Goal: Information Seeking & Learning: Find specific fact

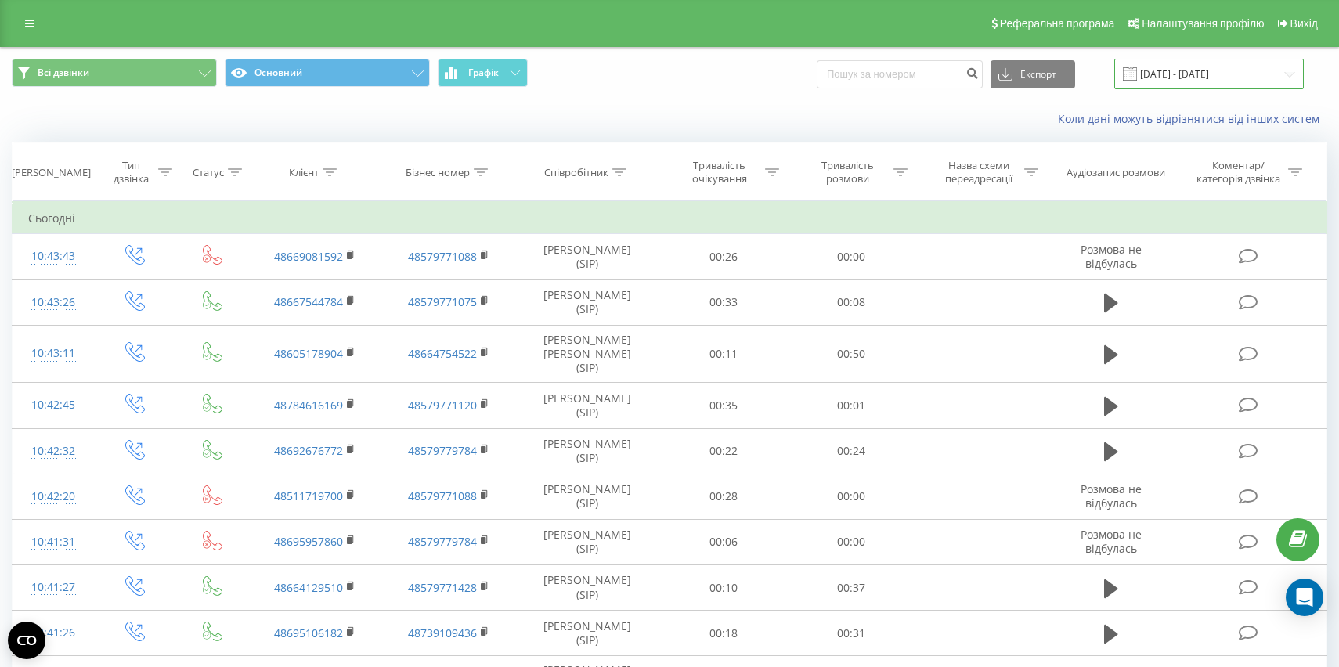
click at [1212, 72] on input "[DATE] - [DATE]" at bounding box center [1210, 74] width 190 height 31
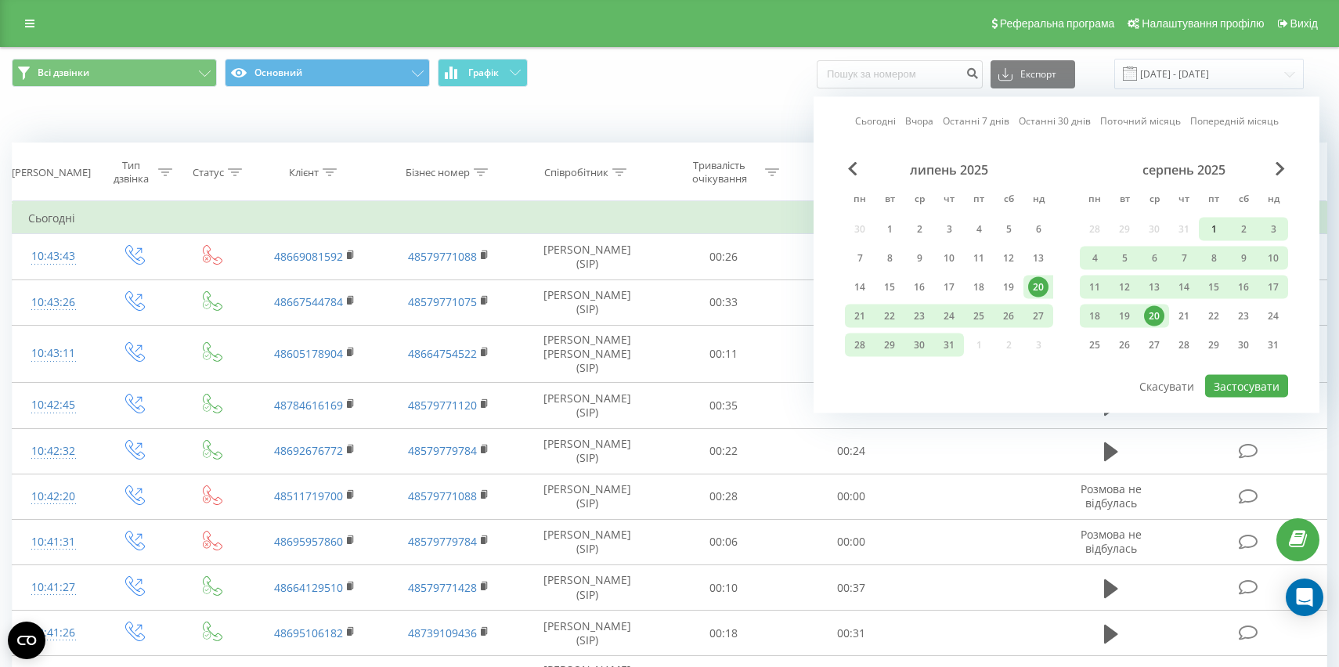
click at [1209, 222] on div "1" at bounding box center [1214, 229] width 20 height 20
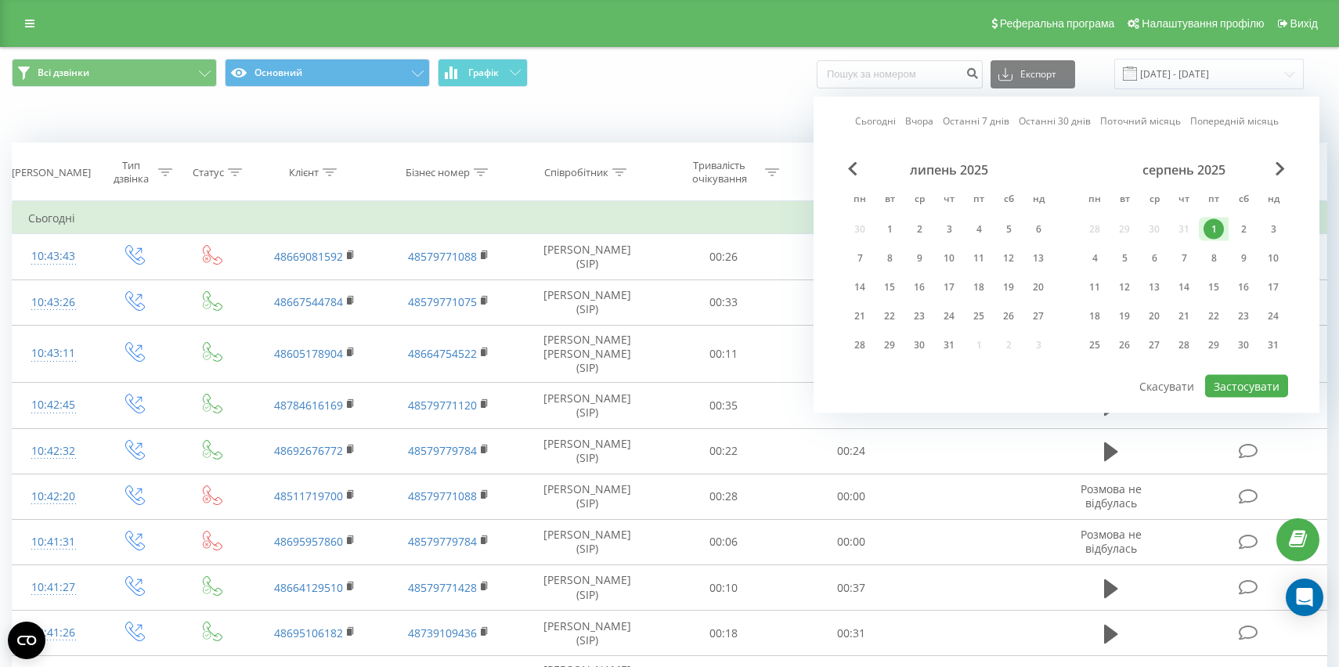
click at [771, 114] on div "Коли дані можуть відрізнятися вiд інших систем" at bounding box center [921, 119] width 837 height 16
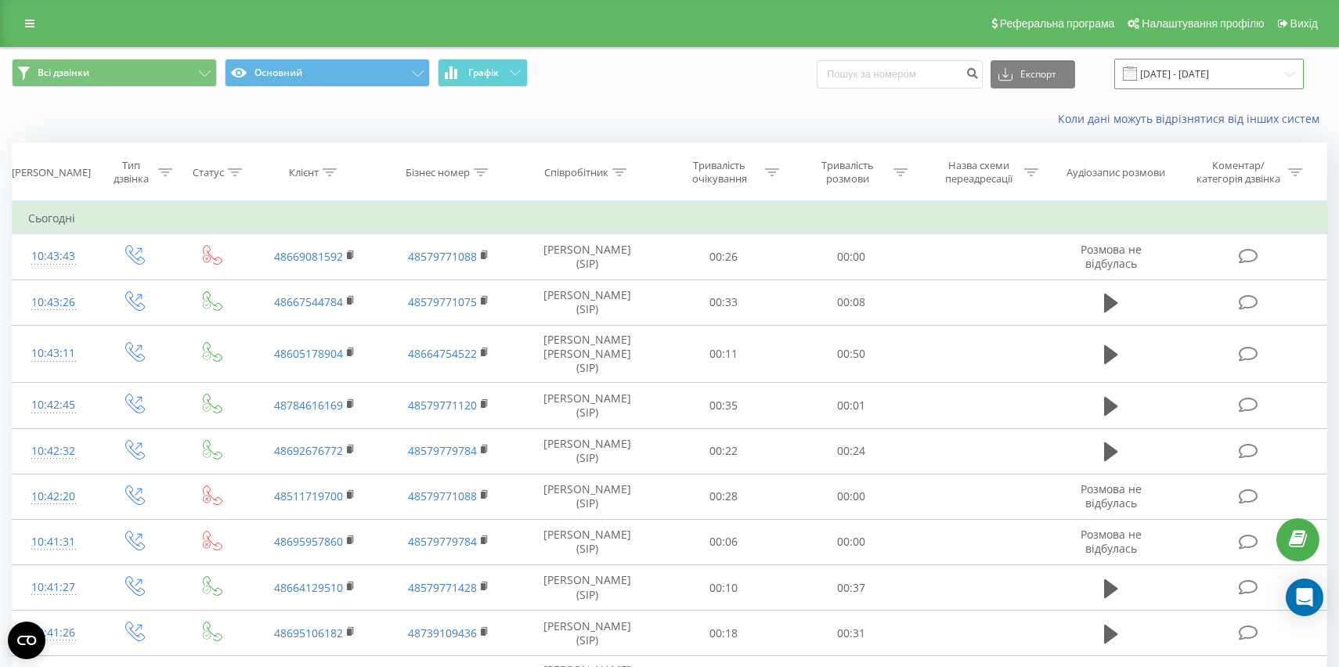
click at [1219, 82] on input "[DATE] - [DATE]" at bounding box center [1210, 74] width 190 height 31
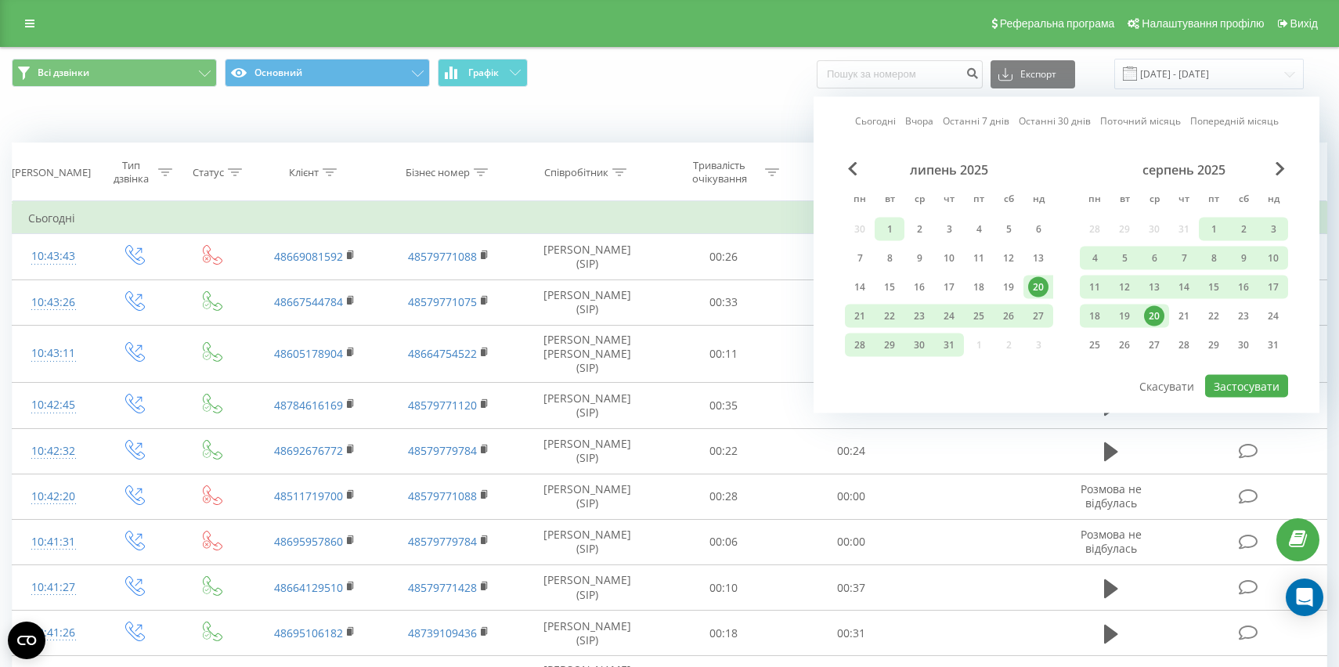
click at [887, 229] on div "1" at bounding box center [890, 229] width 20 height 20
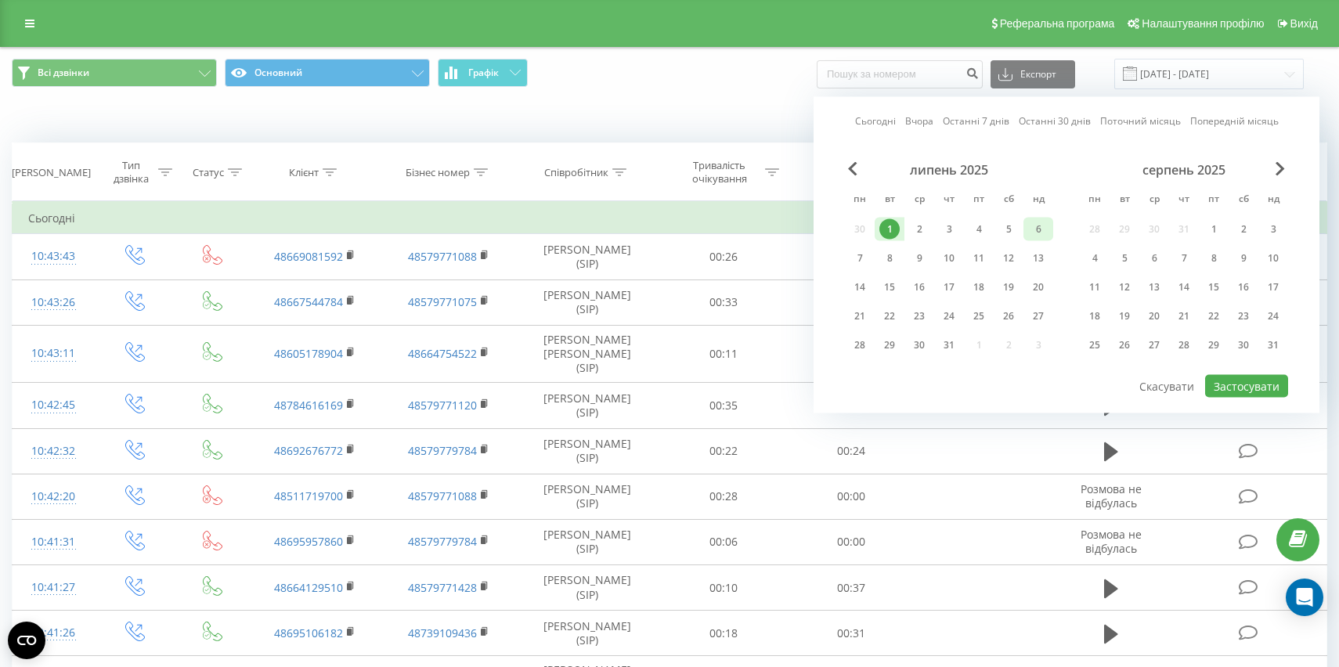
click at [1032, 224] on div "6" at bounding box center [1038, 229] width 20 height 20
click at [1226, 387] on button "Застосувати" at bounding box center [1246, 386] width 83 height 23
type input "[DATE] - [DATE]"
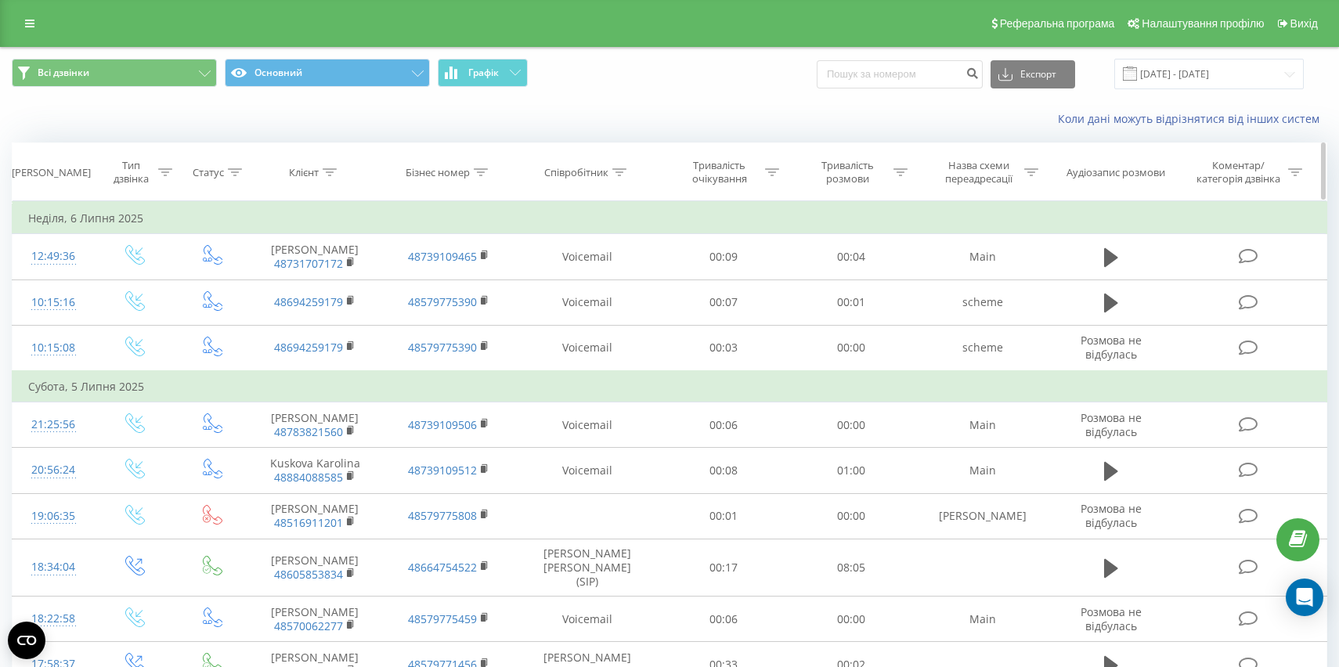
click at [885, 176] on div "Тривалість розмови" at bounding box center [848, 172] width 84 height 27
click at [894, 175] on icon at bounding box center [901, 172] width 14 height 8
click at [878, 243] on div at bounding box center [843, 248] width 111 height 15
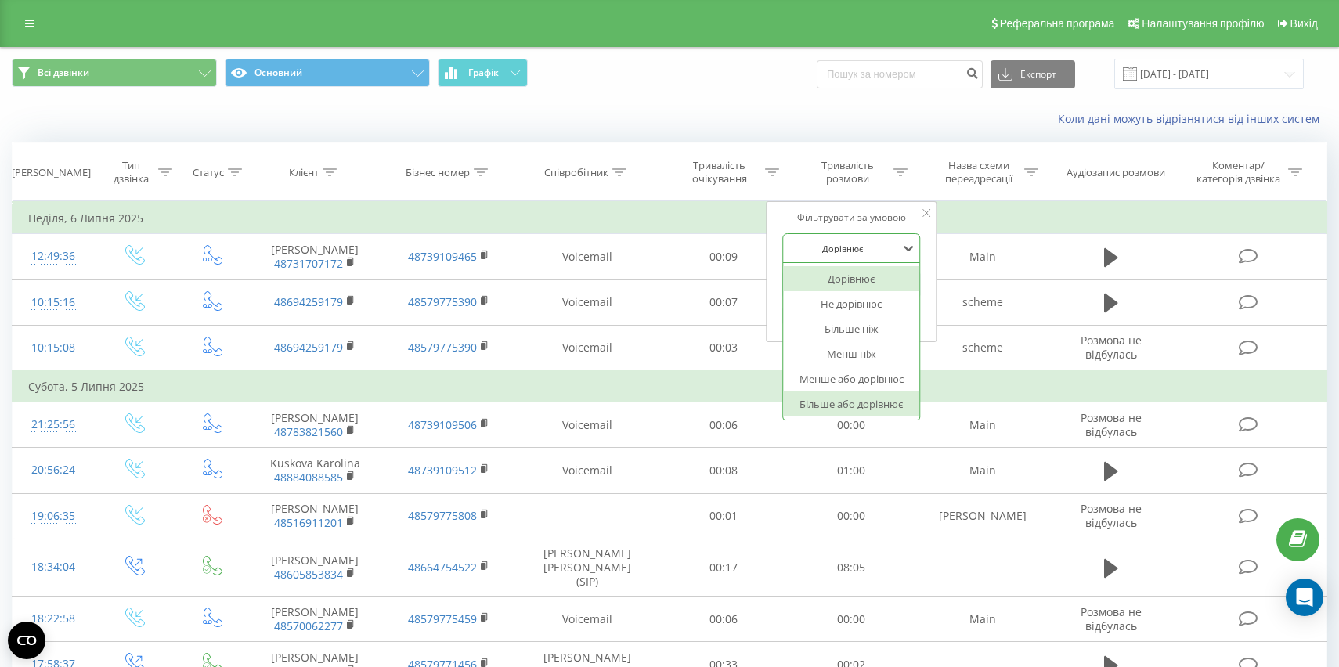
click at [868, 406] on div "Більше або дорівнює" at bounding box center [852, 404] width 136 height 25
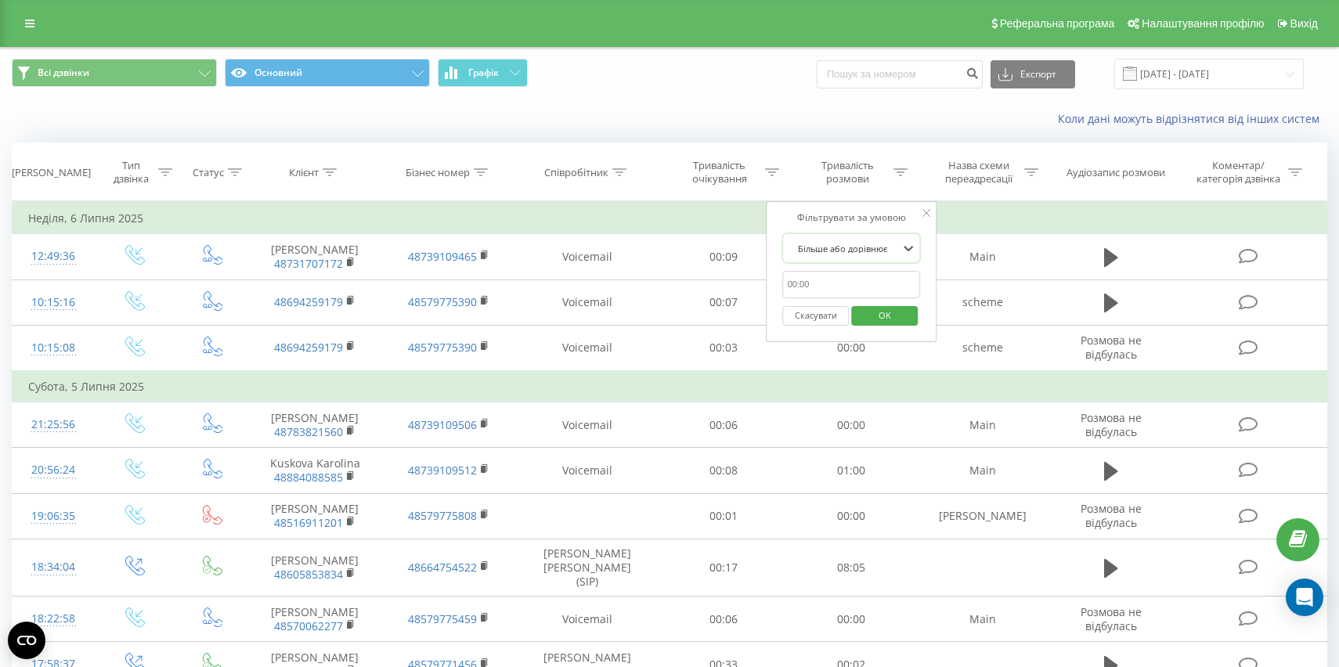
click at [851, 289] on input "text" at bounding box center [852, 284] width 138 height 27
type input "00:20"
click at [875, 323] on span "OK" at bounding box center [885, 315] width 44 height 24
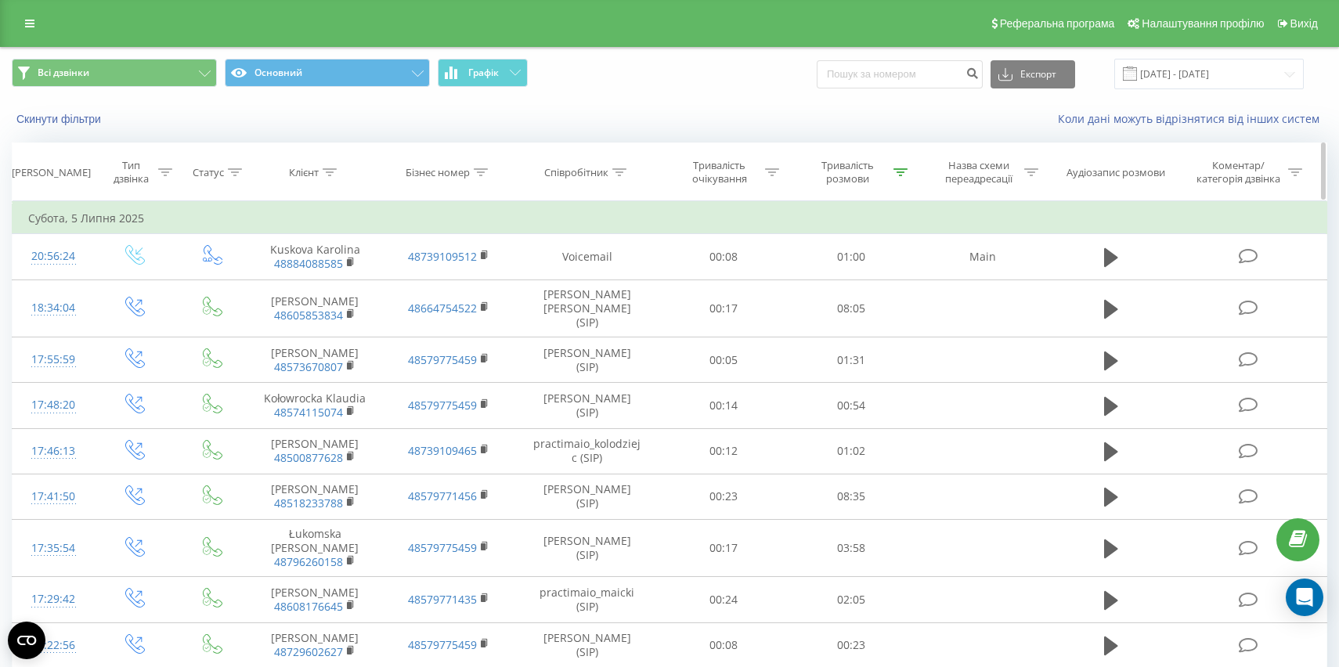
click at [905, 174] on icon at bounding box center [901, 172] width 14 height 8
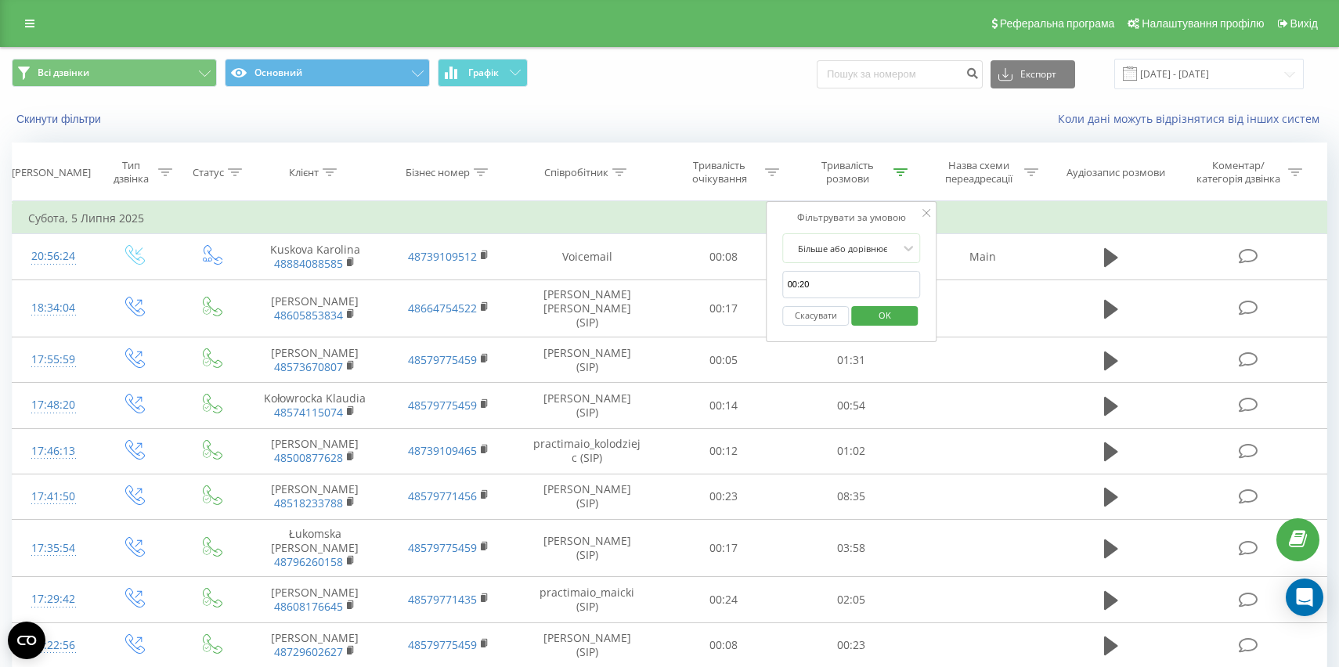
click at [797, 117] on div "Коли дані можуть відрізнятися вiд інших систем" at bounding box center [921, 119] width 837 height 16
click at [832, 121] on div "Коли дані можуть відрізнятися вiд інших систем" at bounding box center [921, 119] width 837 height 16
click at [633, 163] on th "Співробітник" at bounding box center [587, 172] width 144 height 58
click at [632, 178] on div "Співробітник" at bounding box center [587, 172] width 144 height 13
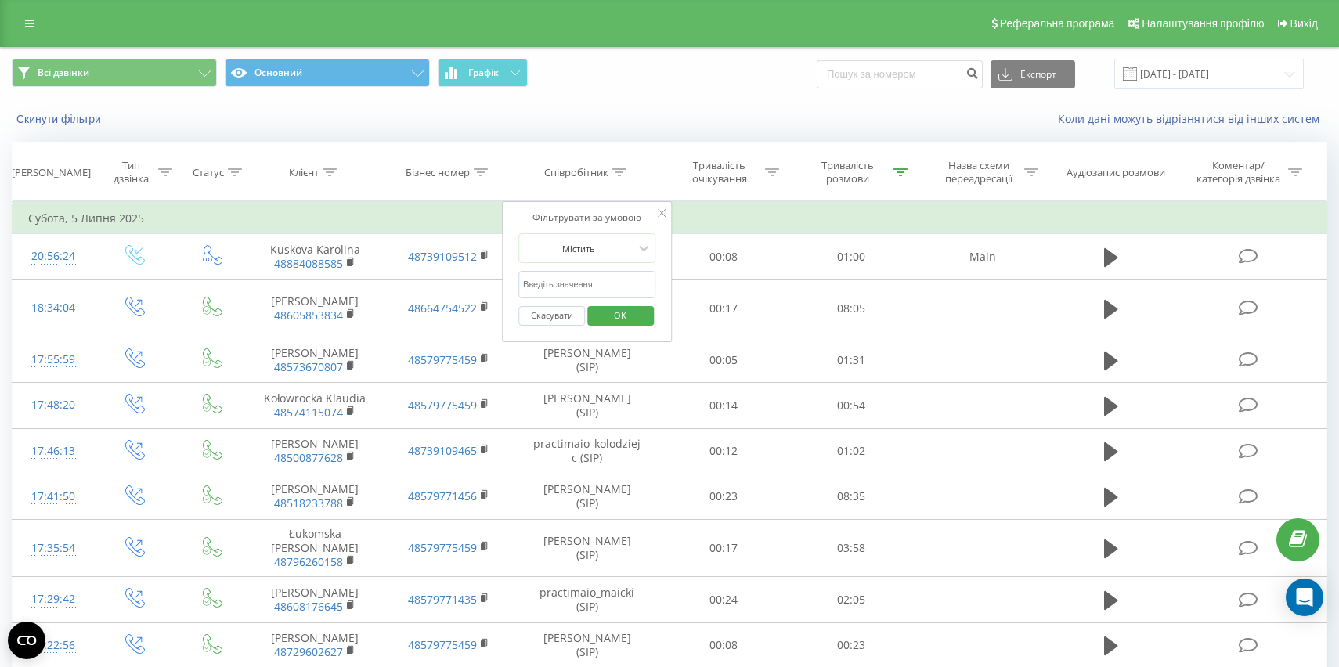
click at [585, 282] on input "text" at bounding box center [588, 284] width 138 height 27
type input "з"
click at [585, 284] on input "text" at bounding box center [588, 284] width 138 height 27
type input "[PERSON_NAME] (SIP)"
click at [634, 313] on span "OK" at bounding box center [620, 315] width 44 height 24
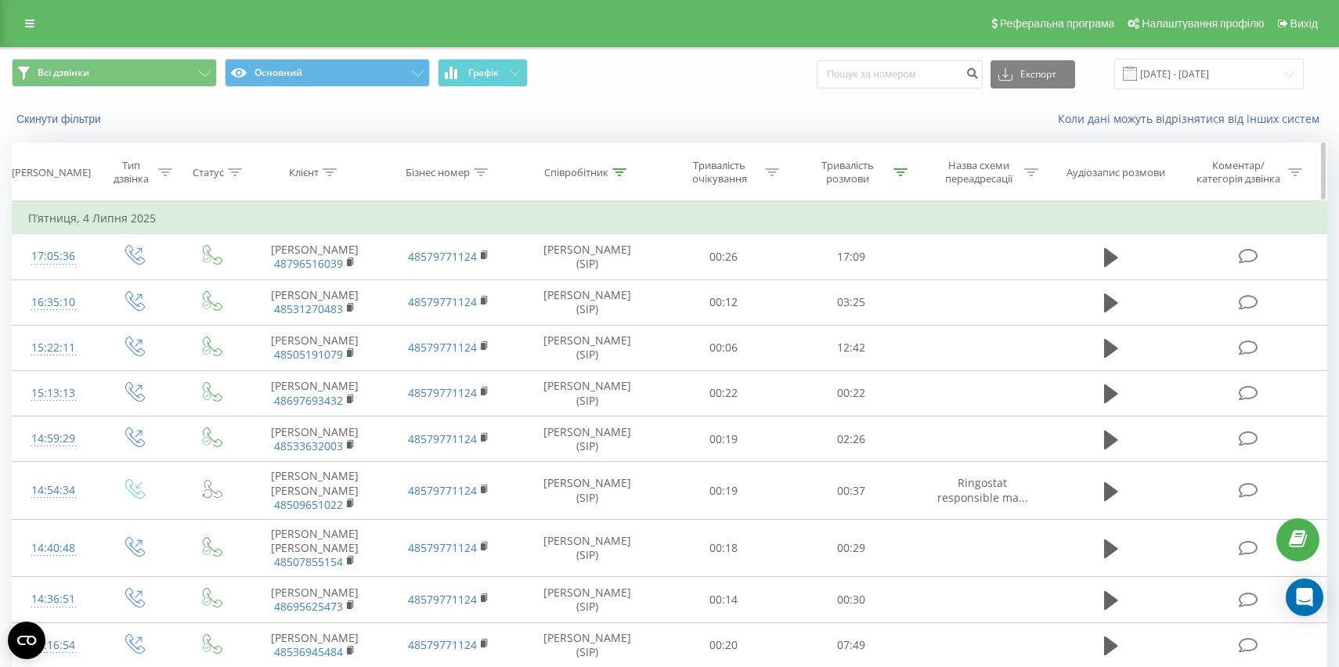
click at [905, 176] on div at bounding box center [901, 172] width 14 height 13
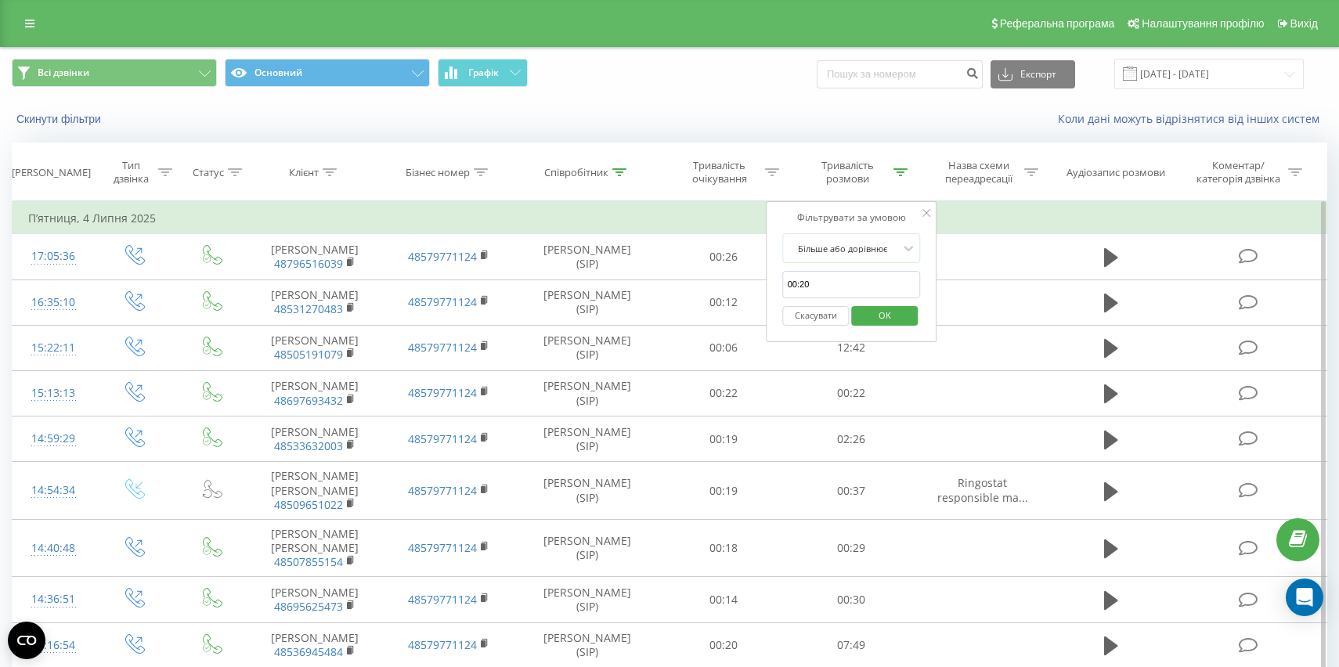
click at [887, 311] on span "OK" at bounding box center [885, 315] width 44 height 24
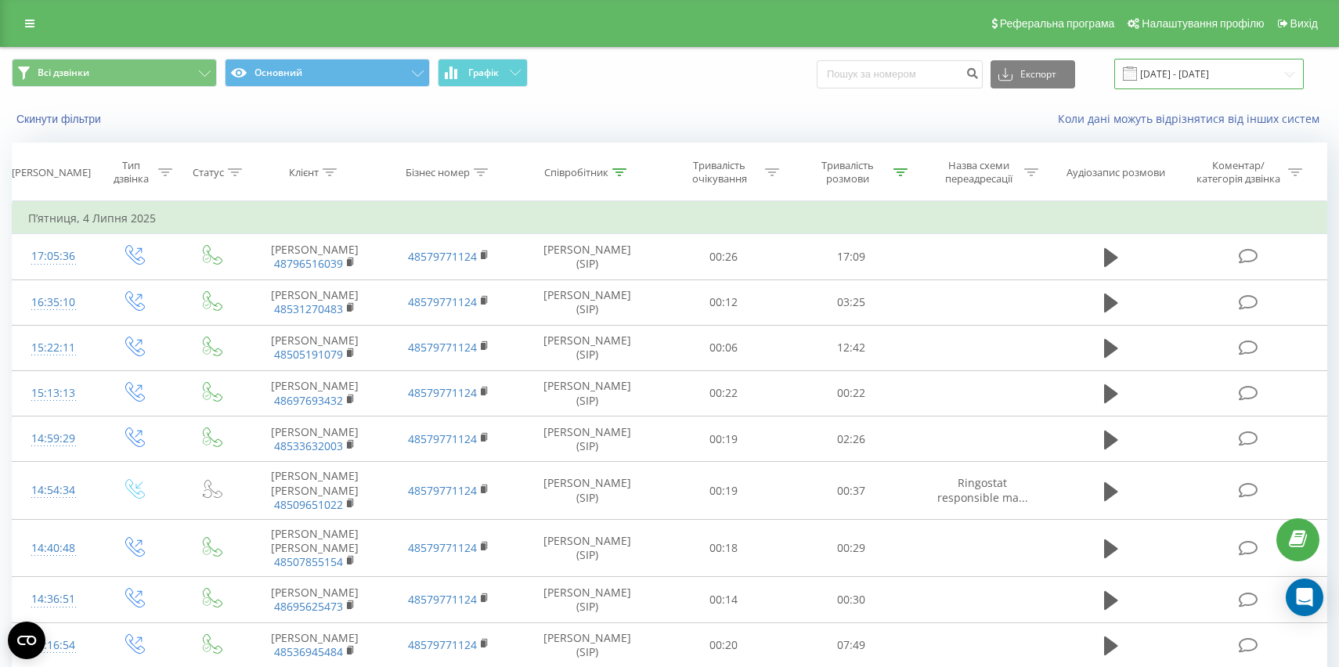
click at [1191, 76] on input "[DATE] - [DATE]" at bounding box center [1210, 74] width 190 height 31
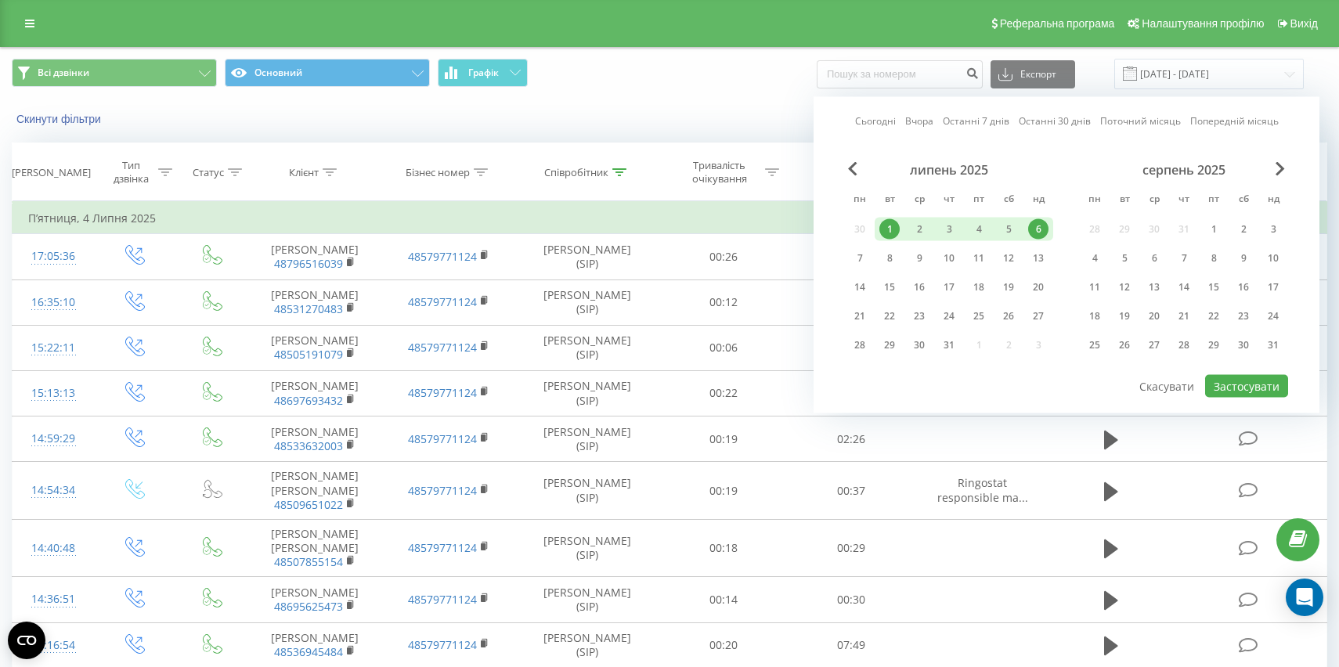
click at [757, 107] on div "Скинути фільтри Коли дані можуть відрізнятися вiд інших систем" at bounding box center [670, 119] width 1338 height 38
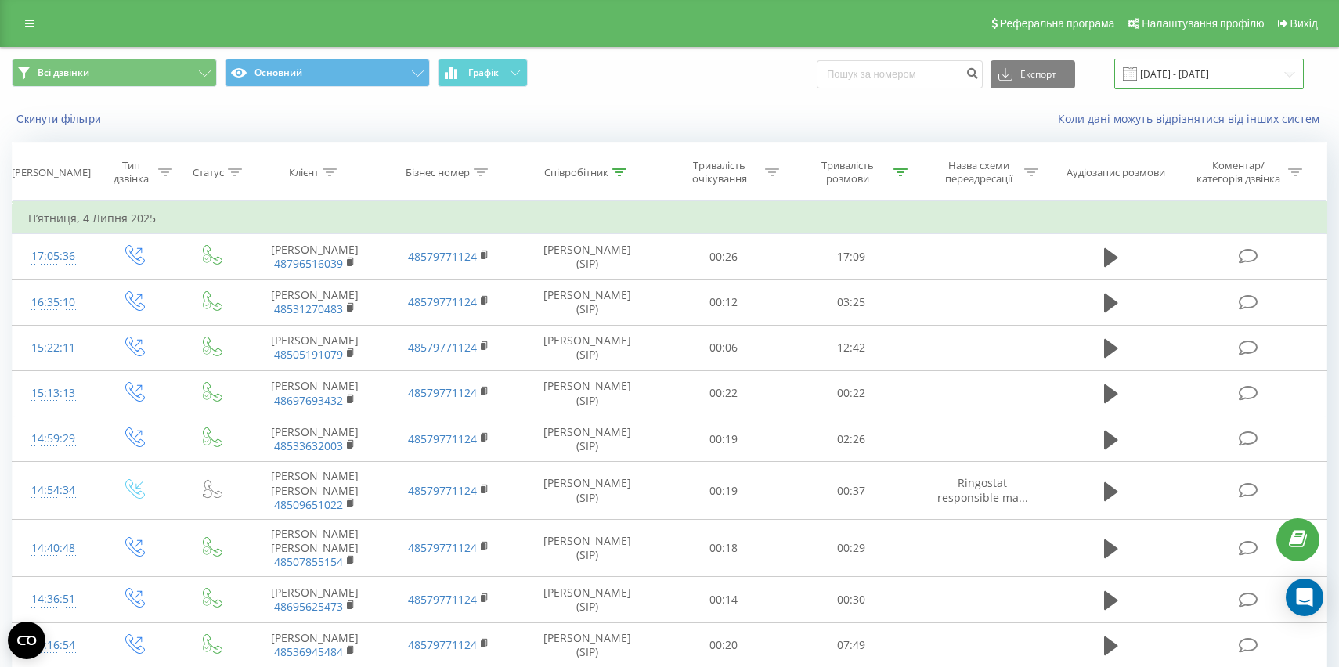
click at [1189, 63] on input "[DATE] - [DATE]" at bounding box center [1210, 74] width 190 height 31
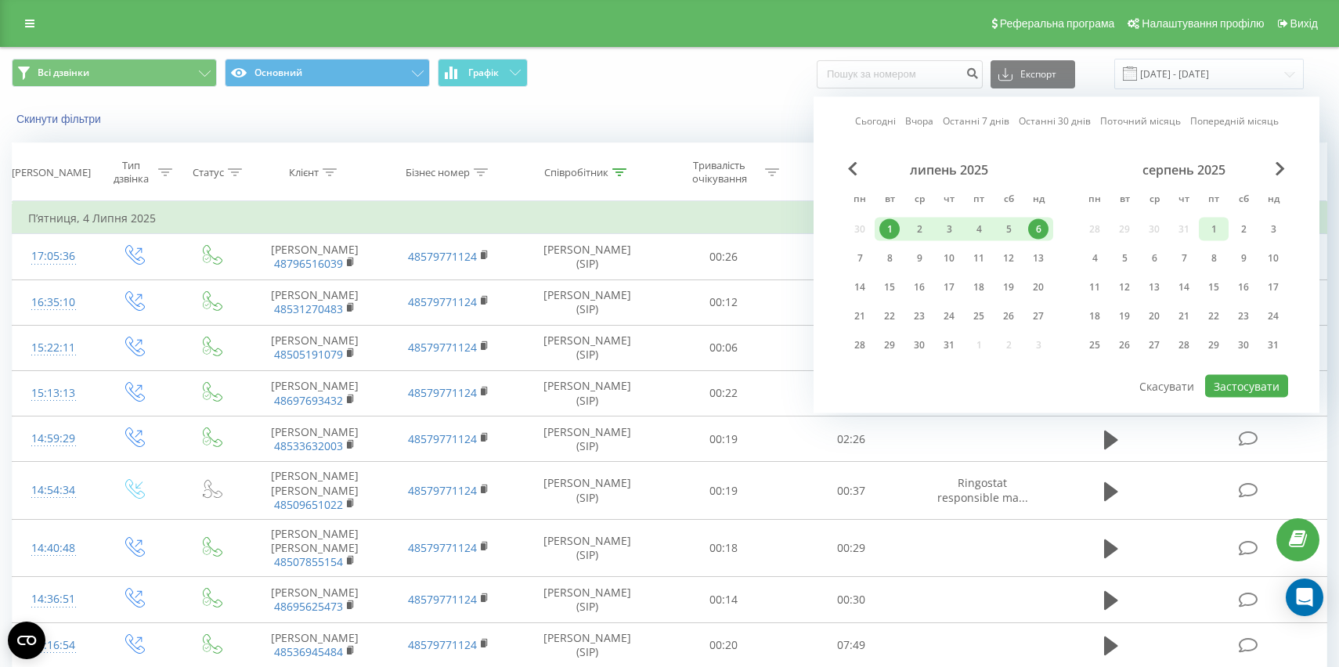
click at [1211, 229] on div "1" at bounding box center [1214, 229] width 20 height 20
click at [1277, 232] on div "3" at bounding box center [1273, 229] width 20 height 20
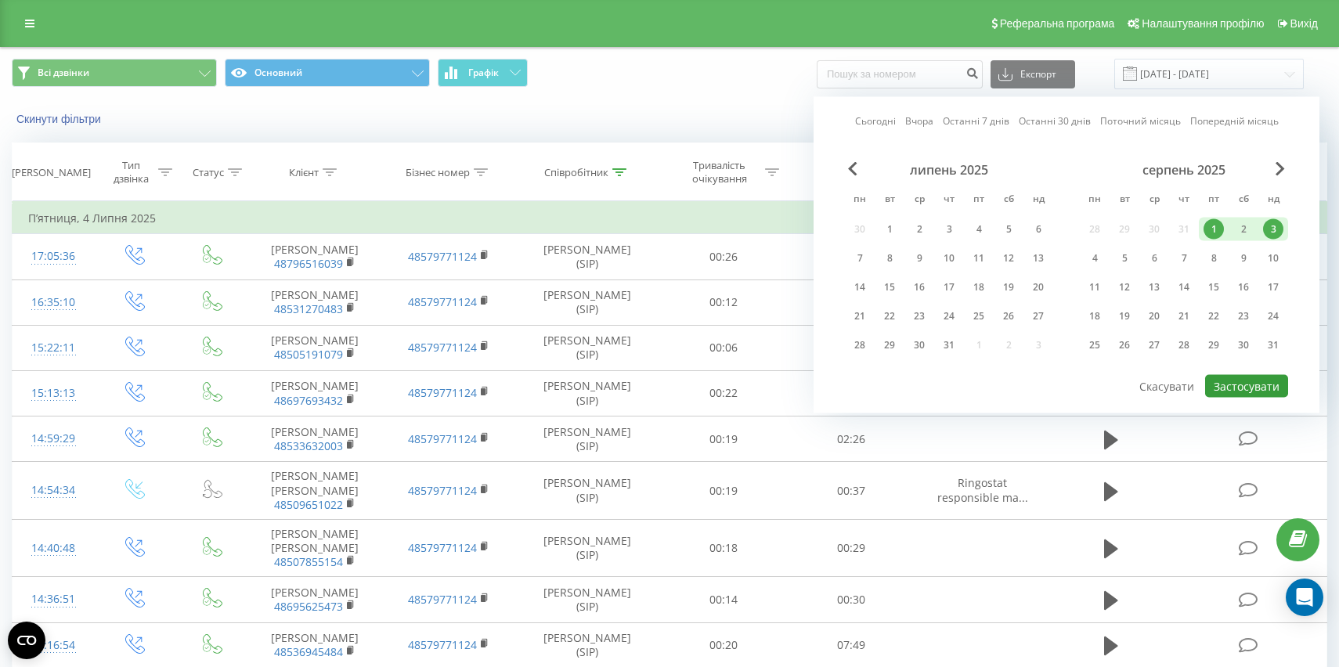
click at [1238, 382] on button "Застосувати" at bounding box center [1246, 386] width 83 height 23
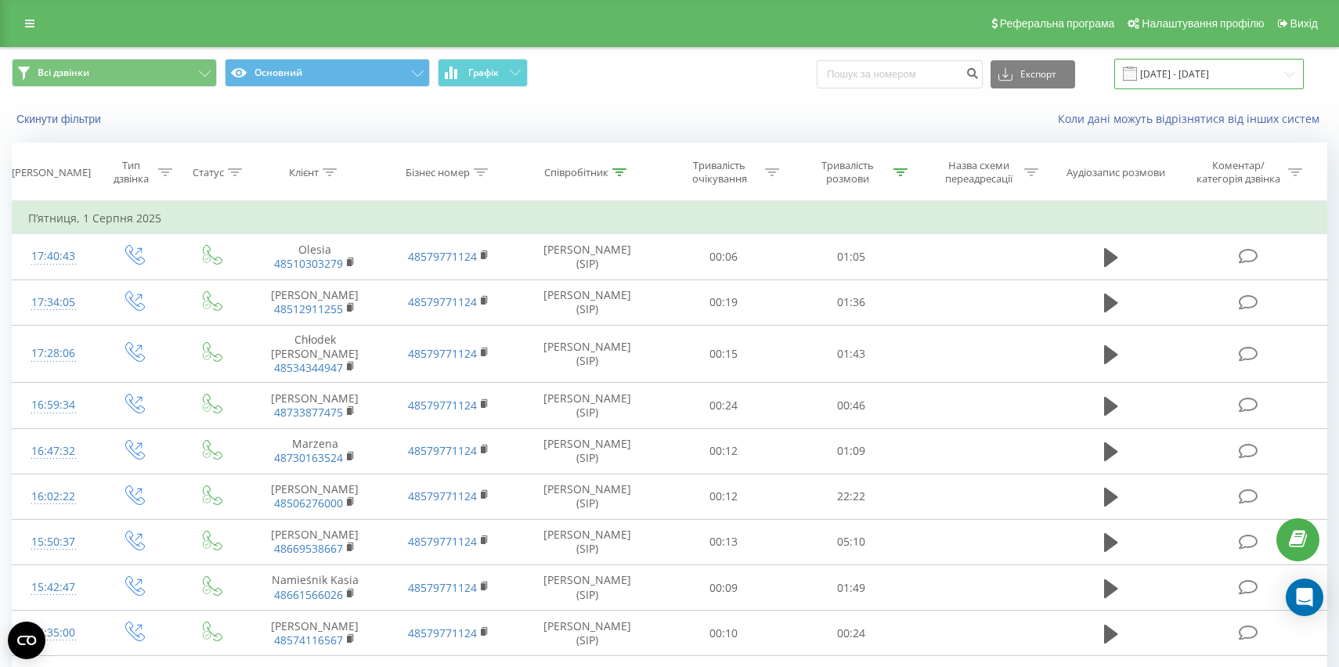
click at [1206, 89] on input "[DATE] - [DATE]" at bounding box center [1210, 74] width 190 height 31
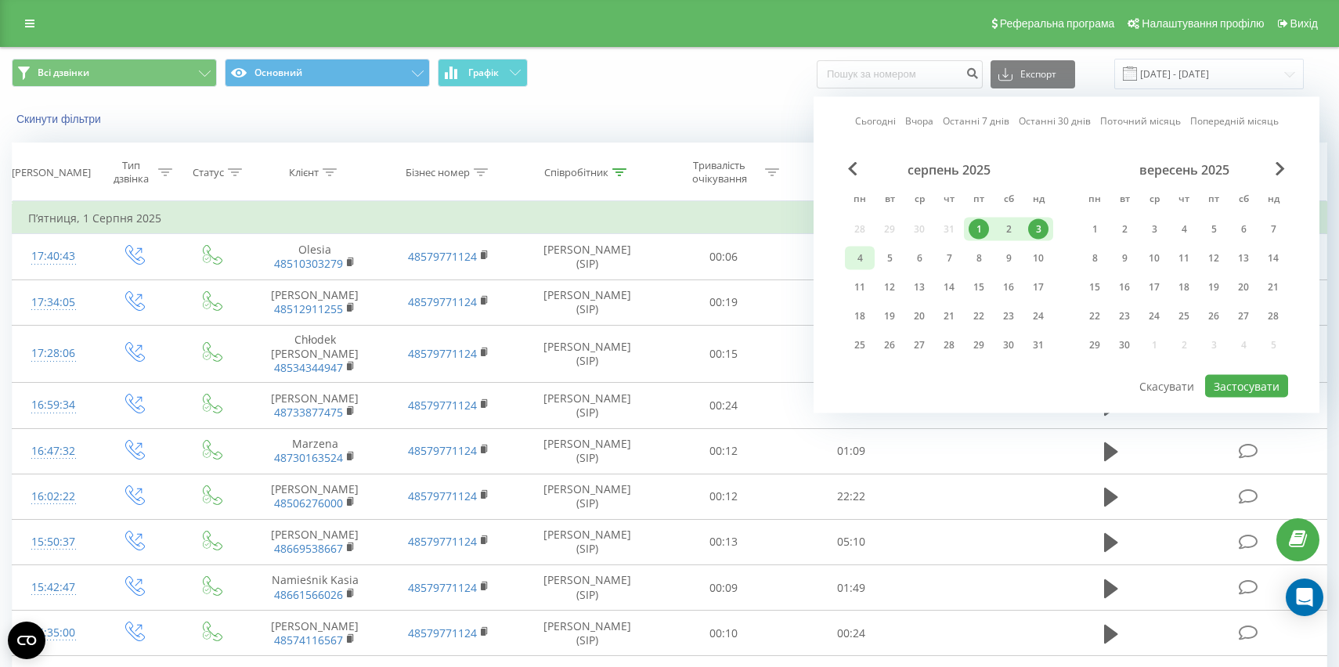
click at [859, 257] on div "4" at bounding box center [860, 258] width 20 height 20
click at [1046, 255] on div "10" at bounding box center [1038, 258] width 20 height 20
click at [1240, 392] on button "Застосувати" at bounding box center [1246, 386] width 83 height 23
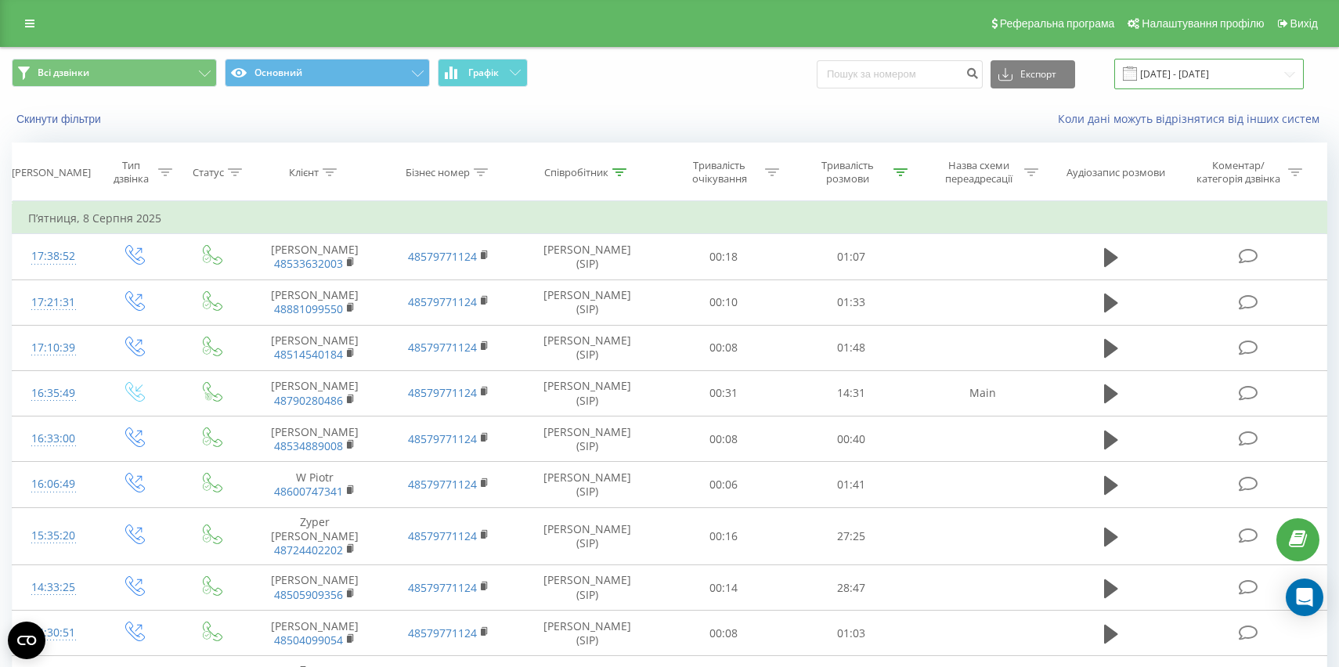
click at [1167, 69] on input "[DATE] - [DATE]" at bounding box center [1210, 74] width 190 height 31
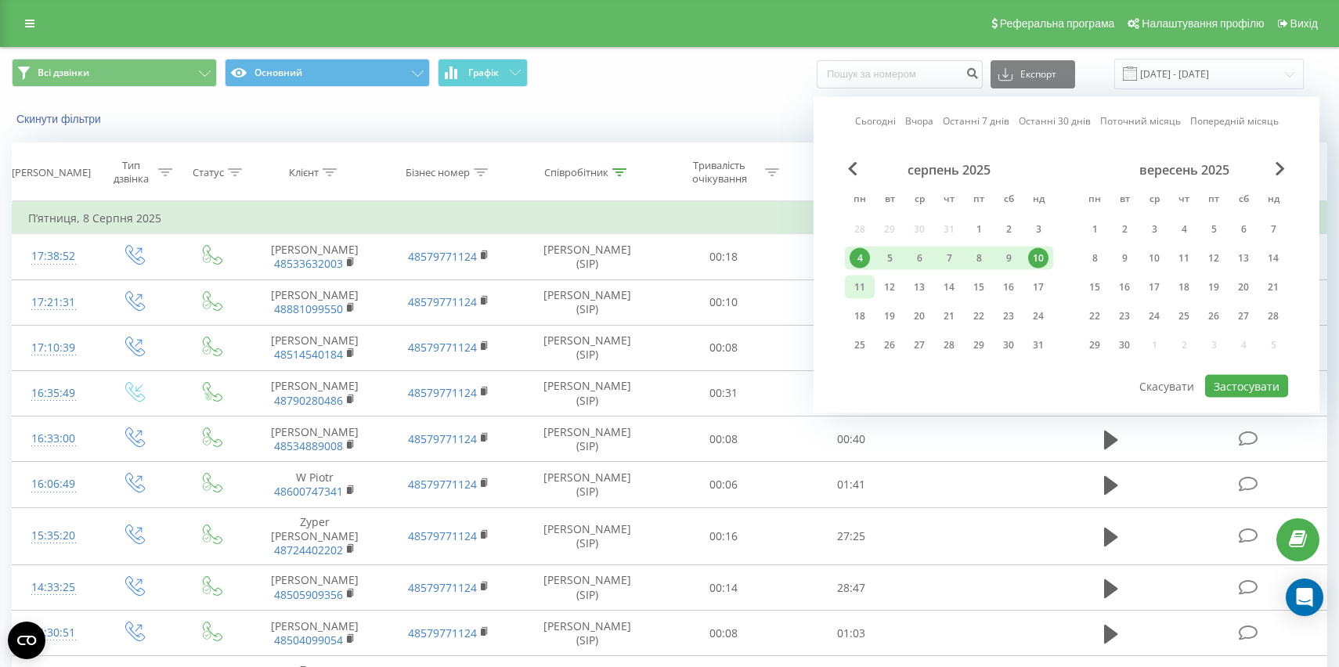
click at [861, 288] on div "11" at bounding box center [860, 287] width 20 height 20
click at [1040, 288] on div "17" at bounding box center [1038, 287] width 20 height 20
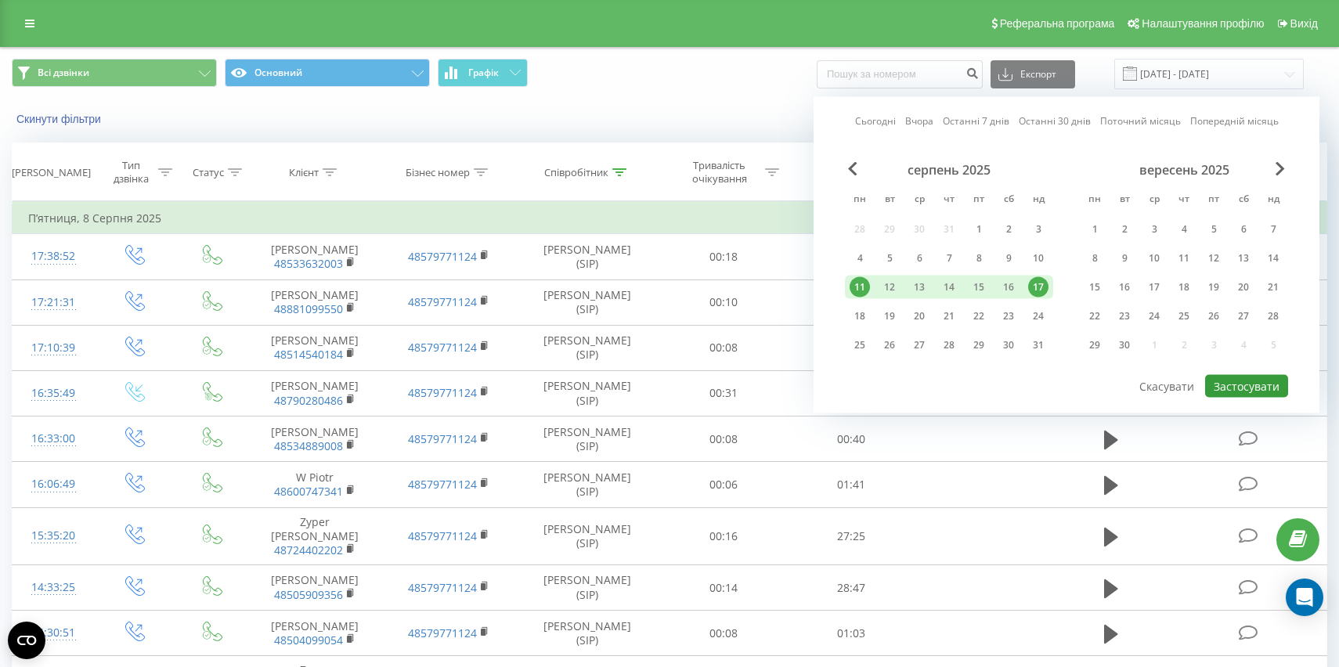
click at [1255, 392] on button "Застосувати" at bounding box center [1246, 386] width 83 height 23
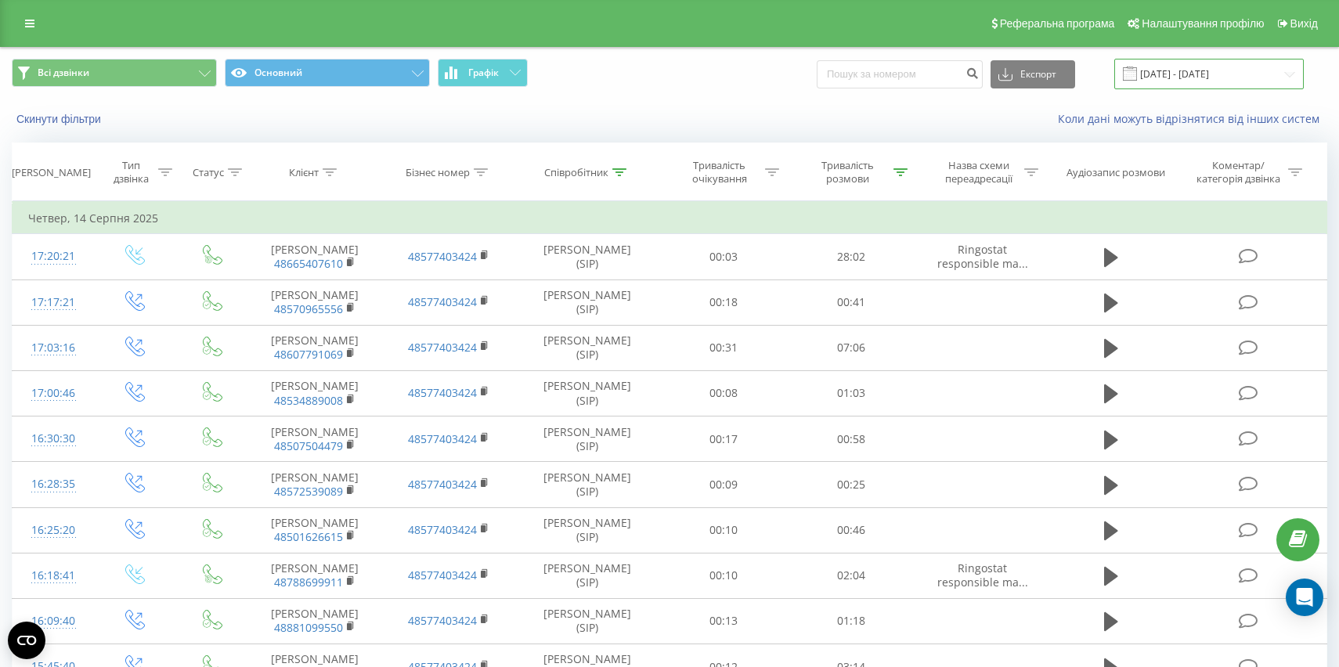
click at [1182, 81] on input "[DATE] - [DATE]" at bounding box center [1210, 74] width 190 height 31
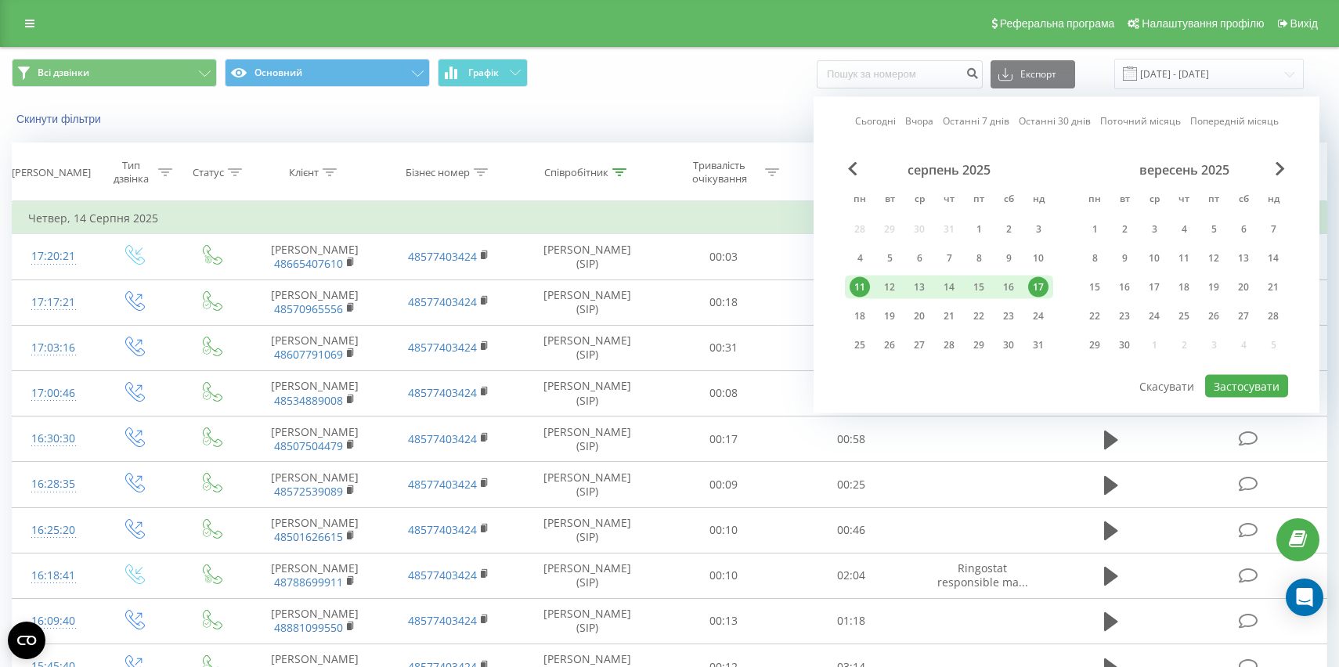
click at [797, 128] on div "Скинути фільтри Коли дані можуть відрізнятися вiд інших систем" at bounding box center [670, 119] width 1338 height 38
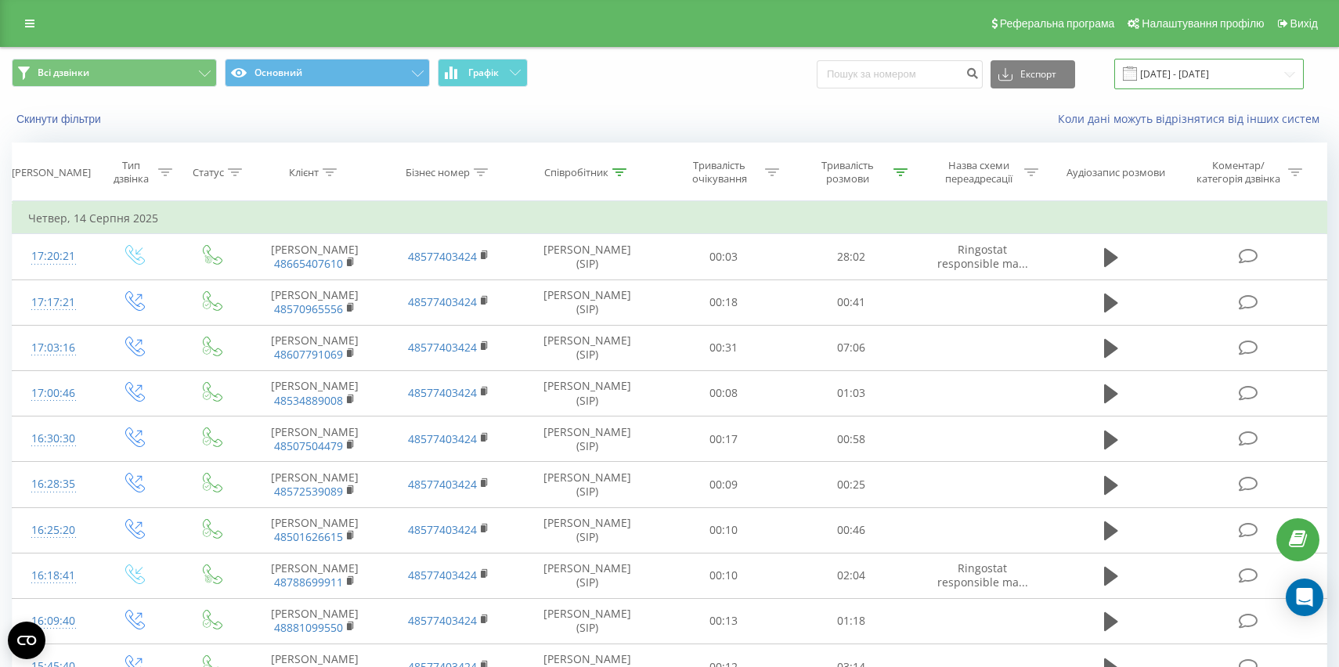
click at [1206, 82] on input "[DATE] - [DATE]" at bounding box center [1210, 74] width 190 height 31
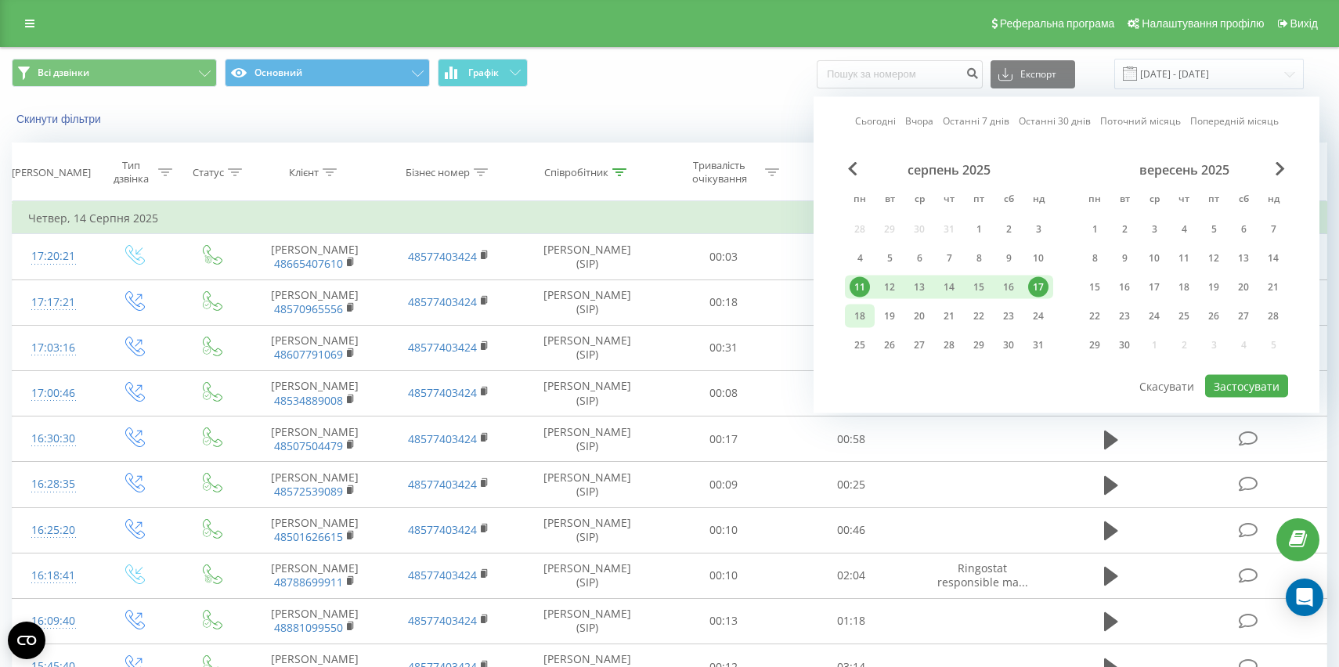
click at [866, 309] on div "18" at bounding box center [860, 316] width 20 height 20
click at [1042, 316] on div "24" at bounding box center [1038, 316] width 20 height 20
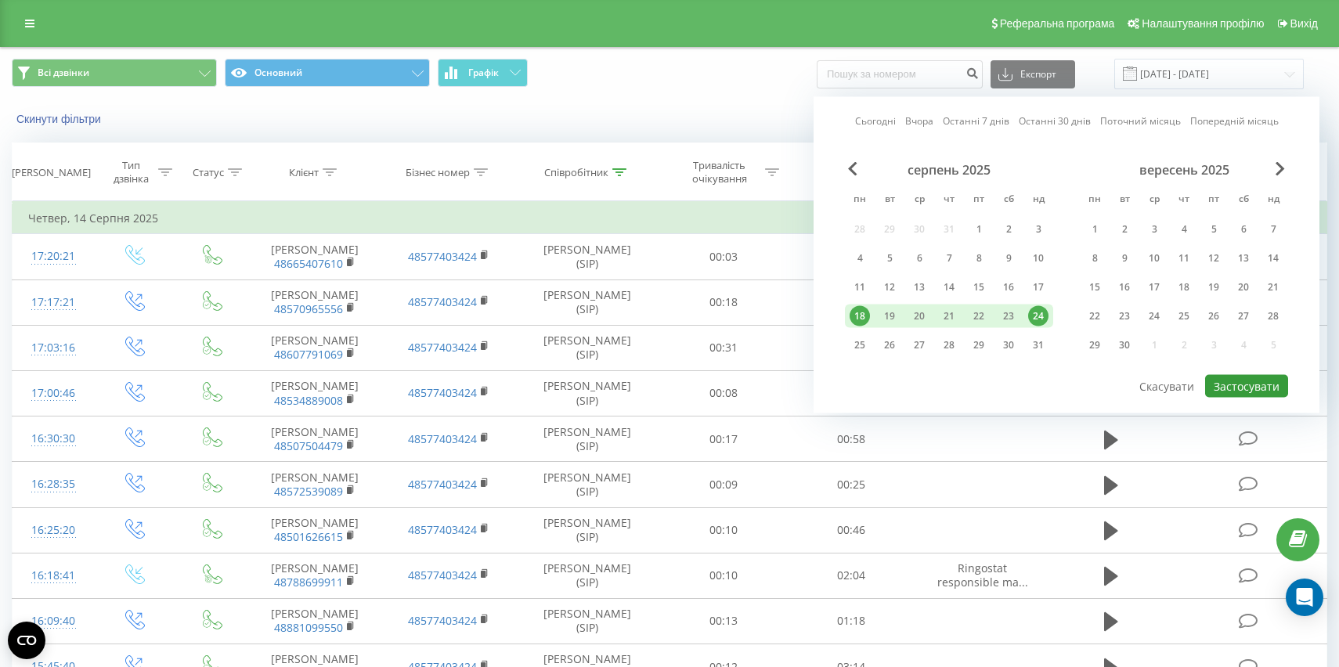
click at [1241, 388] on button "Застосувати" at bounding box center [1246, 386] width 83 height 23
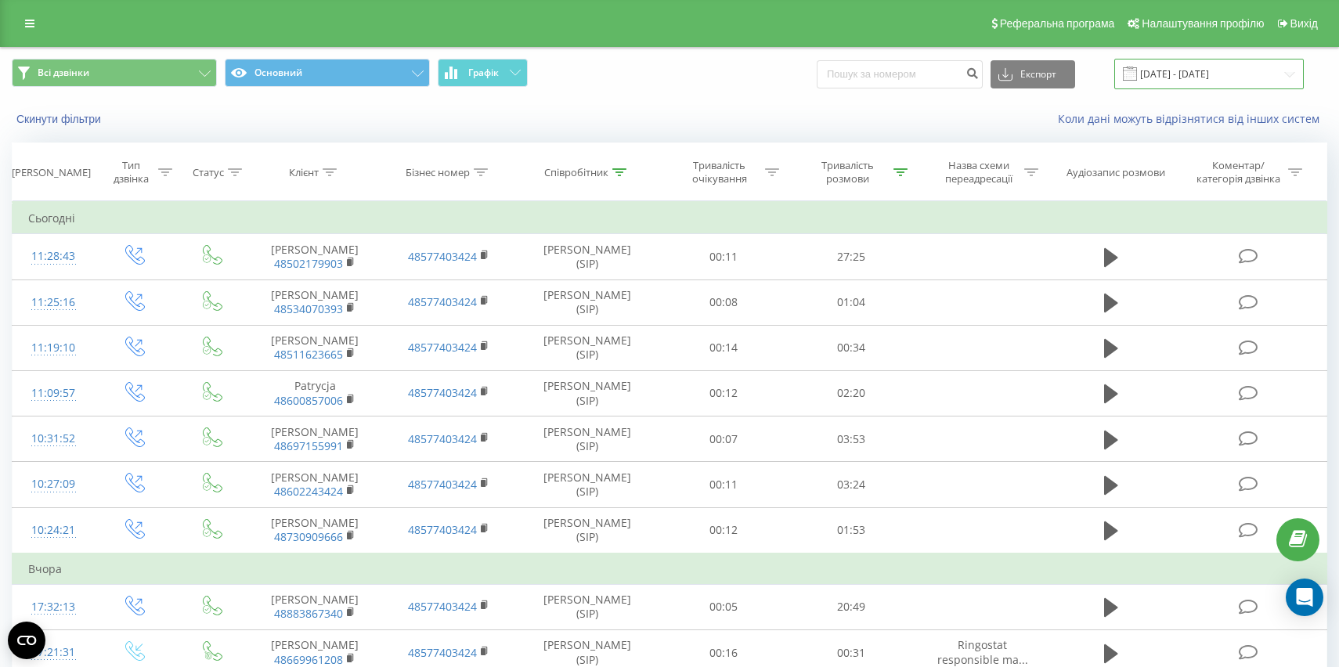
click at [1214, 66] on input "[DATE] - [DATE]" at bounding box center [1210, 74] width 190 height 31
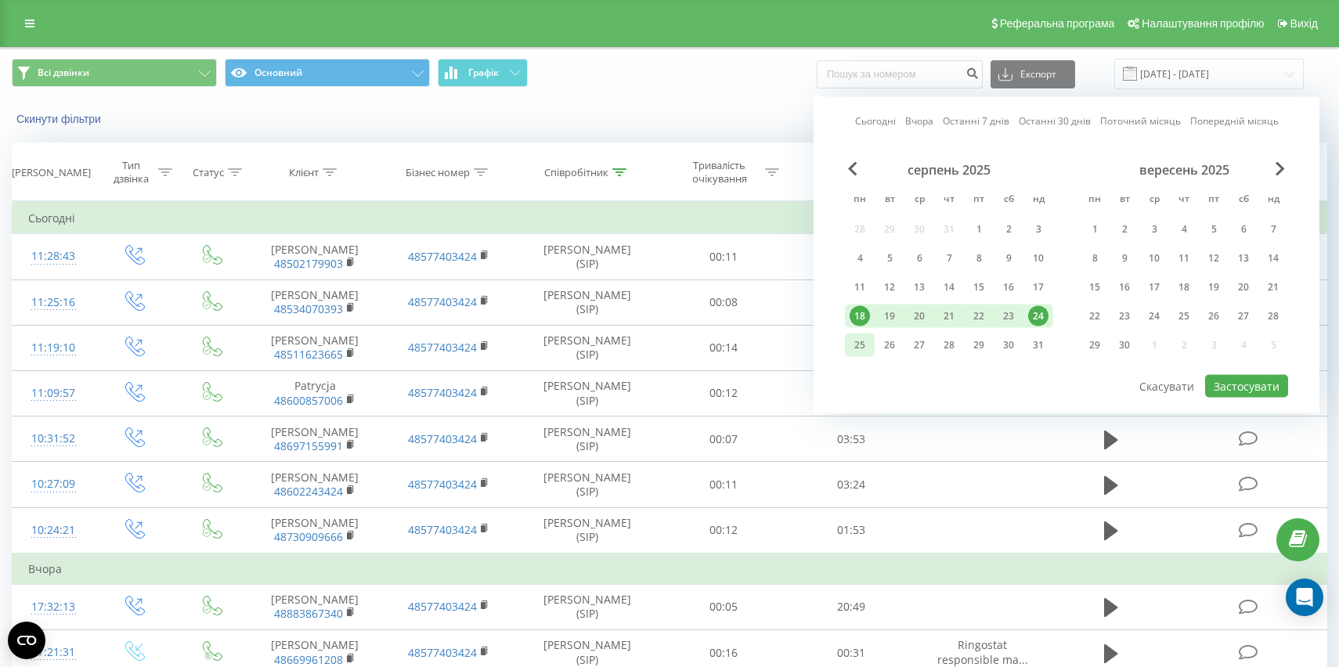
click at [851, 339] on div "25" at bounding box center [860, 345] width 20 height 20
click at [1041, 345] on div "31" at bounding box center [1038, 345] width 20 height 20
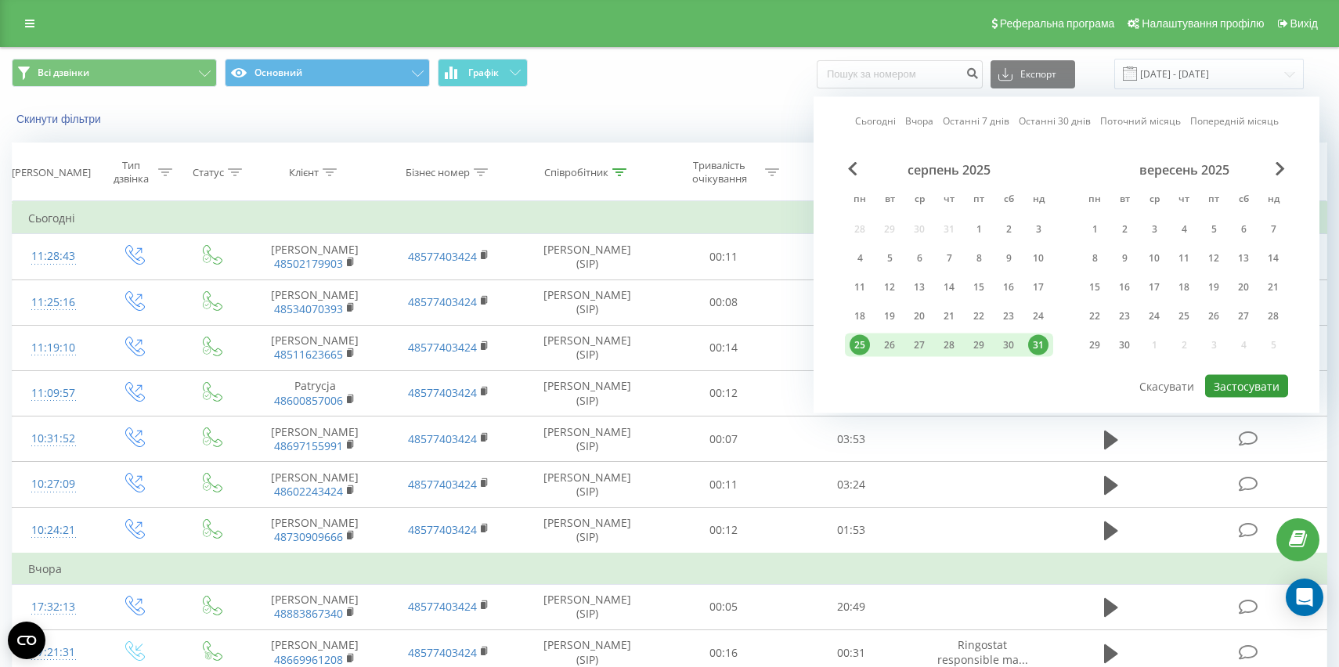
click at [1252, 387] on button "Застосувати" at bounding box center [1246, 386] width 83 height 23
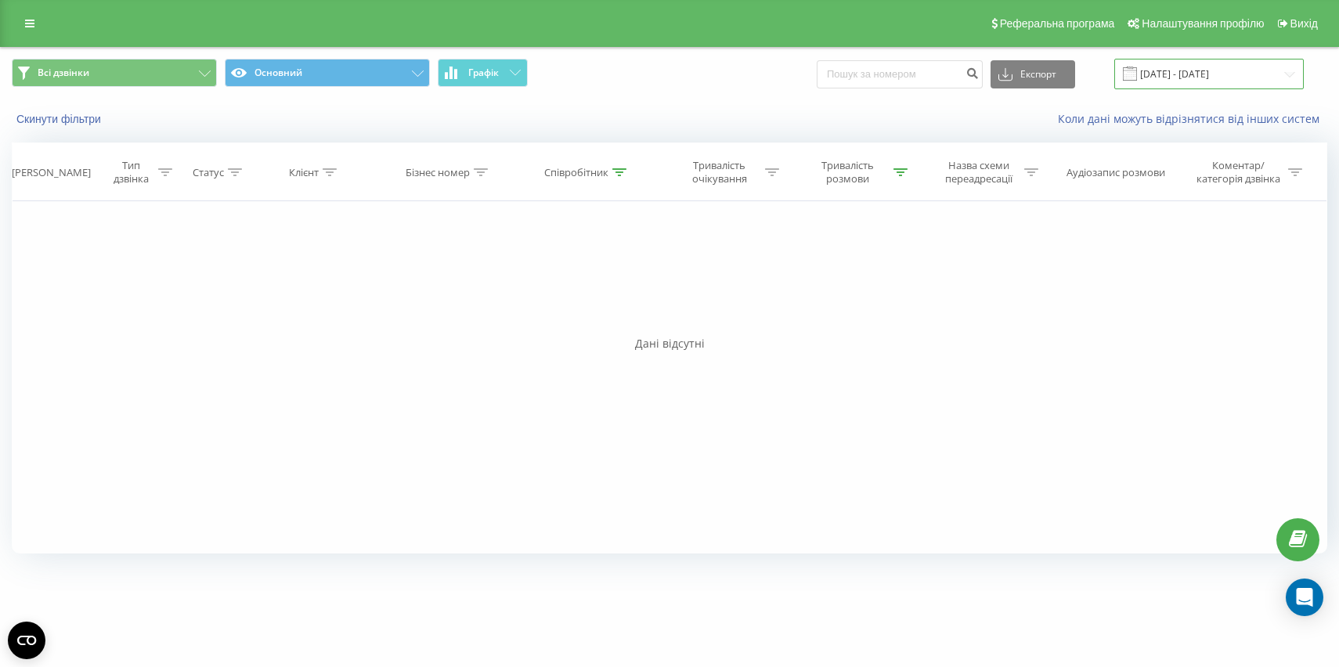
click at [1174, 73] on input "[DATE] - [DATE]" at bounding box center [1210, 74] width 190 height 31
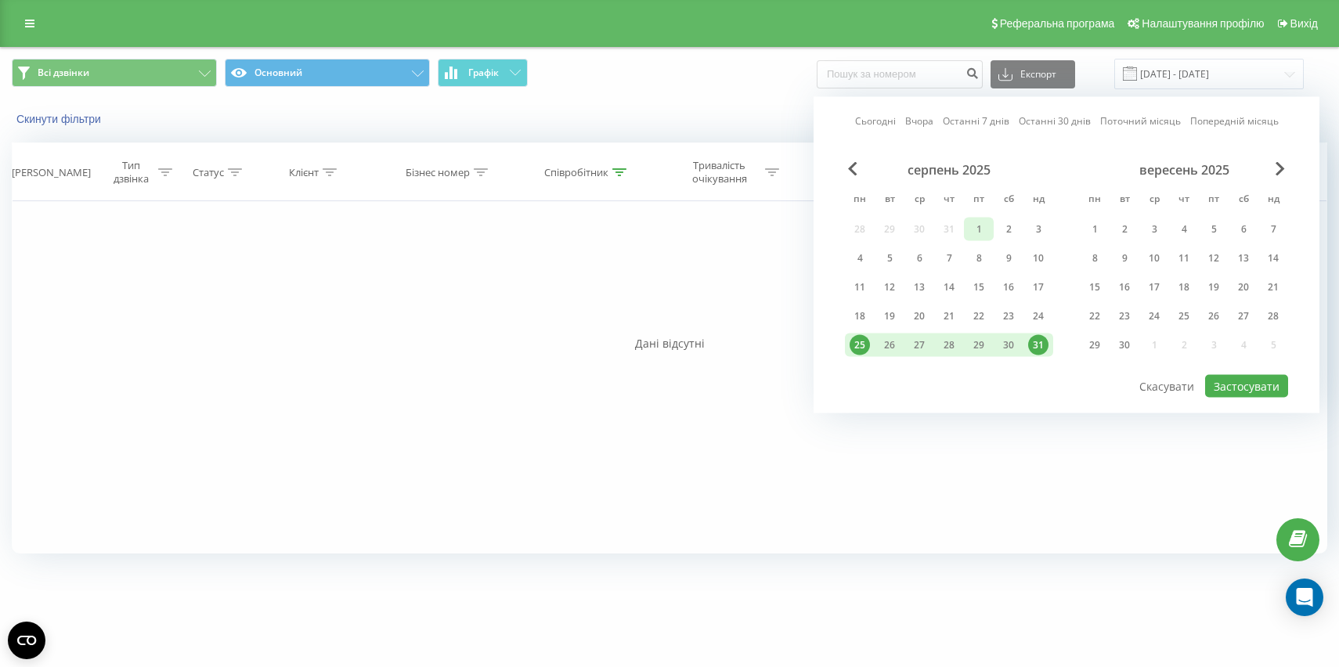
click at [971, 227] on div "1" at bounding box center [979, 229] width 20 height 20
click at [1026, 228] on div "3" at bounding box center [1039, 229] width 30 height 23
click at [1248, 385] on button "Застосувати" at bounding box center [1246, 386] width 83 height 23
type input "[DATE] - [DATE]"
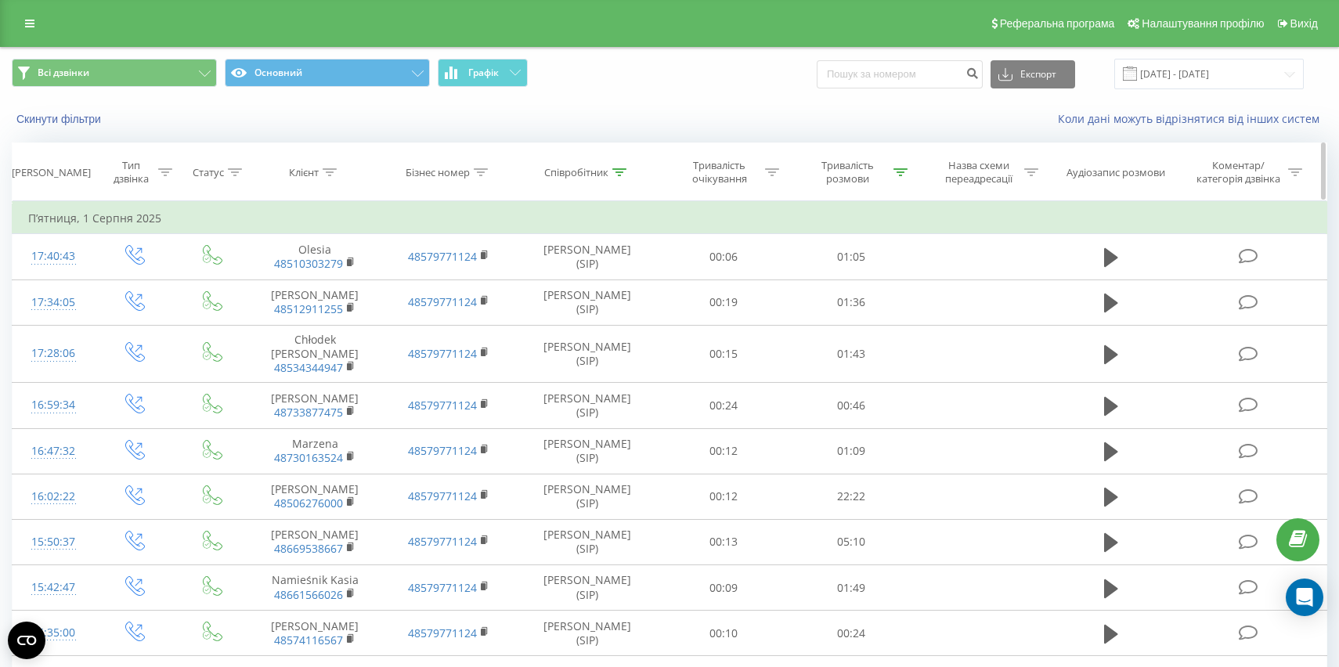
click at [618, 173] on icon at bounding box center [620, 172] width 14 height 8
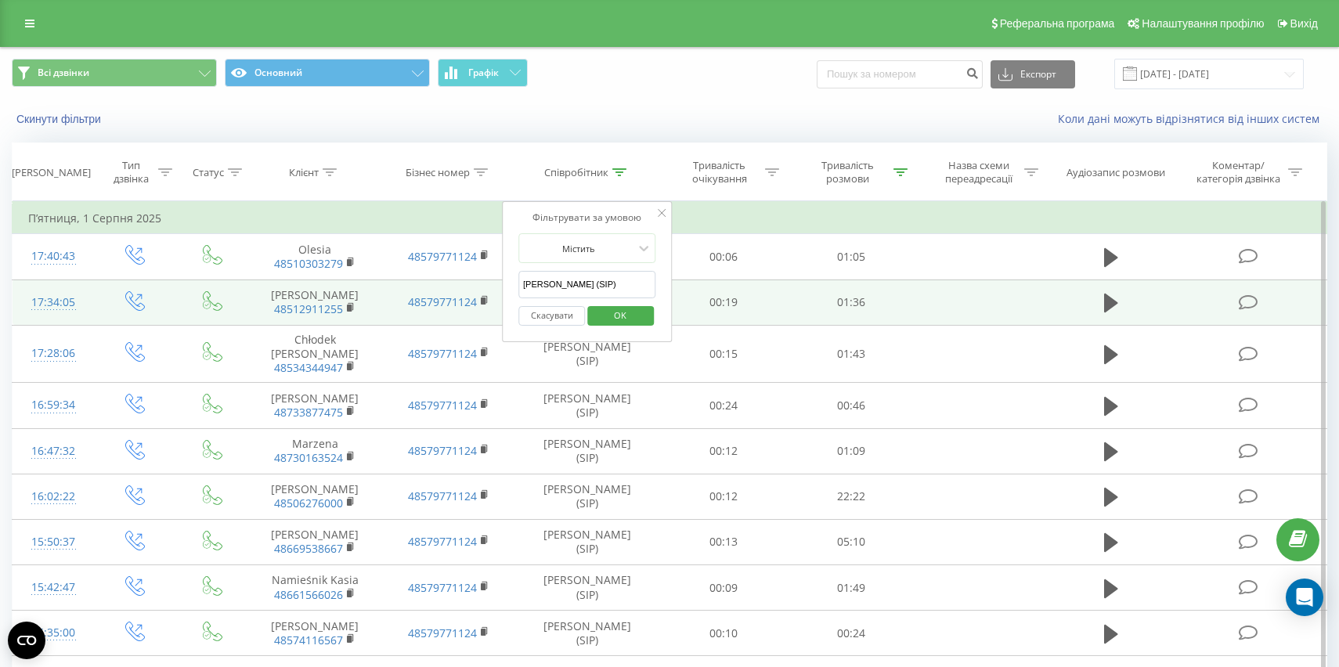
drag, startPoint x: 592, startPoint y: 291, endPoint x: 488, endPoint y: 291, distance: 104.2
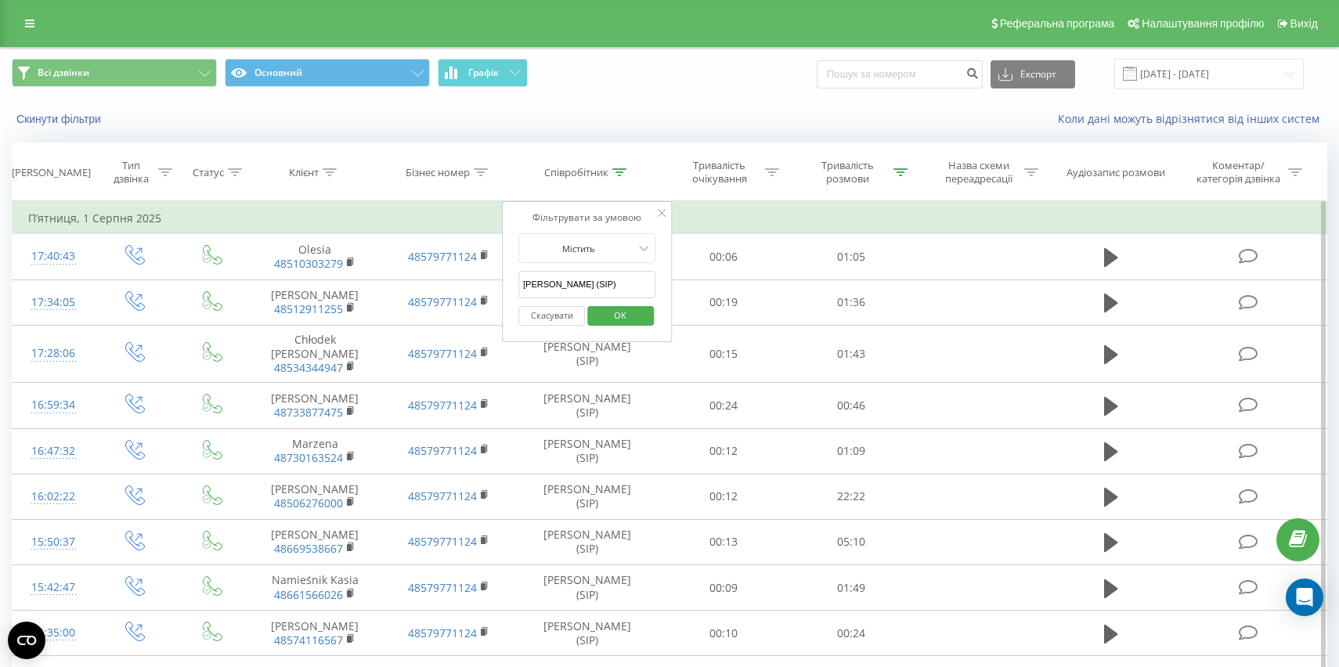
click at [586, 265] on form "Містить [PERSON_NAME] (SIP) Скасувати OK" at bounding box center [588, 283] width 138 height 100
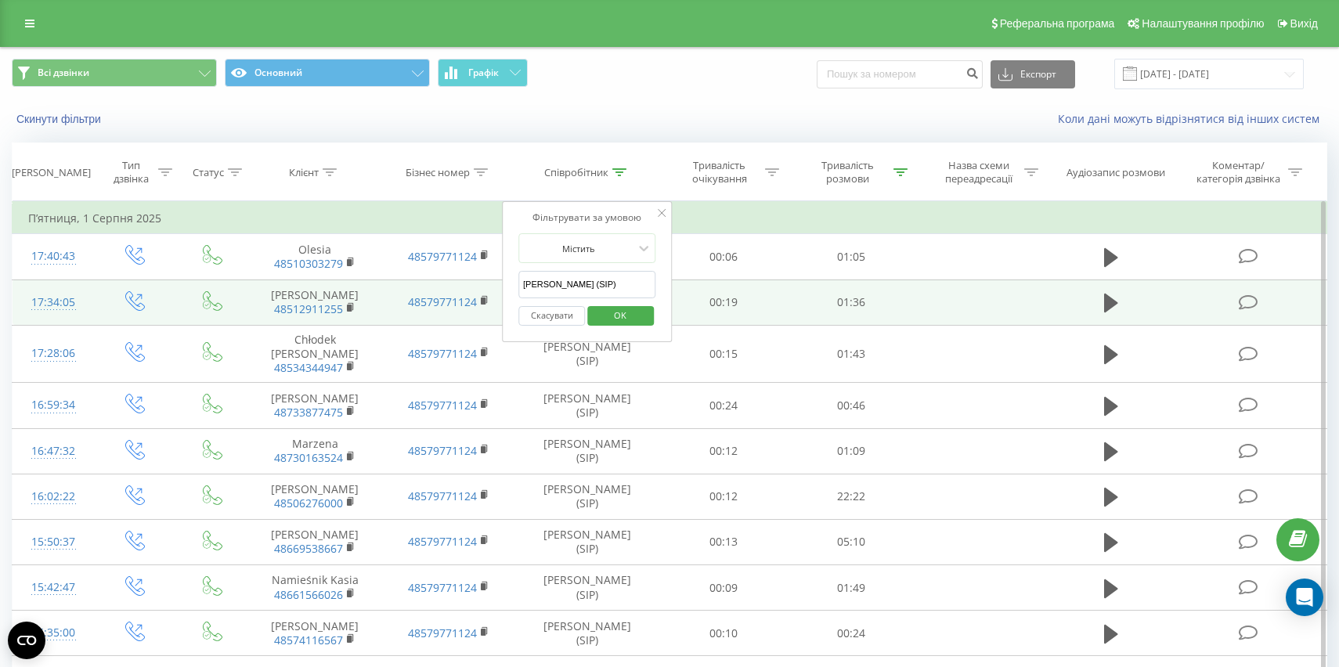
drag, startPoint x: 589, startPoint y: 288, endPoint x: 473, endPoint y: 287, distance: 115.9
type input "ф"
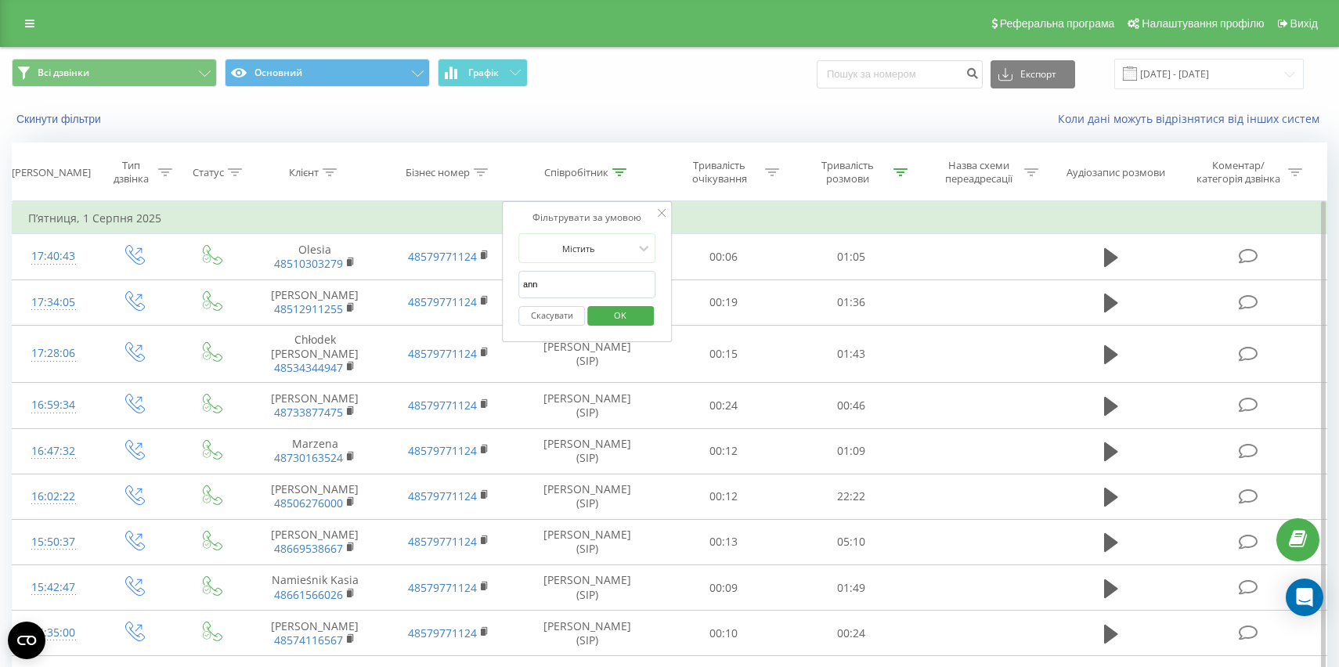
type input "[PERSON_NAME]"
click at [621, 323] on span "OK" at bounding box center [620, 315] width 44 height 24
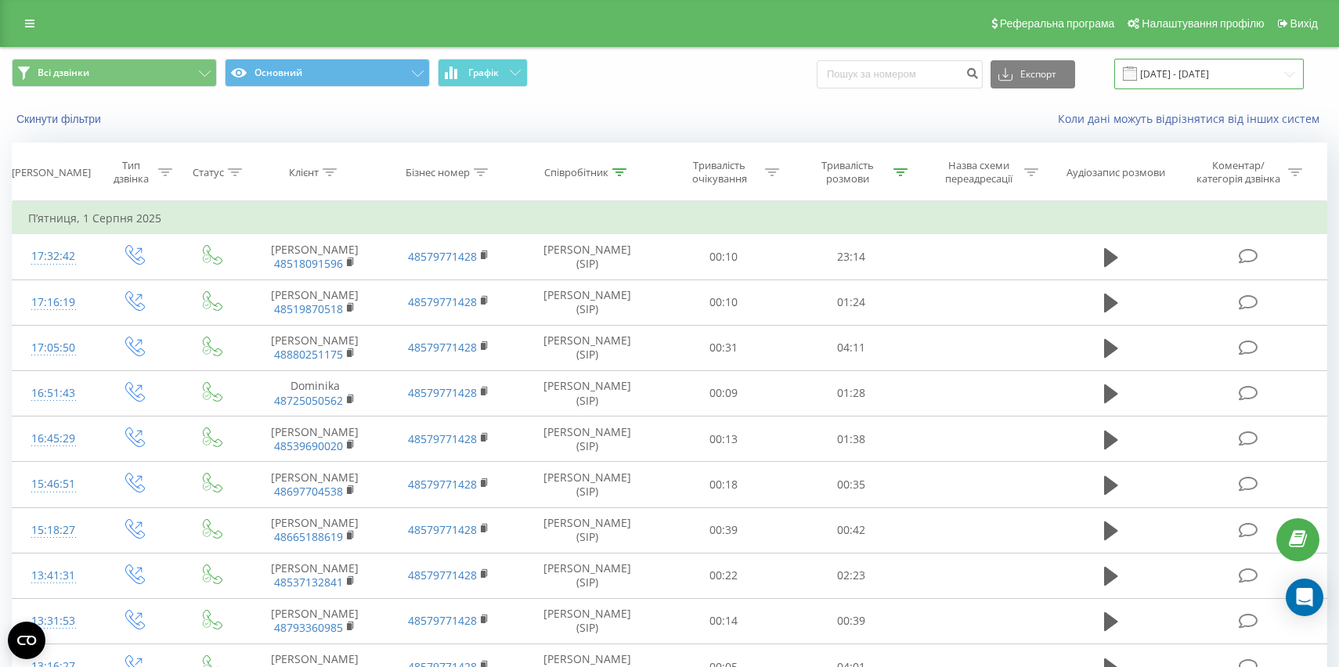
click at [1208, 75] on input "[DATE] - [DATE]" at bounding box center [1210, 74] width 190 height 31
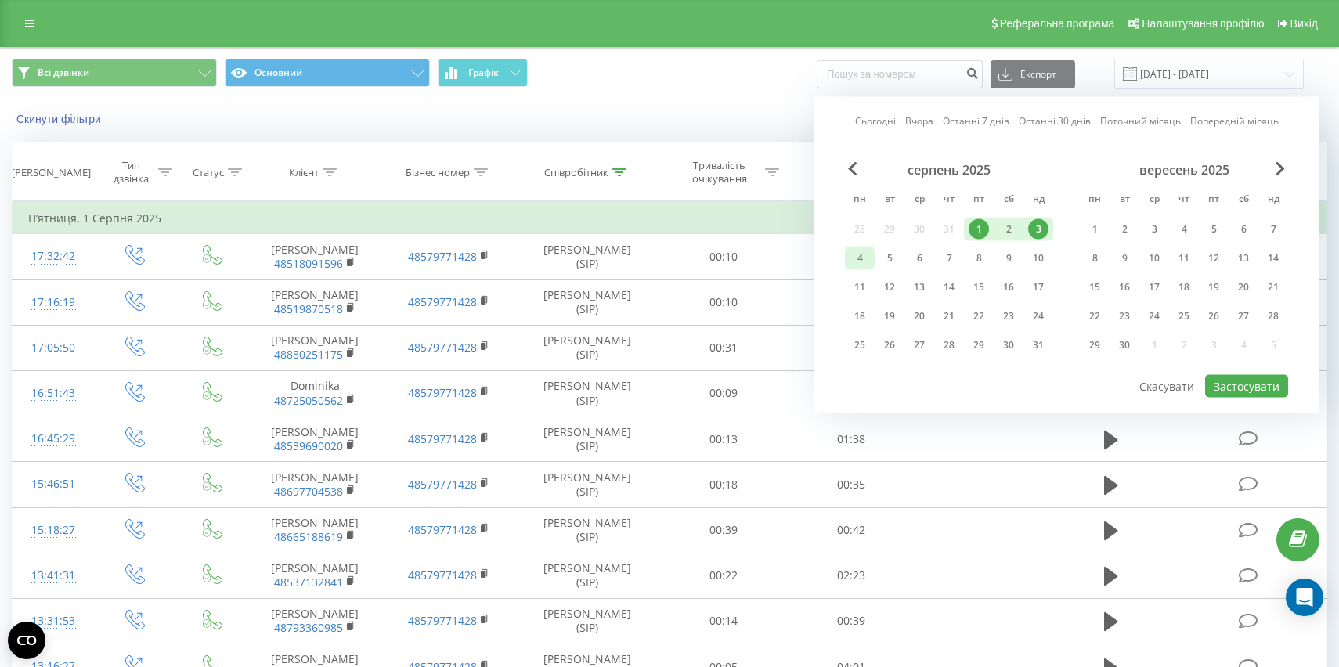
click at [866, 249] on div "4" at bounding box center [860, 258] width 20 height 20
click at [1040, 245] on div "серпень 2025 пн вт ср чт пт сб нд 28 29 30 31 1 2 3 4 5 6 7 8 9 10 11 12 13 14 …" at bounding box center [949, 262] width 208 height 201
click at [1043, 255] on div "10" at bounding box center [1038, 258] width 20 height 20
click at [1233, 382] on button "Застосувати" at bounding box center [1246, 386] width 83 height 23
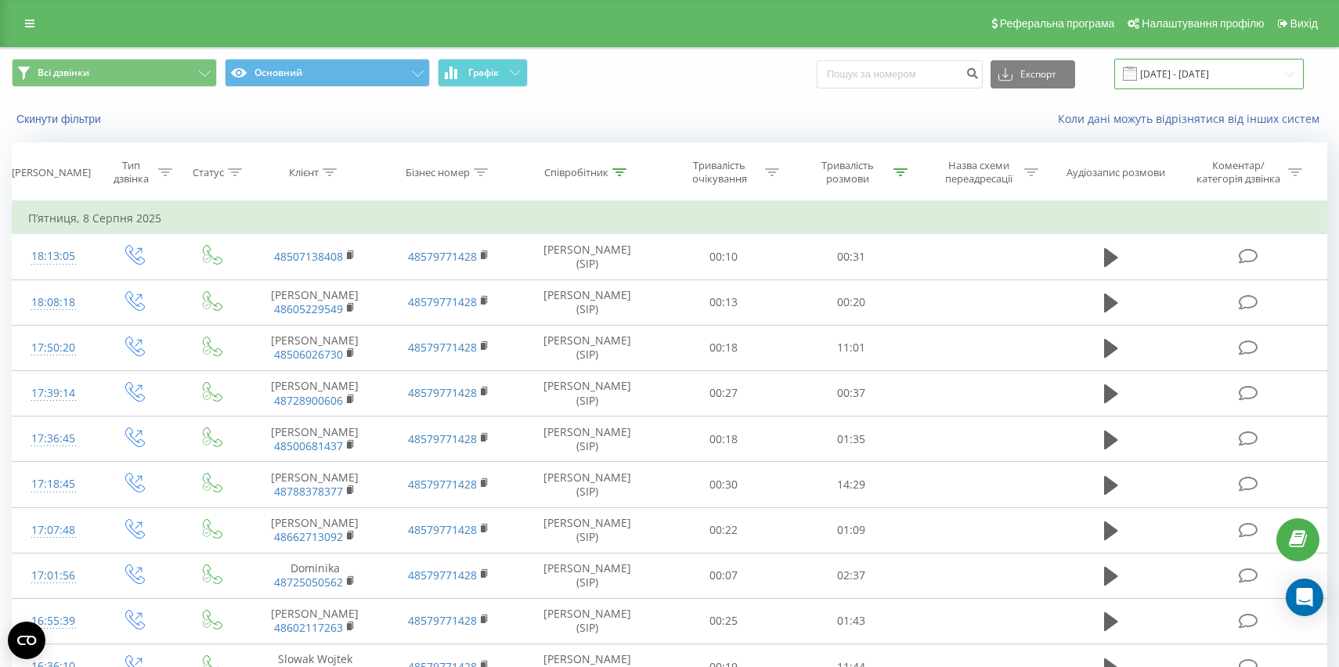
click at [1182, 67] on input "[DATE] - [DATE]" at bounding box center [1210, 74] width 190 height 31
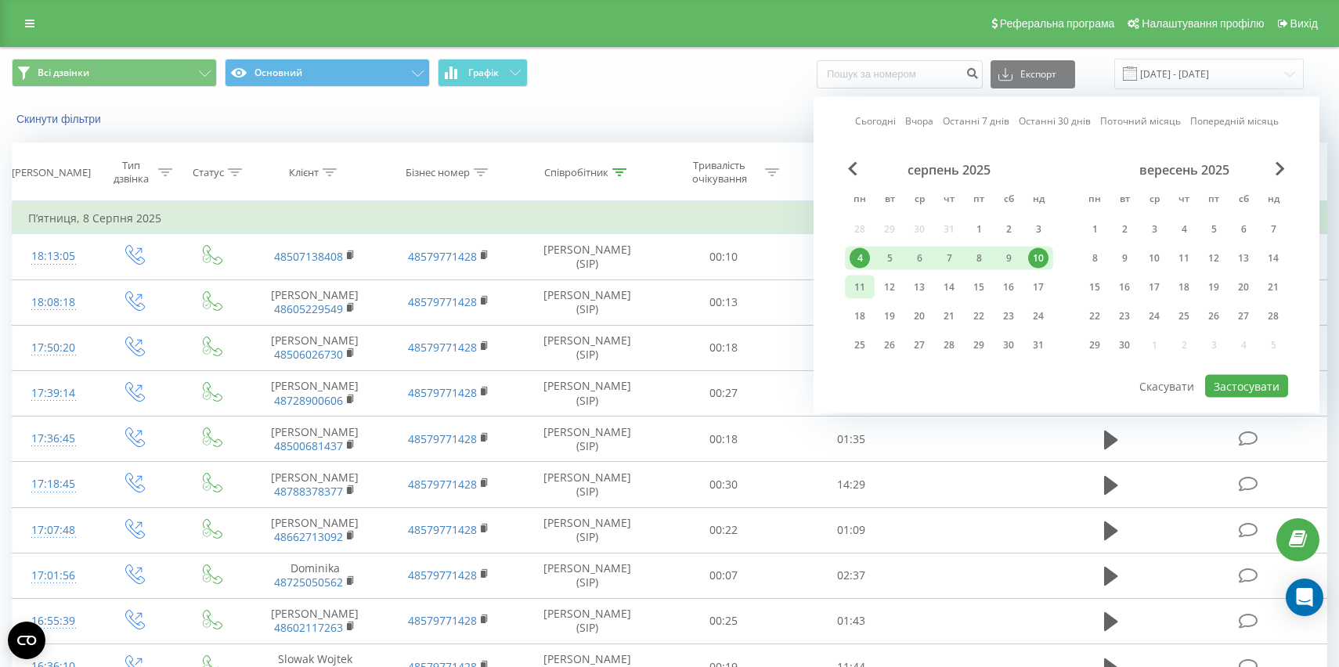
click at [862, 291] on div "11" at bounding box center [860, 287] width 20 height 20
click at [1034, 289] on div "17" at bounding box center [1038, 287] width 20 height 20
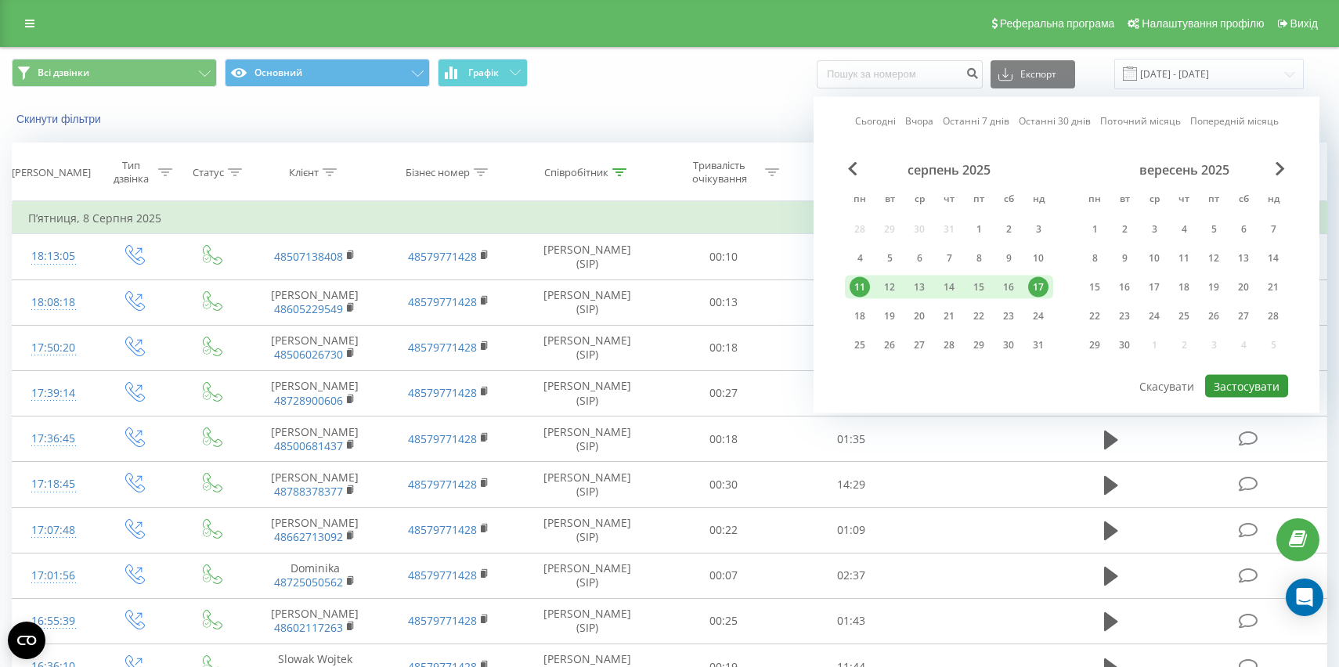
click at [1258, 388] on button "Застосувати" at bounding box center [1246, 386] width 83 height 23
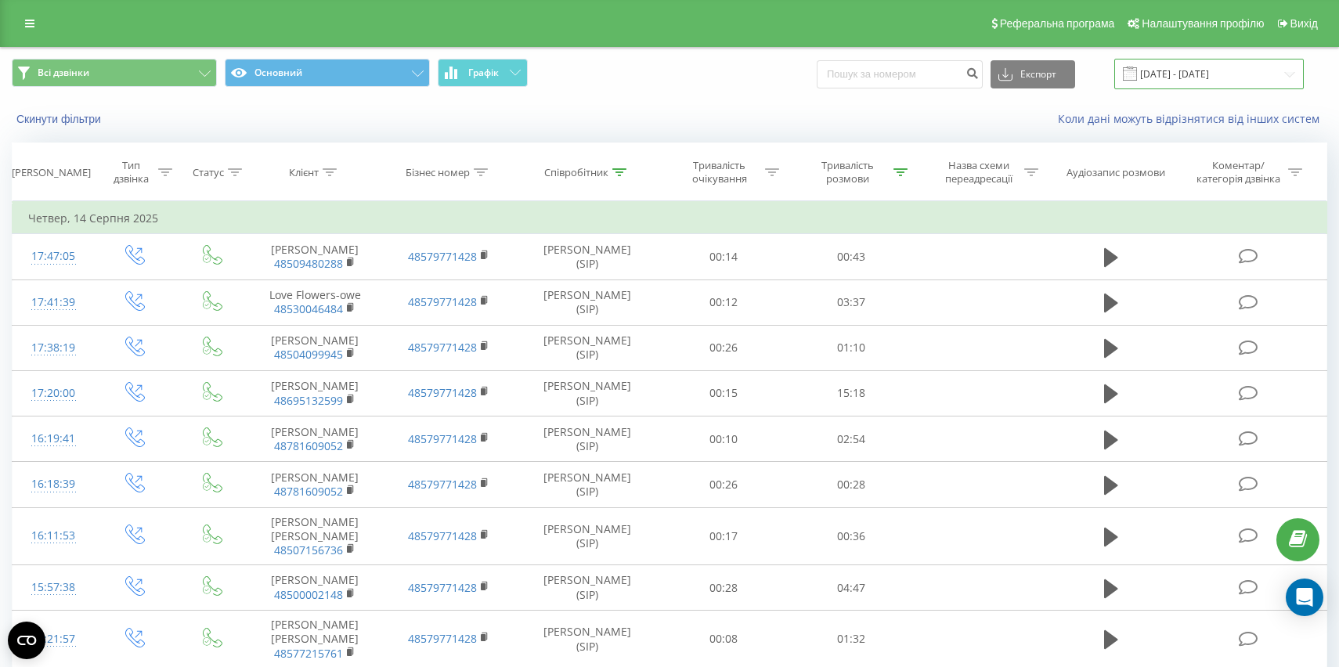
click at [1185, 80] on input "[DATE] - [DATE]" at bounding box center [1210, 74] width 190 height 31
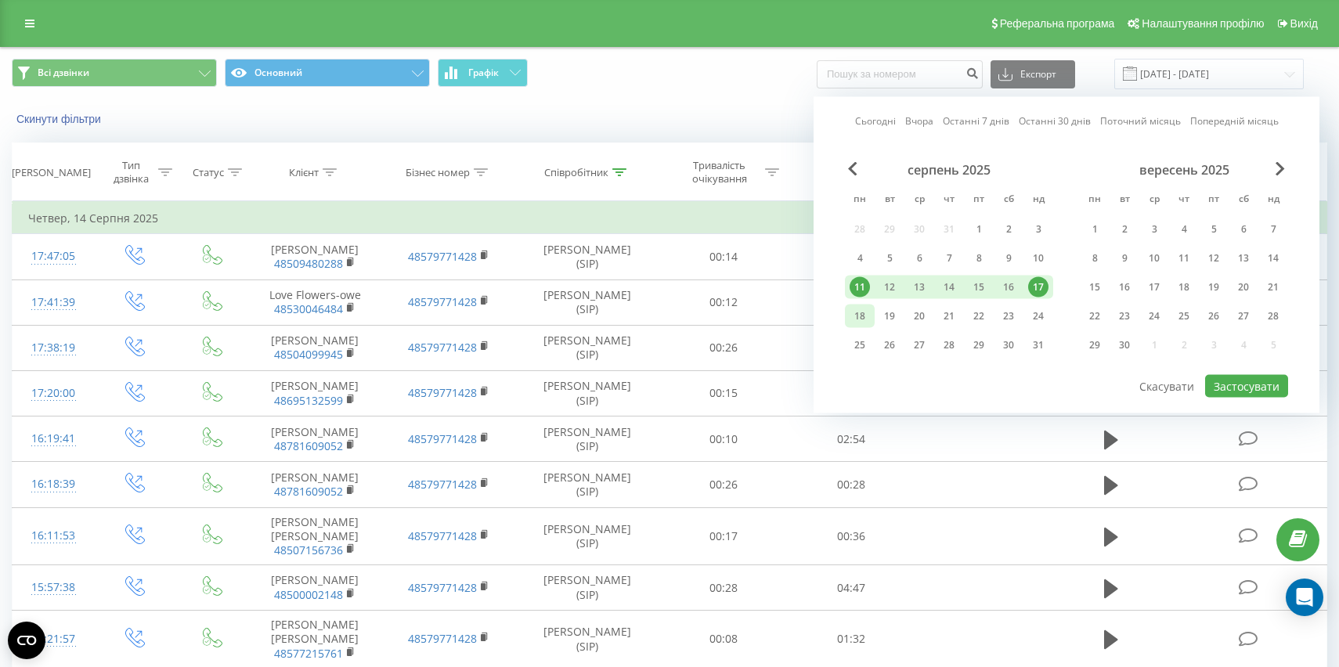
click at [865, 309] on div "18" at bounding box center [860, 316] width 20 height 20
click at [980, 226] on div "1" at bounding box center [979, 229] width 20 height 20
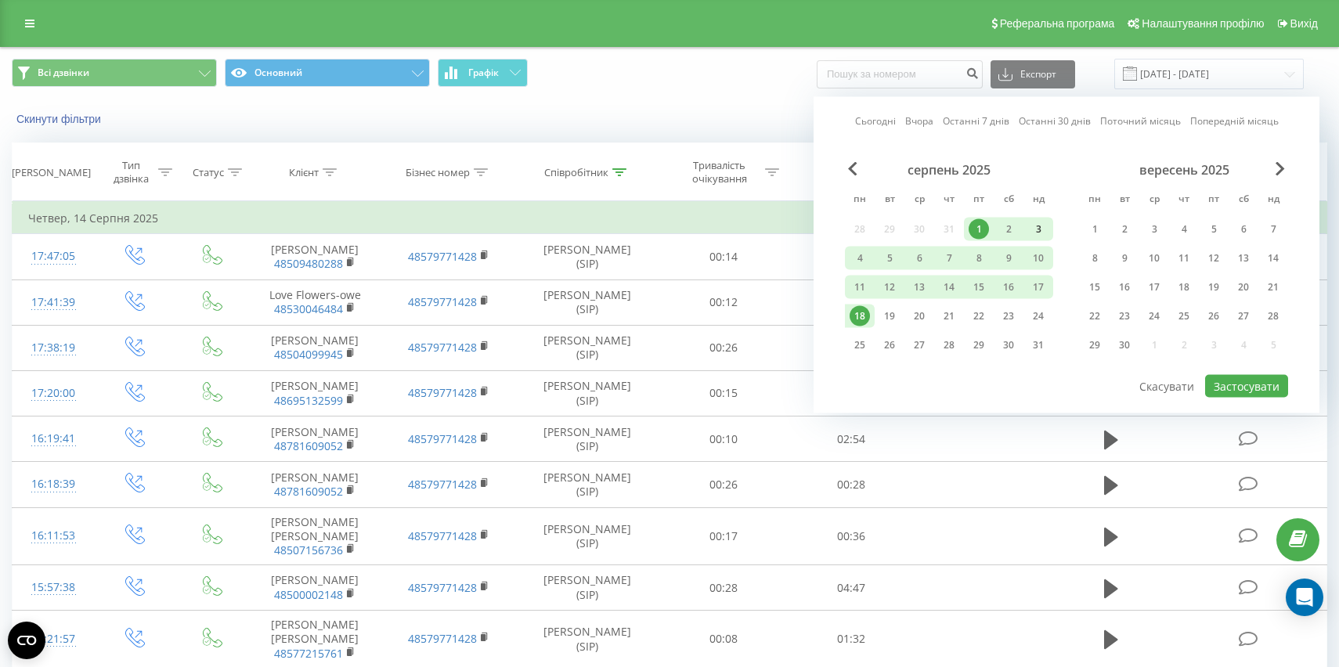
click at [1047, 222] on div "3" at bounding box center [1038, 229] width 20 height 20
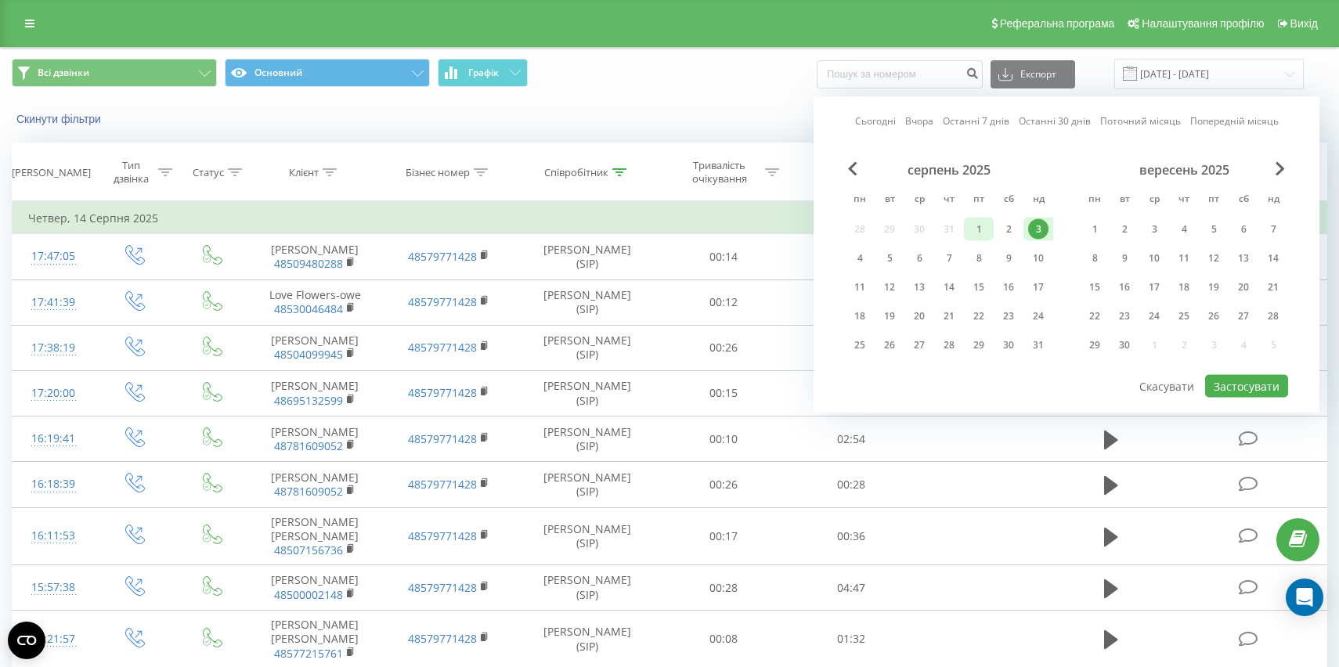
click at [984, 240] on div "1" at bounding box center [979, 229] width 30 height 23
click at [1231, 379] on button "Застосувати" at bounding box center [1246, 386] width 83 height 23
type input "[DATE] - [DATE]"
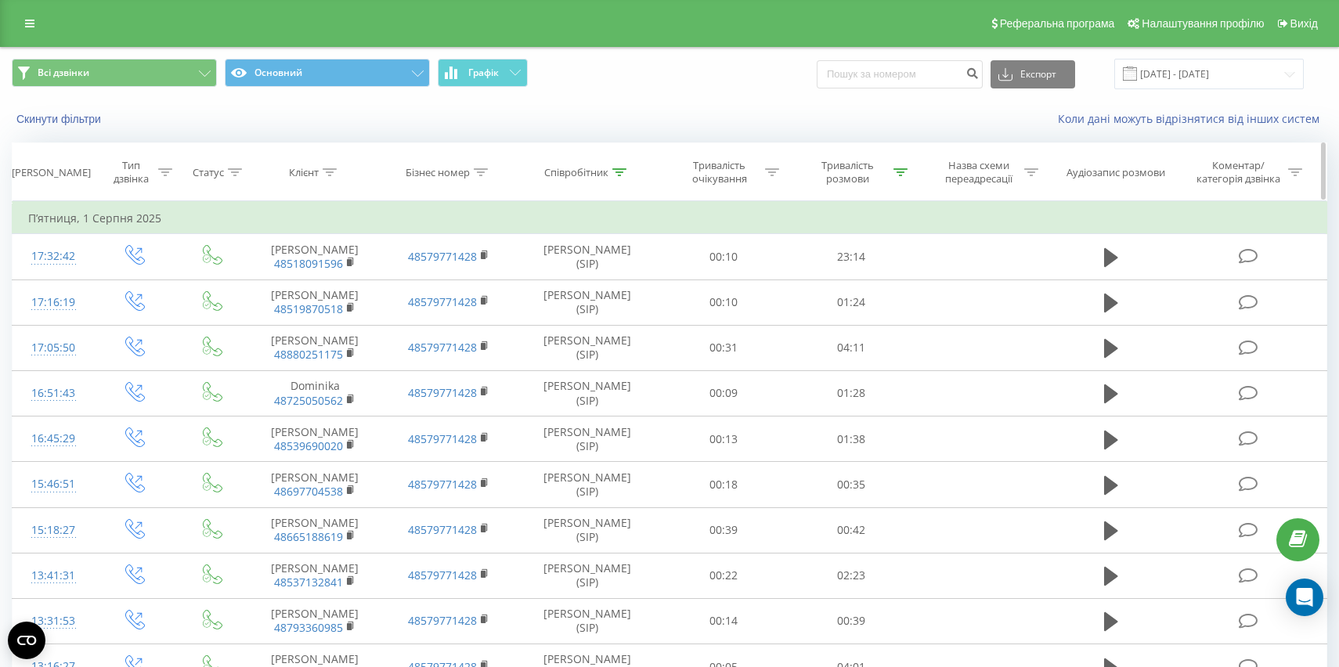
click at [618, 173] on icon at bounding box center [620, 172] width 14 height 8
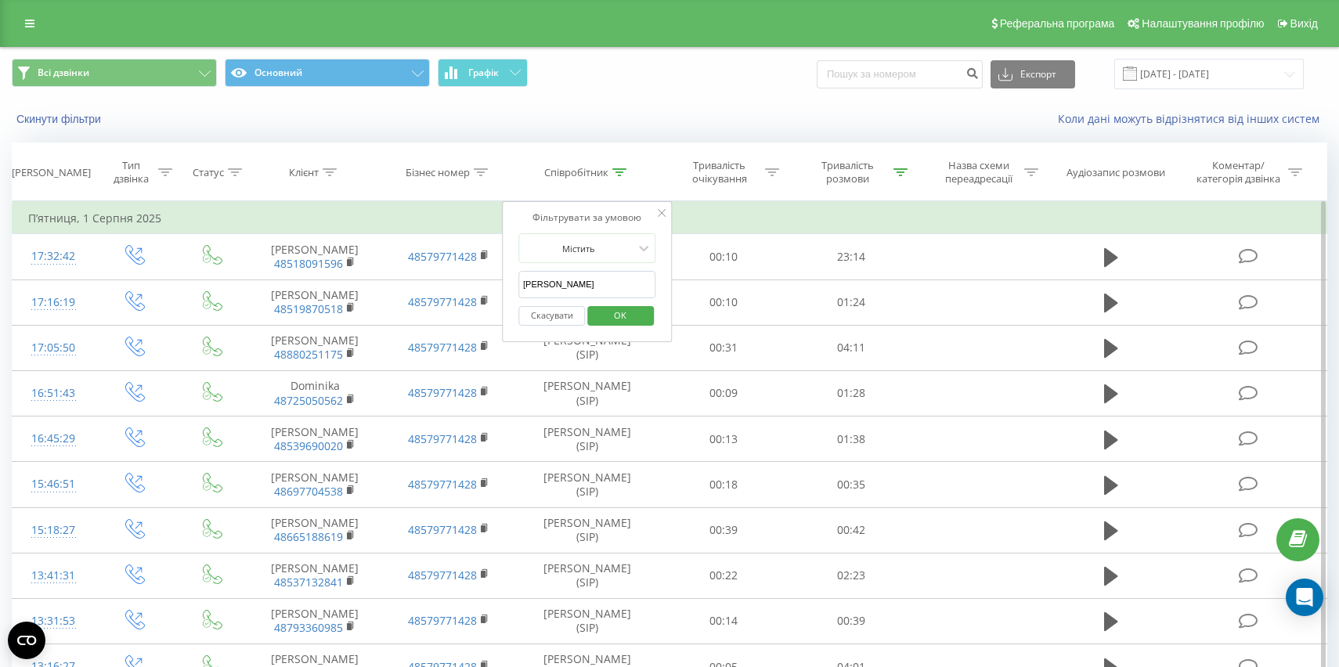
click at [592, 291] on input "[PERSON_NAME]" at bounding box center [588, 284] width 138 height 27
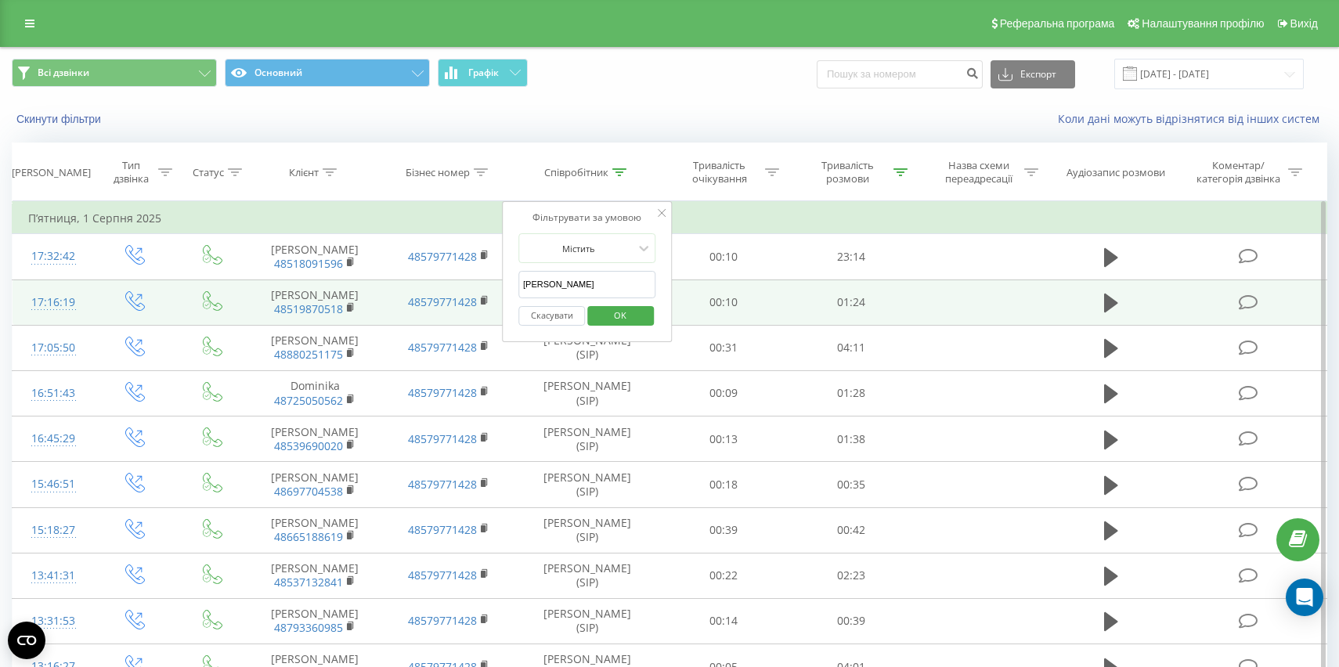
drag, startPoint x: 579, startPoint y: 284, endPoint x: 480, endPoint y: 284, distance: 98.7
click at [480, 284] on table "Фільтрувати за умовою Дорівнює Введіть значення Скасувати OK Фільтрувати за умо…" at bounding box center [670, 650] width 1316 height 899
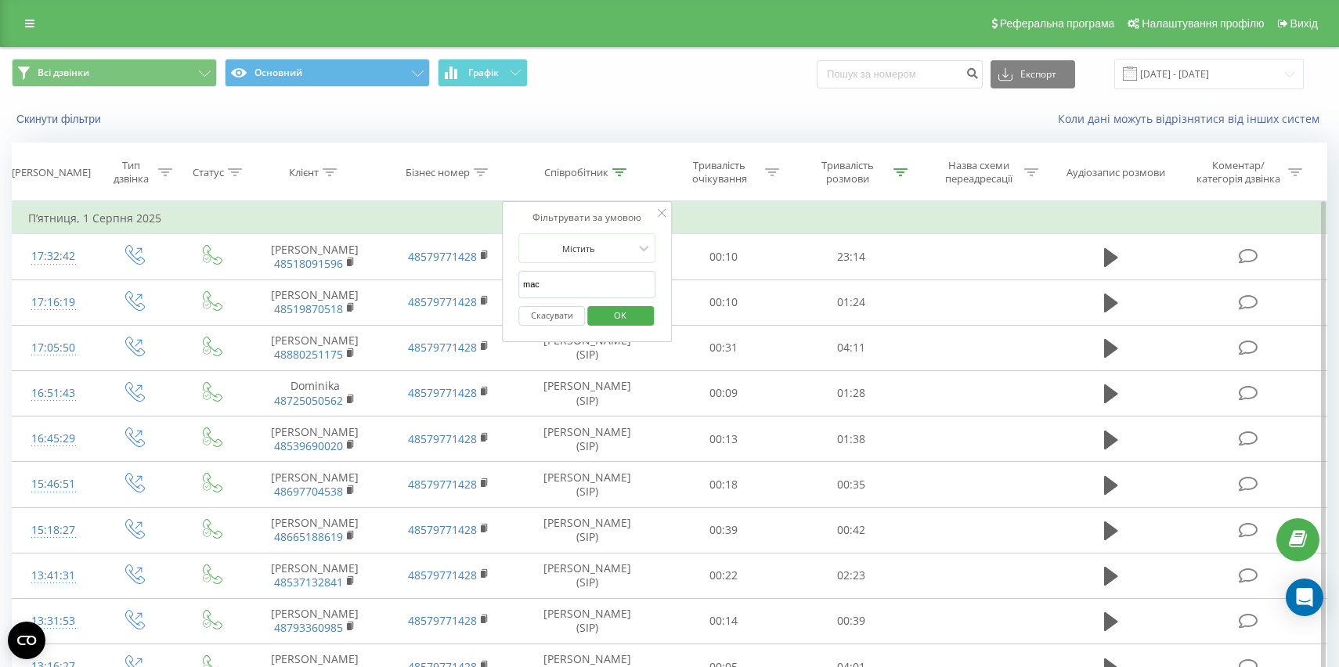
type input "[PERSON_NAME]"
click at [616, 313] on span "OK" at bounding box center [620, 315] width 44 height 24
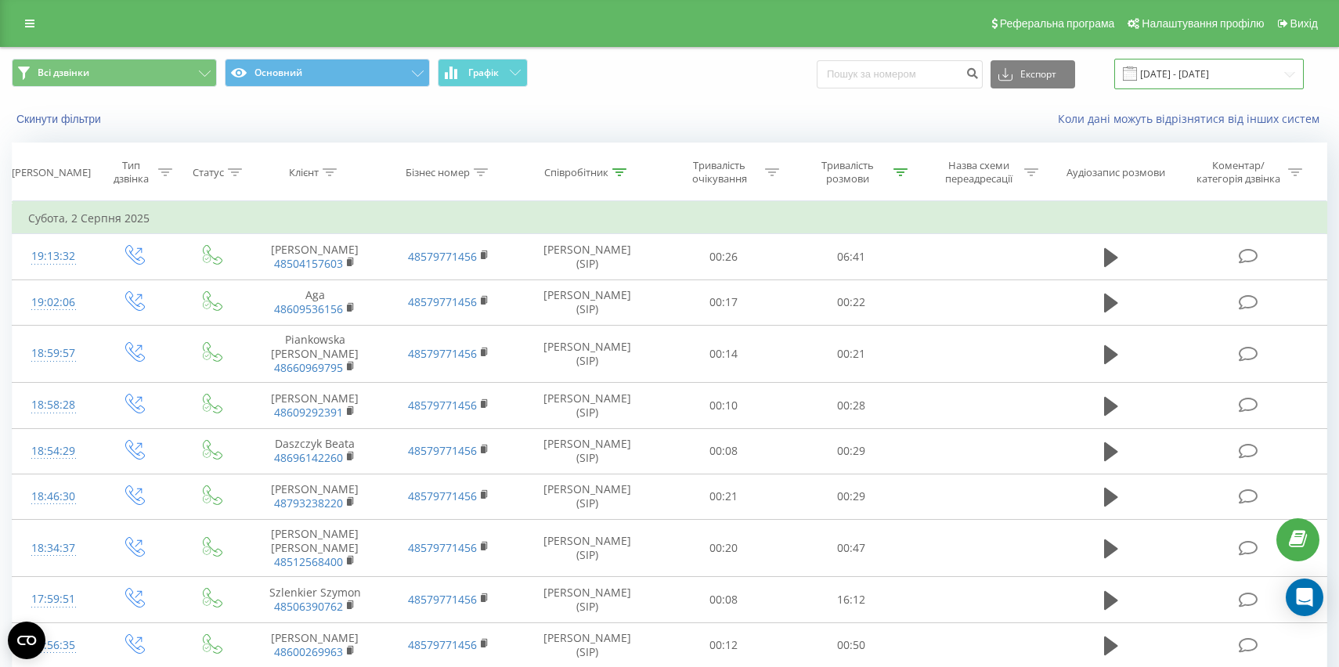
click at [1192, 66] on input "[DATE] - [DATE]" at bounding box center [1210, 74] width 190 height 31
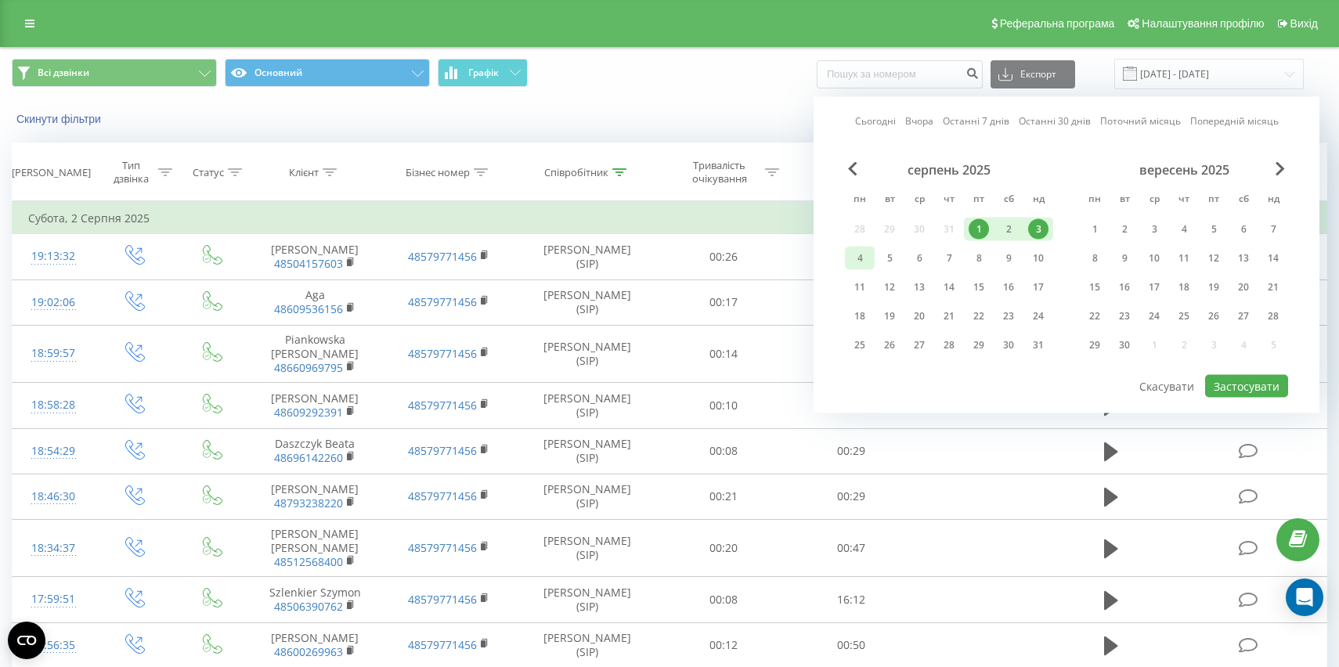
click at [859, 264] on div "4" at bounding box center [860, 258] width 20 height 20
click at [1048, 262] on div "10" at bounding box center [1038, 258] width 20 height 20
click at [1234, 381] on button "Застосувати" at bounding box center [1246, 386] width 83 height 23
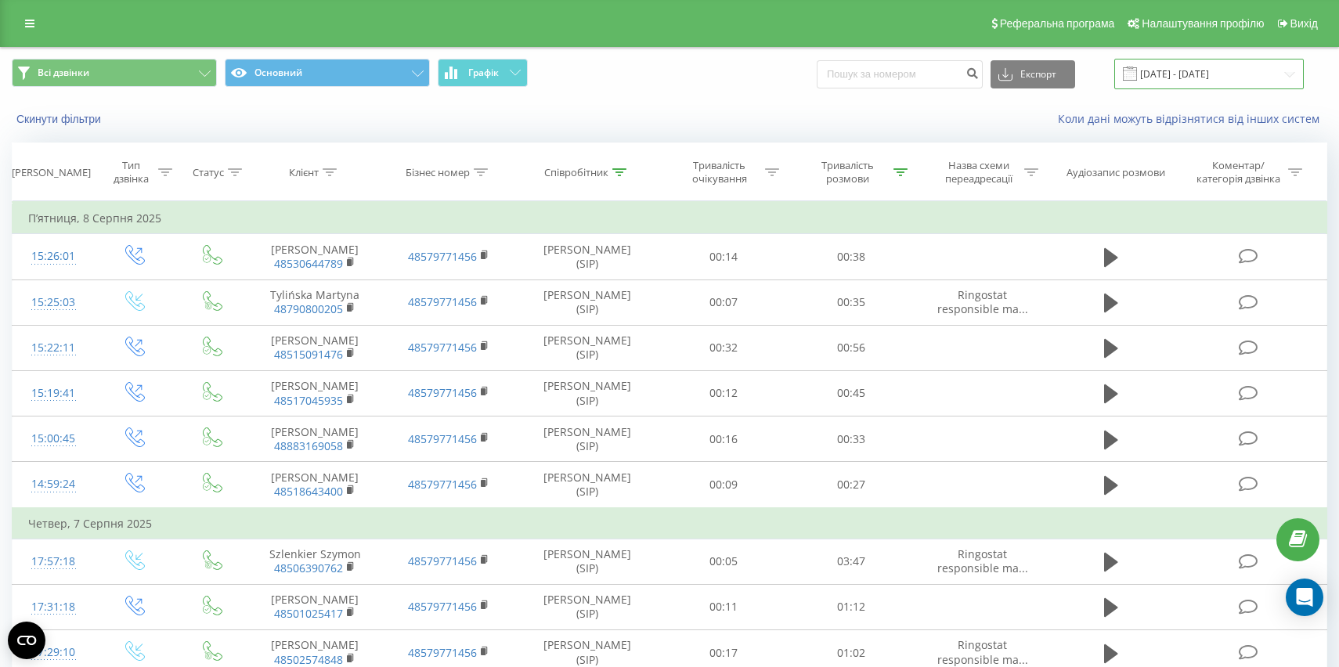
click at [1170, 80] on input "[DATE] - [DATE]" at bounding box center [1210, 74] width 190 height 31
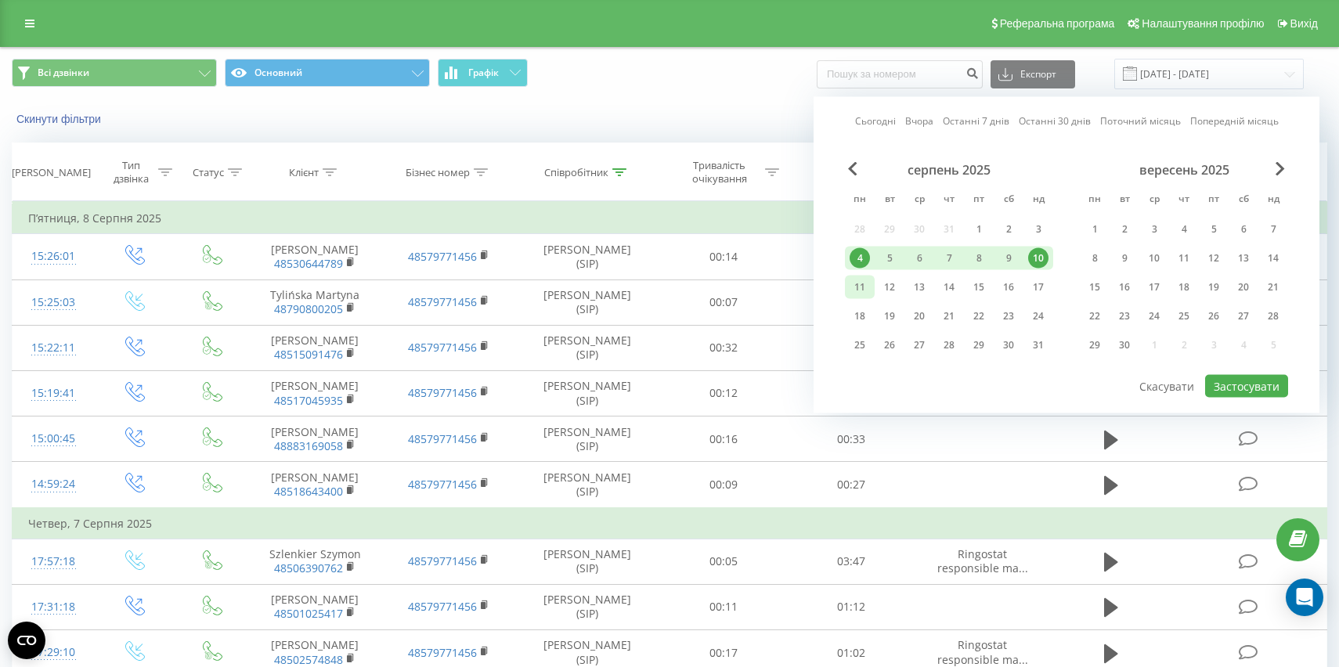
click at [857, 280] on div "11" at bounding box center [860, 287] width 20 height 20
click at [1032, 287] on div "17" at bounding box center [1038, 287] width 20 height 20
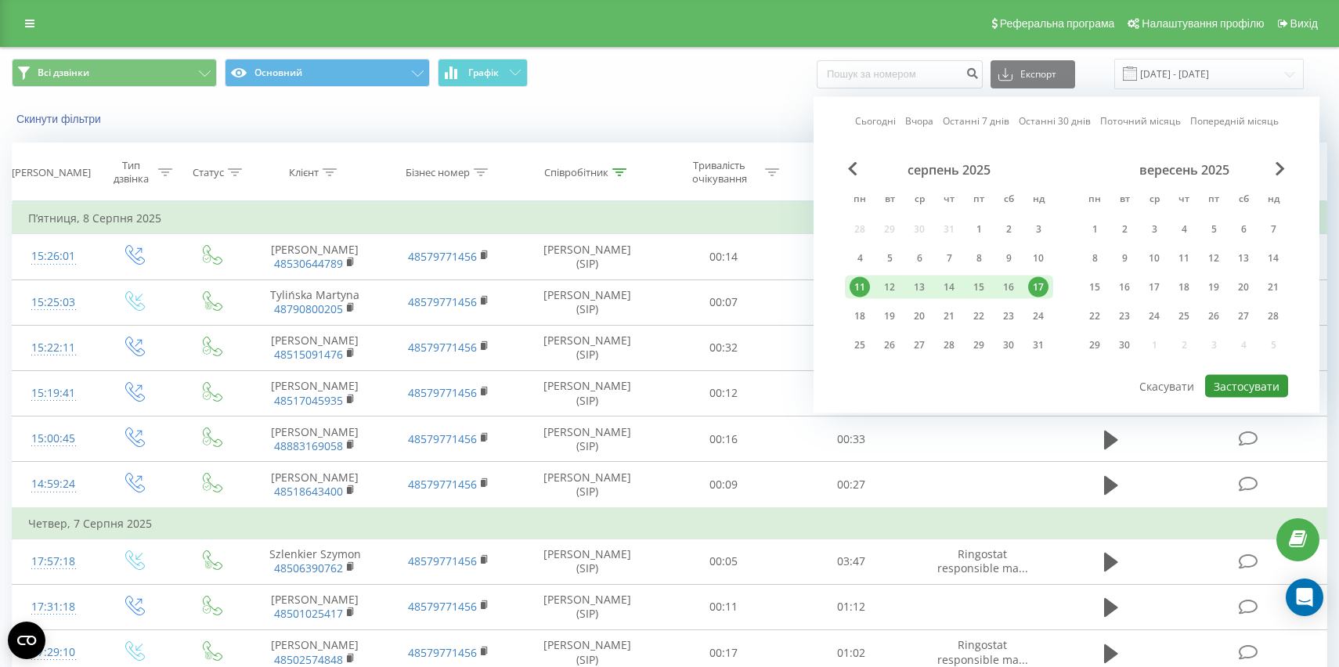
click at [1241, 386] on button "Застосувати" at bounding box center [1246, 386] width 83 height 23
type input "[DATE] - [DATE]"
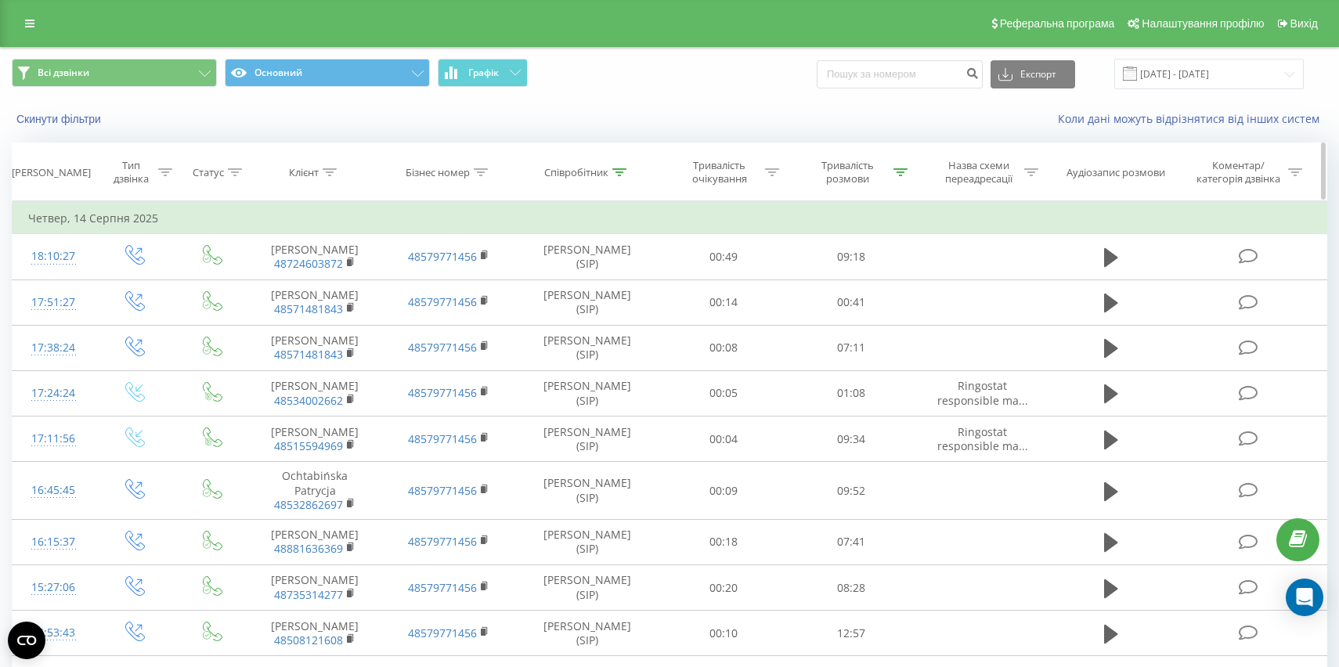
click at [622, 176] on div at bounding box center [620, 172] width 14 height 13
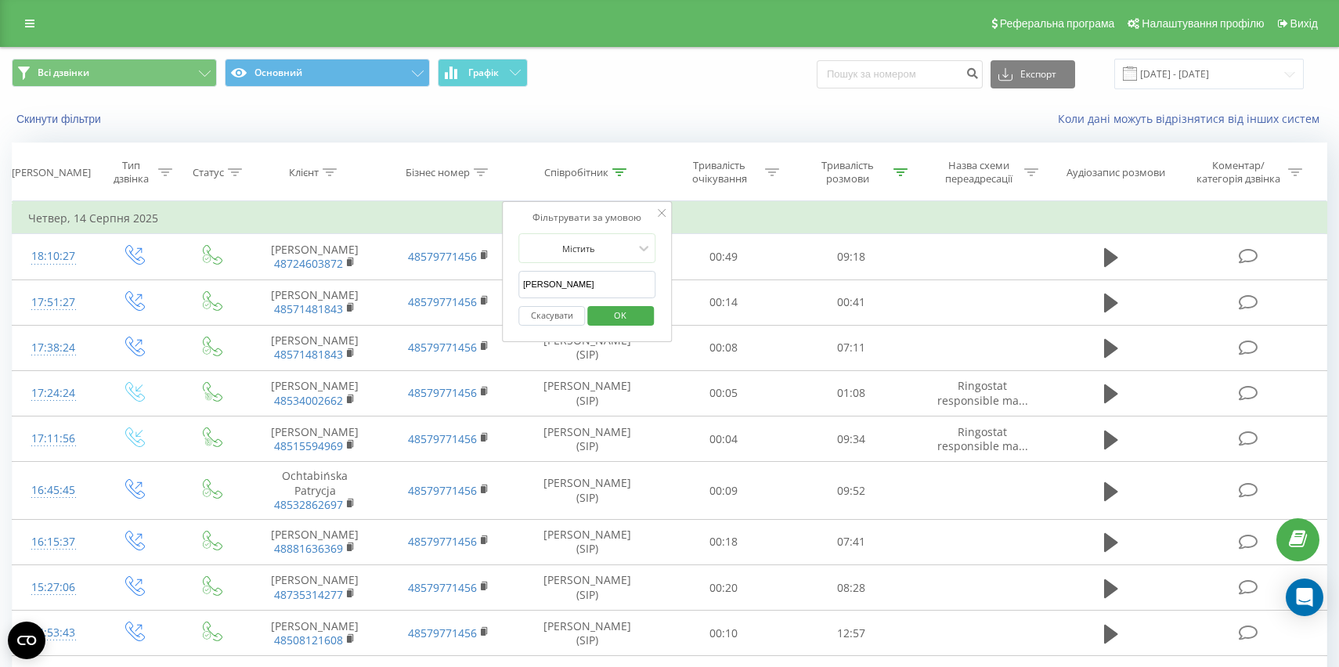
drag, startPoint x: 558, startPoint y: 279, endPoint x: 504, endPoint y: 278, distance: 54.1
click at [504, 279] on div "Фільтрувати за умовою Містить [PERSON_NAME] OK" at bounding box center [587, 271] width 171 height 141
click at [549, 281] on input "[PERSON_NAME]" at bounding box center [588, 284] width 138 height 27
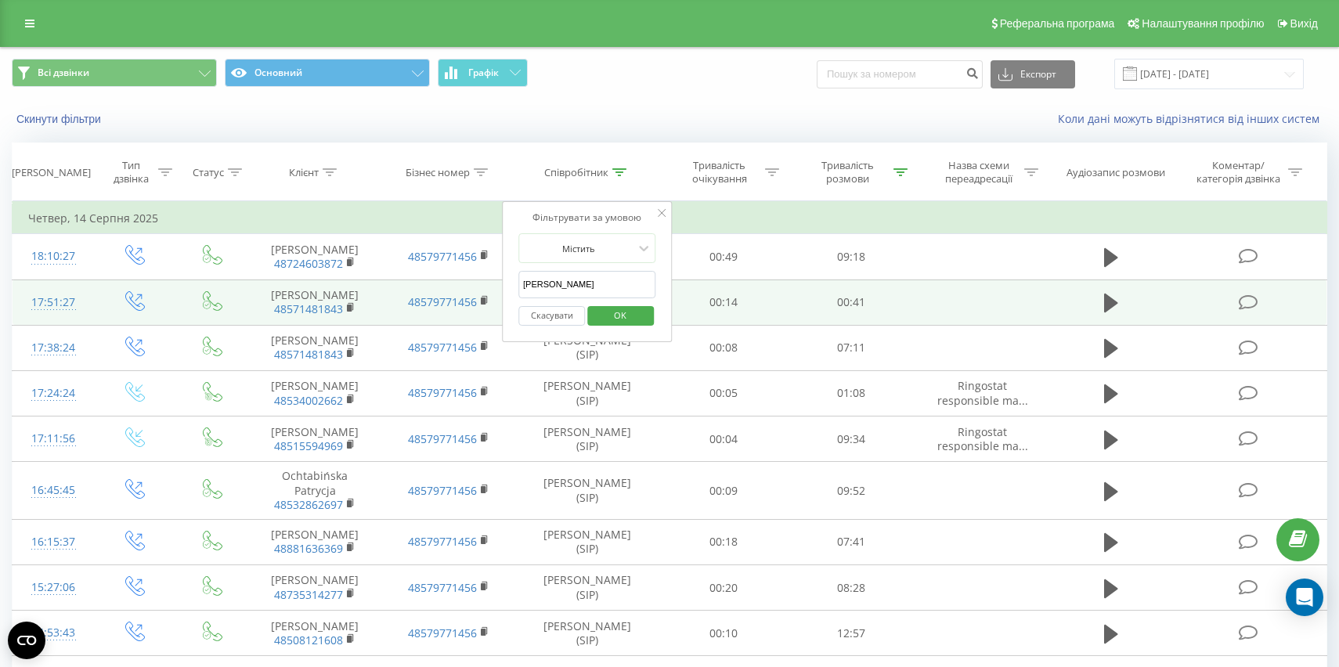
drag, startPoint x: 558, startPoint y: 283, endPoint x: 476, endPoint y: 283, distance: 81.5
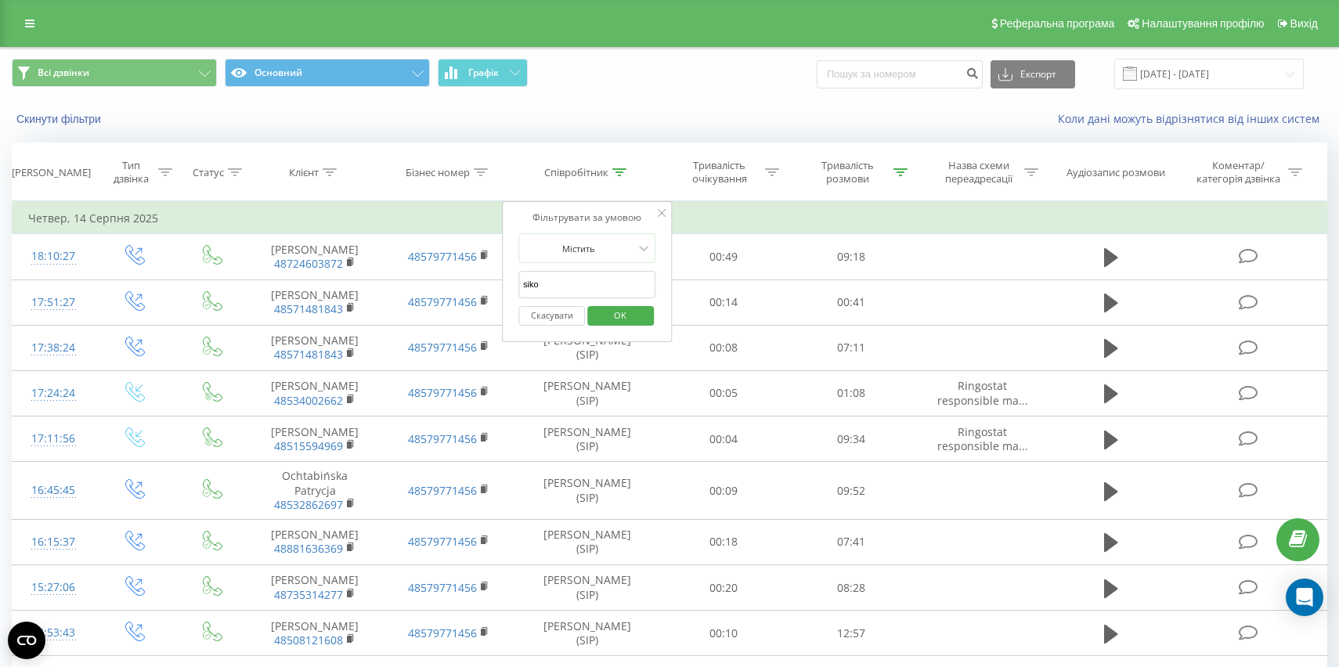
type input "[PERSON_NAME]"
click at [623, 316] on span "OK" at bounding box center [620, 315] width 44 height 24
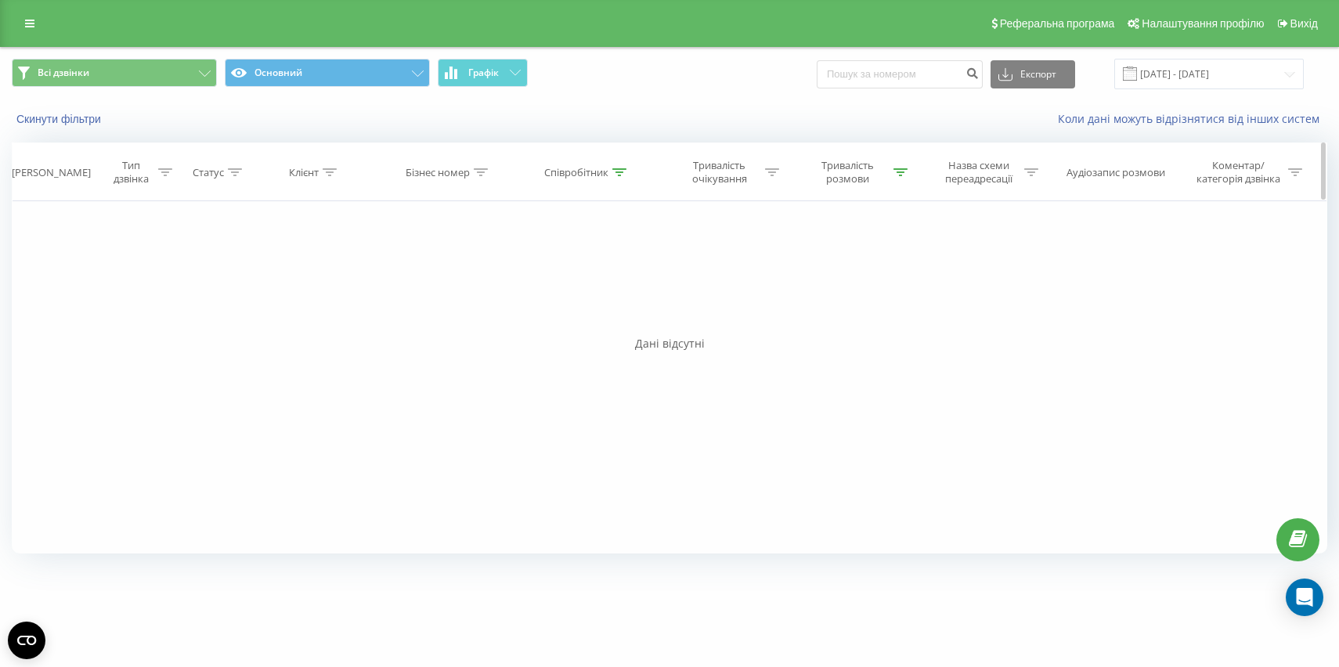
click at [627, 172] on div "Співробітник" at bounding box center [587, 172] width 144 height 13
click at [570, 291] on input "[PERSON_NAME]" at bounding box center [588, 284] width 138 height 27
drag, startPoint x: 553, startPoint y: 289, endPoint x: 501, endPoint y: 288, distance: 51.7
click at [501, 288] on div "Фільтрувати за умовою Дорівнює Введіть значення Скасувати OK Фільтрувати за умо…" at bounding box center [670, 377] width 1316 height 352
click at [1179, 75] on input "[DATE] - [DATE]" at bounding box center [1210, 74] width 190 height 31
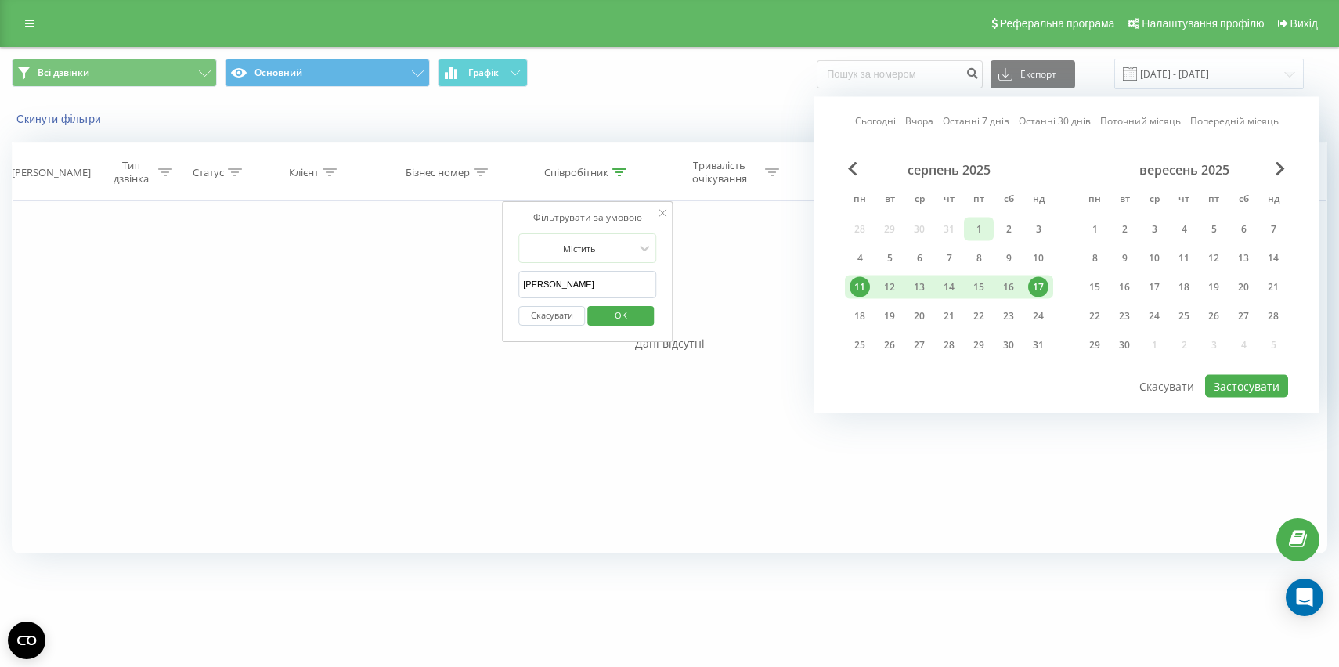
click at [978, 232] on div "1" at bounding box center [979, 229] width 20 height 20
click at [1043, 228] on div "3" at bounding box center [1038, 229] width 20 height 20
click at [1254, 379] on button "Застосувати" at bounding box center [1246, 386] width 83 height 23
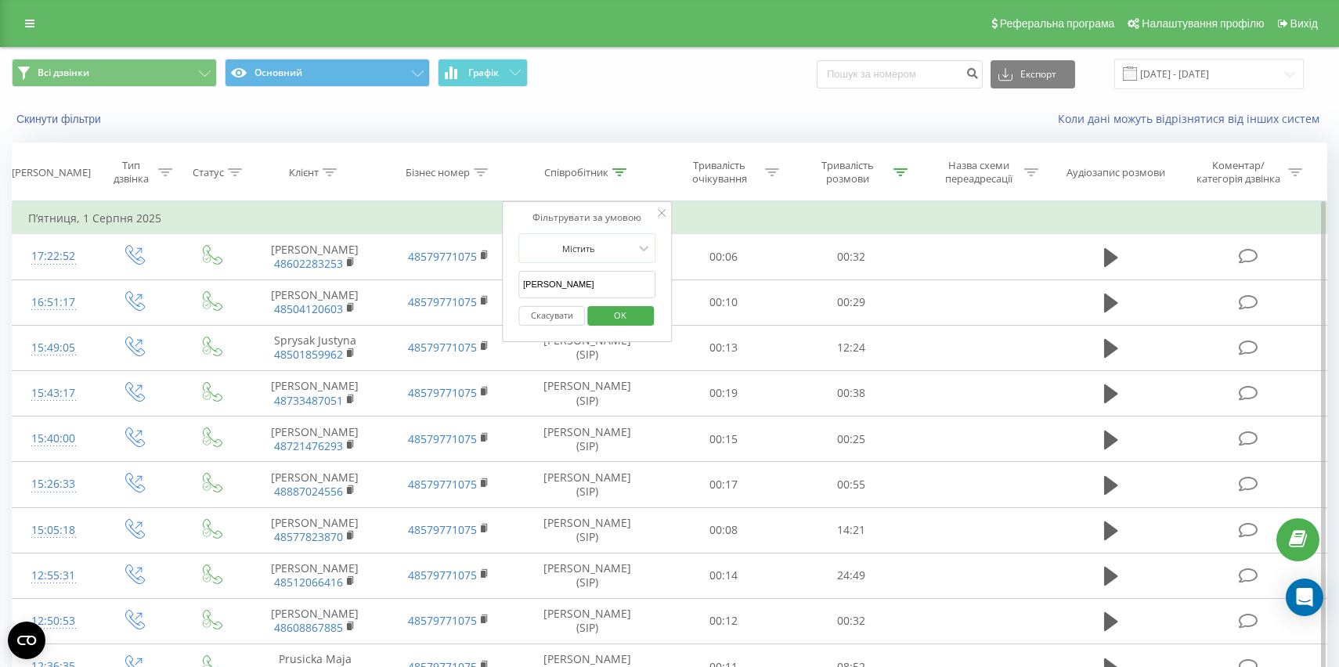
click at [627, 320] on span "OK" at bounding box center [620, 315] width 44 height 24
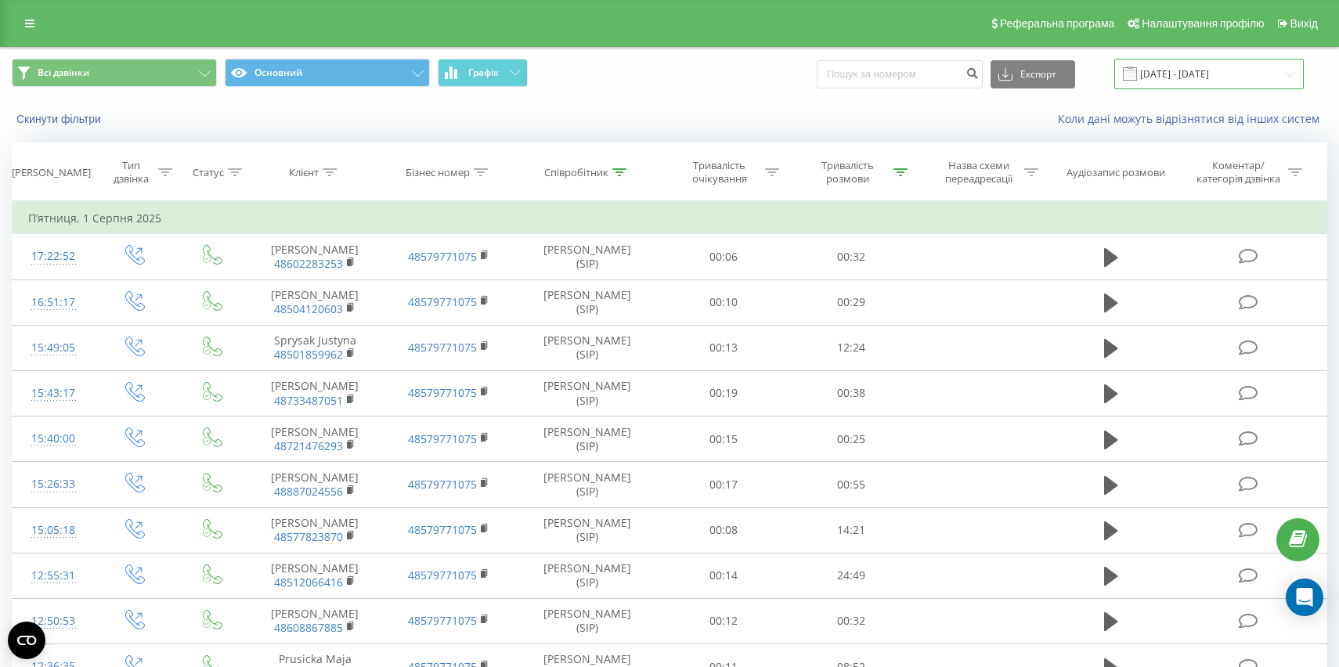
click at [1197, 75] on input "[DATE] - [DATE]" at bounding box center [1210, 74] width 190 height 31
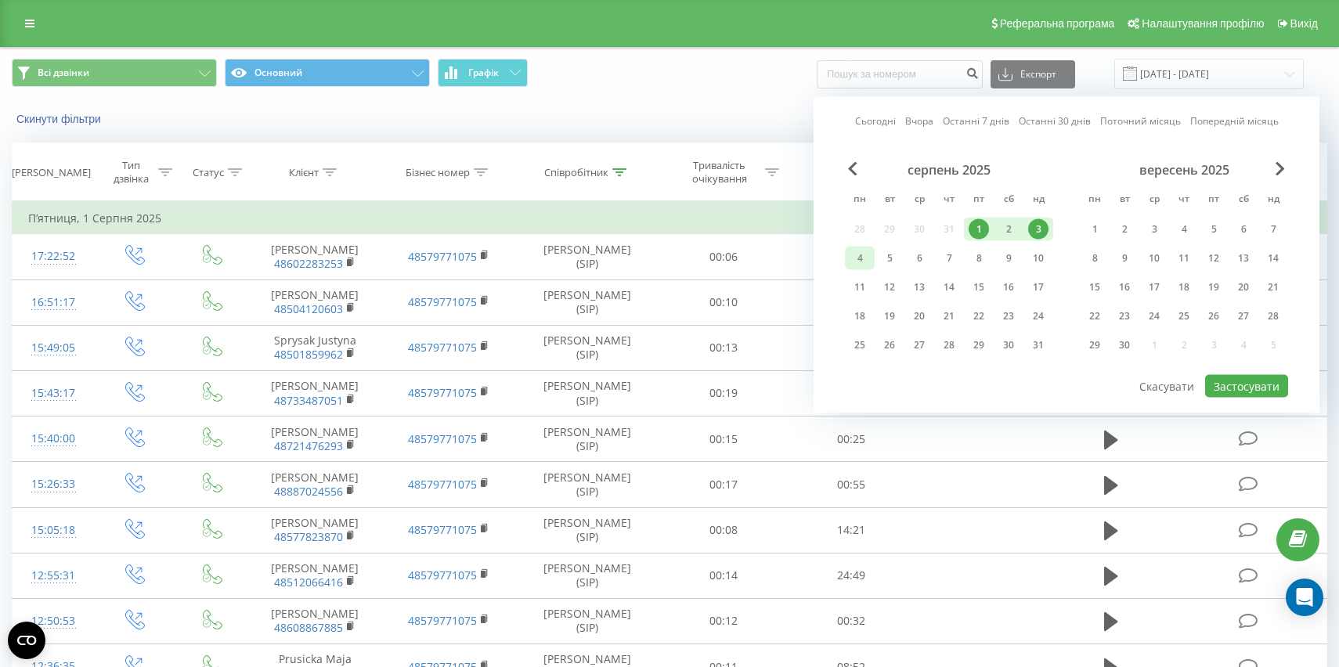
click at [869, 261] on div "4" at bounding box center [860, 258] width 20 height 20
click at [1037, 258] on div "10" at bounding box center [1038, 258] width 20 height 20
click at [1245, 385] on button "Застосувати" at bounding box center [1246, 386] width 83 height 23
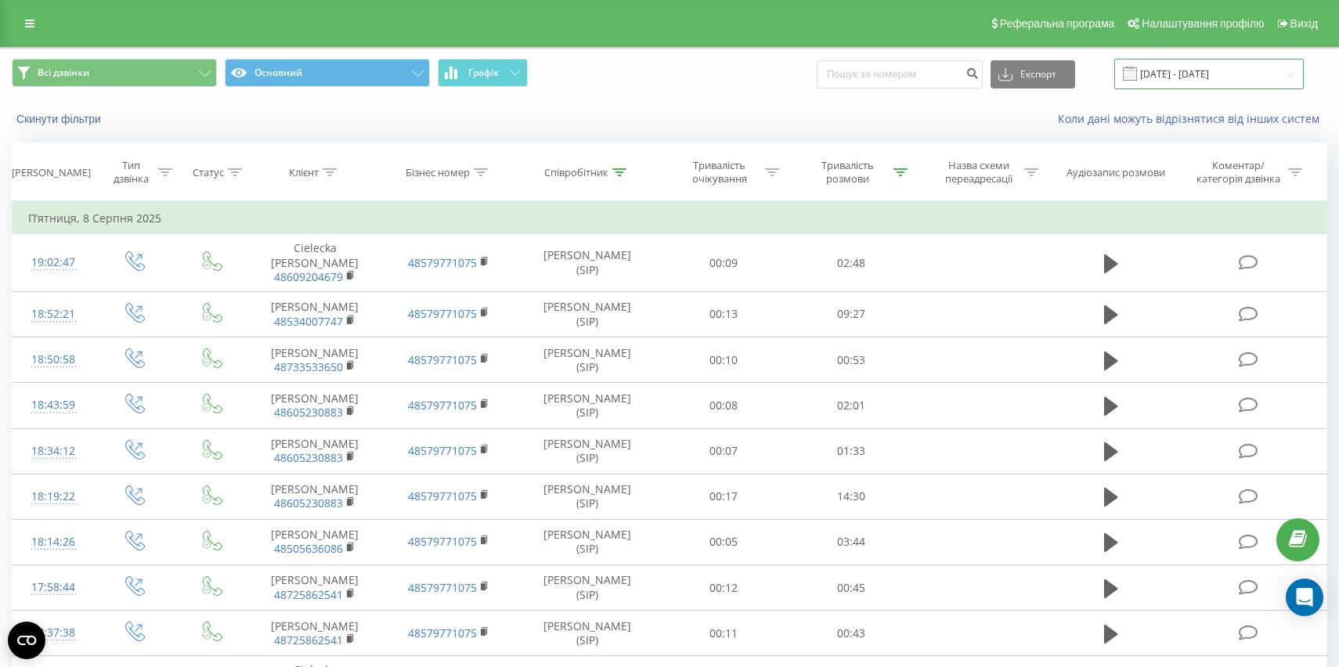
click at [1167, 82] on input "[DATE] - [DATE]" at bounding box center [1210, 74] width 190 height 31
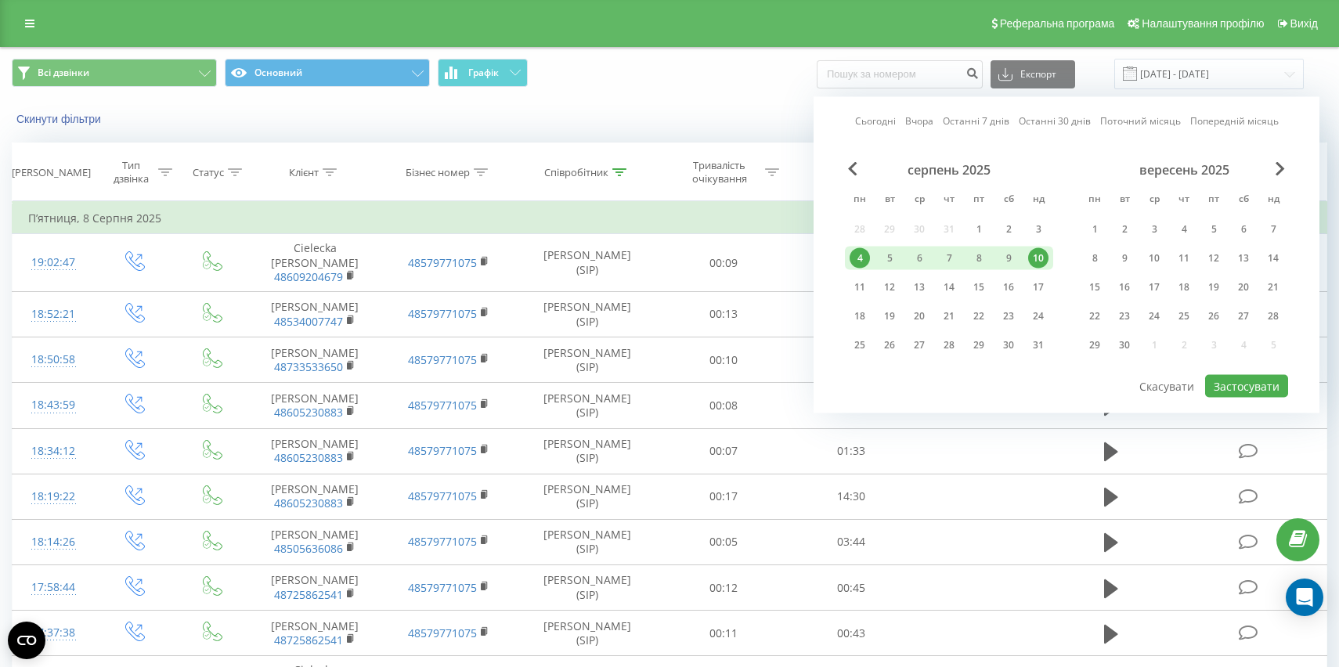
click at [855, 299] on div "серпень 2025 пн вт ср чт пт сб нд 28 29 30 31 1 2 3 4 5 6 7 8 9 10 11 12 13 14 …" at bounding box center [949, 262] width 208 height 201
click at [855, 287] on div "11" at bounding box center [860, 287] width 20 height 20
click at [1034, 289] on div "17" at bounding box center [1038, 287] width 20 height 20
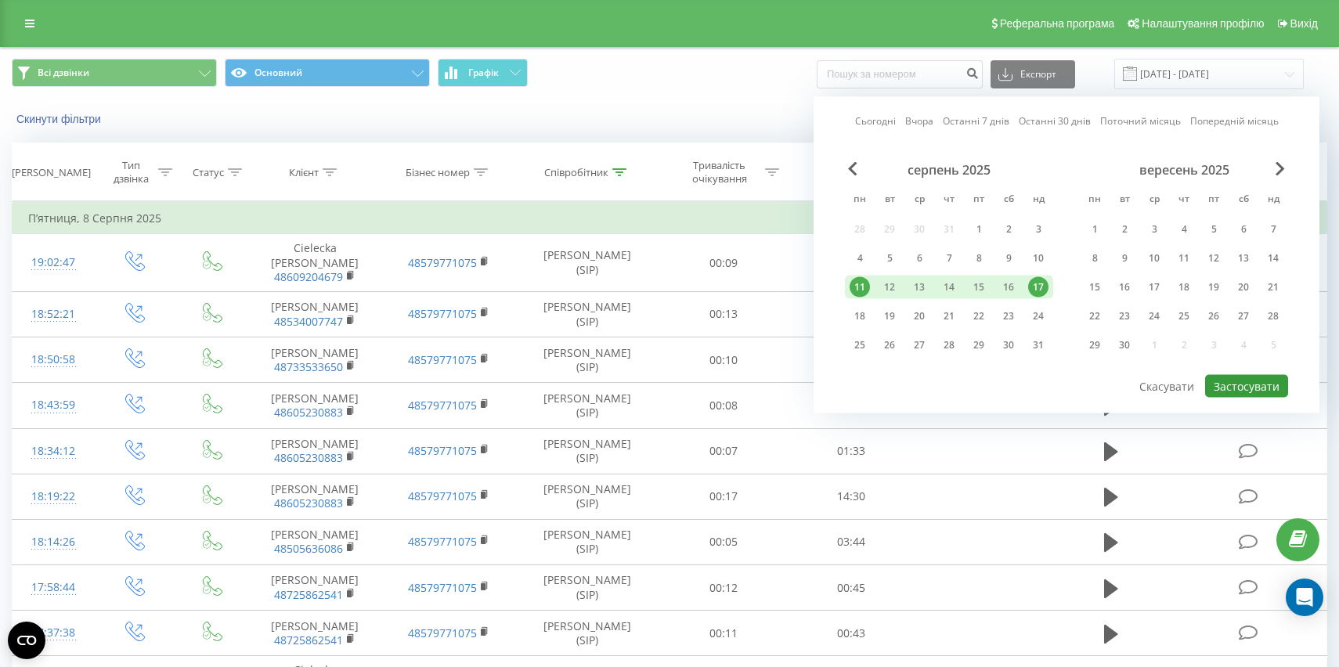
click at [1232, 384] on button "Застосувати" at bounding box center [1246, 386] width 83 height 23
type input "[DATE] - [DATE]"
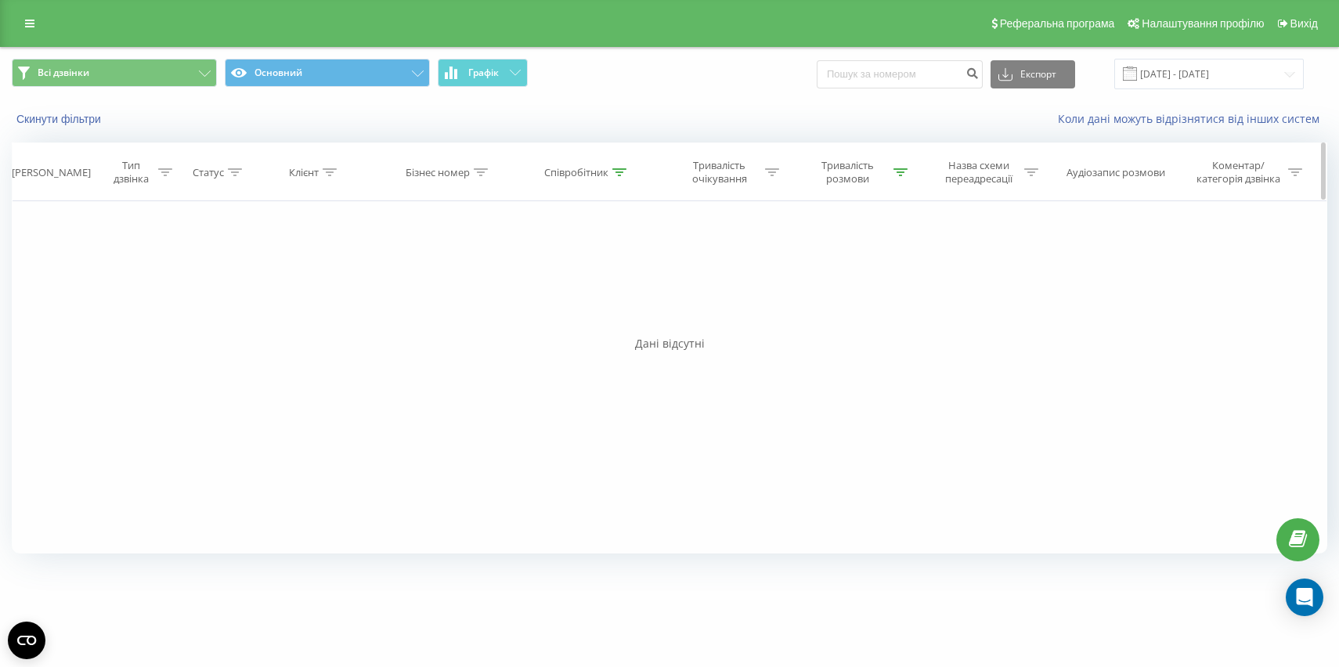
click at [616, 173] on icon at bounding box center [620, 172] width 14 height 8
drag, startPoint x: 573, startPoint y: 280, endPoint x: 471, endPoint y: 280, distance: 102.6
click at [471, 280] on div "Фільтрувати за умовою Дорівнює Введіть значення Скасувати OK Фільтрувати за умо…" at bounding box center [670, 377] width 1316 height 352
type input "chodyra"
click at [634, 309] on span "OK" at bounding box center [621, 315] width 44 height 24
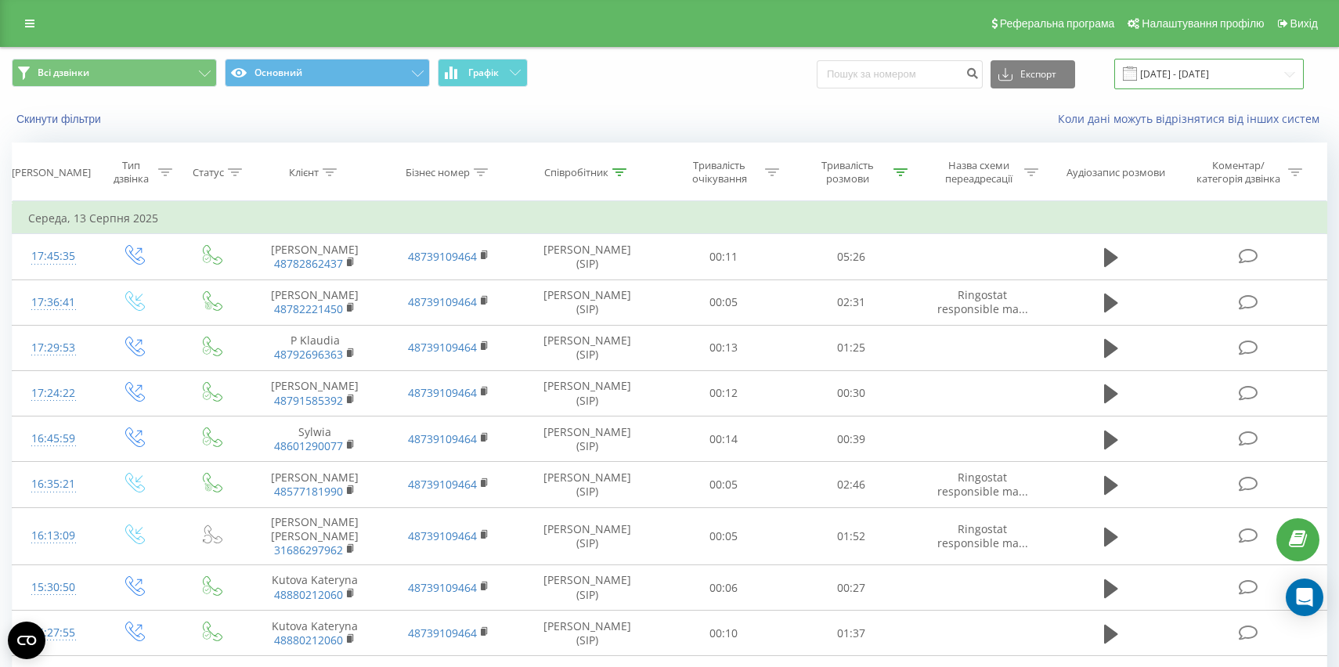
click at [1171, 74] on input "[DATE] - [DATE]" at bounding box center [1210, 74] width 190 height 31
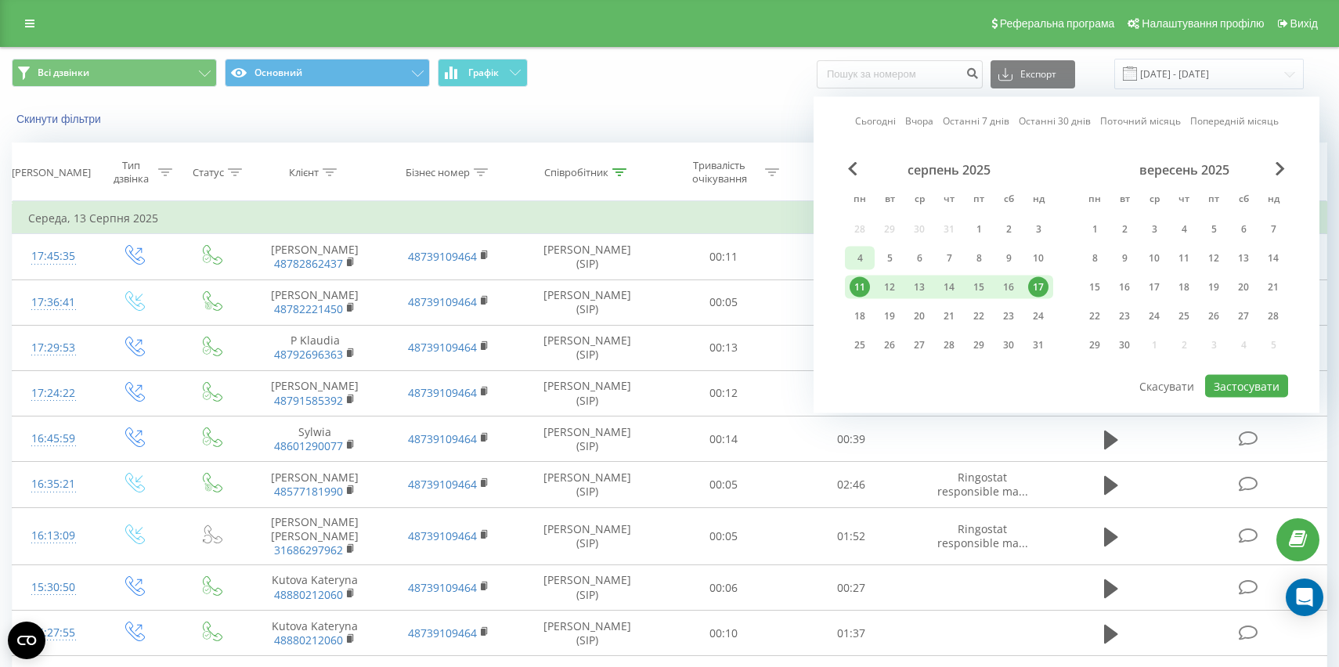
click at [862, 256] on div "4" at bounding box center [860, 258] width 20 height 20
click at [1039, 262] on div "10" at bounding box center [1038, 258] width 20 height 20
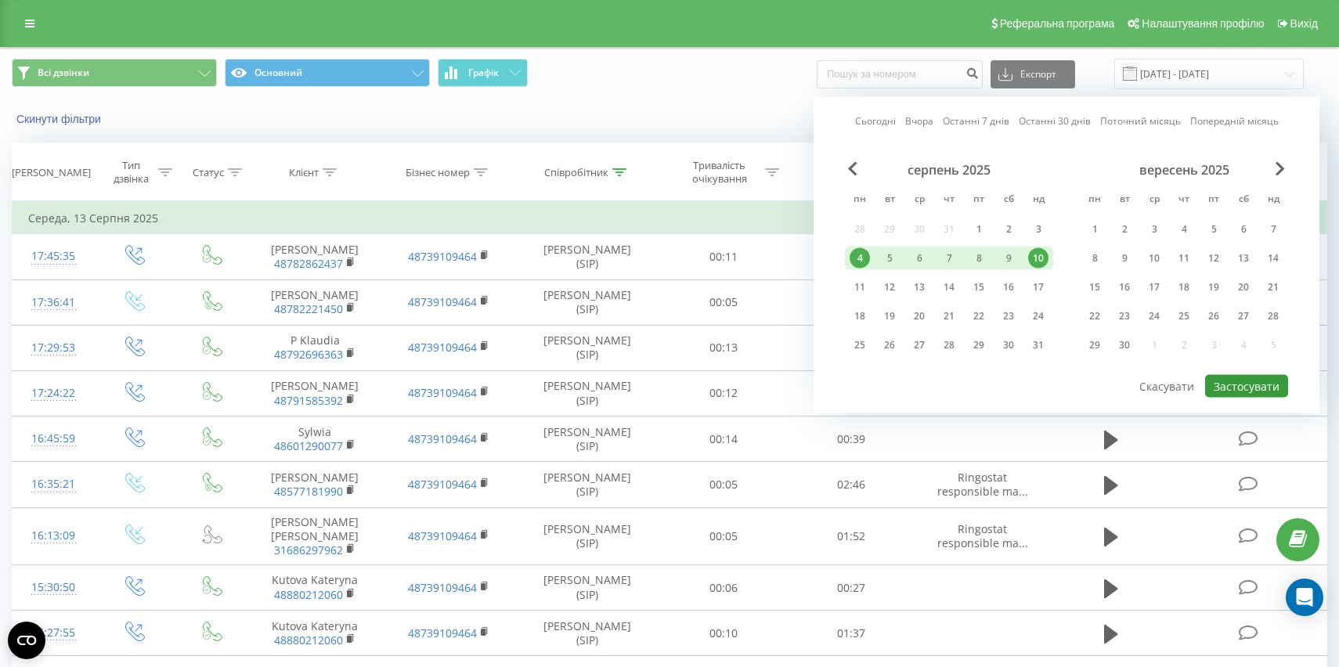
click at [1220, 377] on button "Застосувати" at bounding box center [1246, 386] width 83 height 23
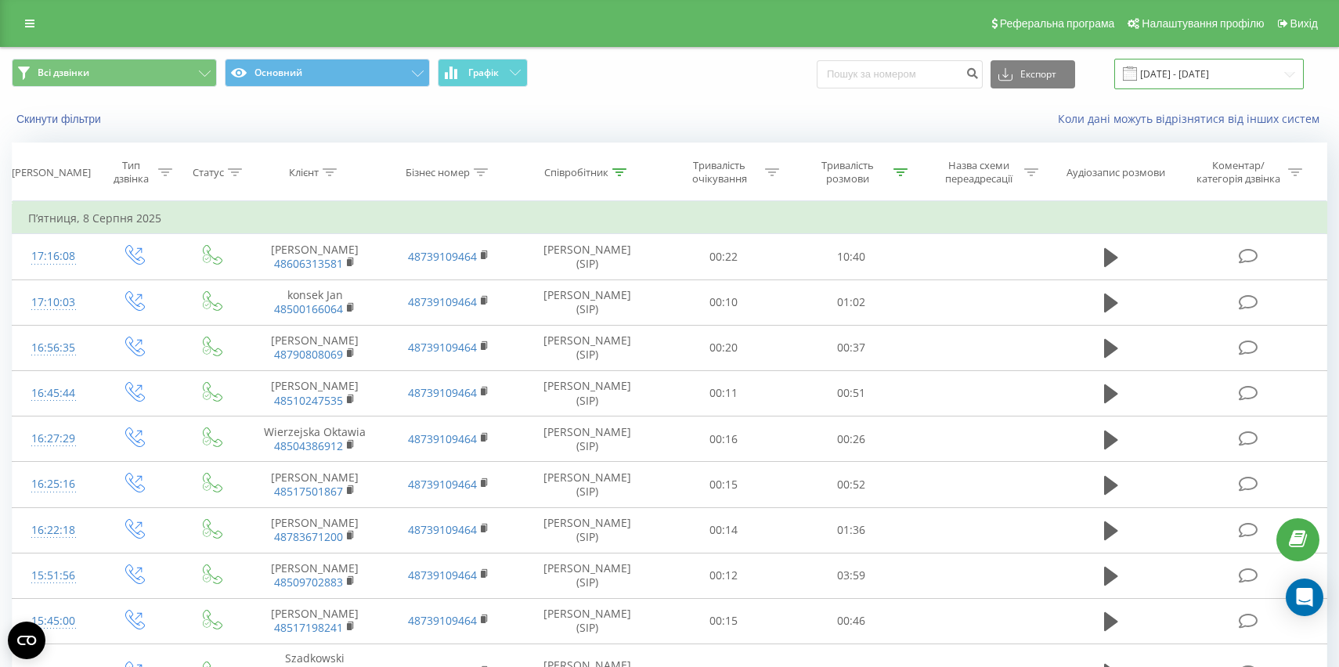
click at [1184, 79] on input "[DATE] - [DATE]" at bounding box center [1210, 74] width 190 height 31
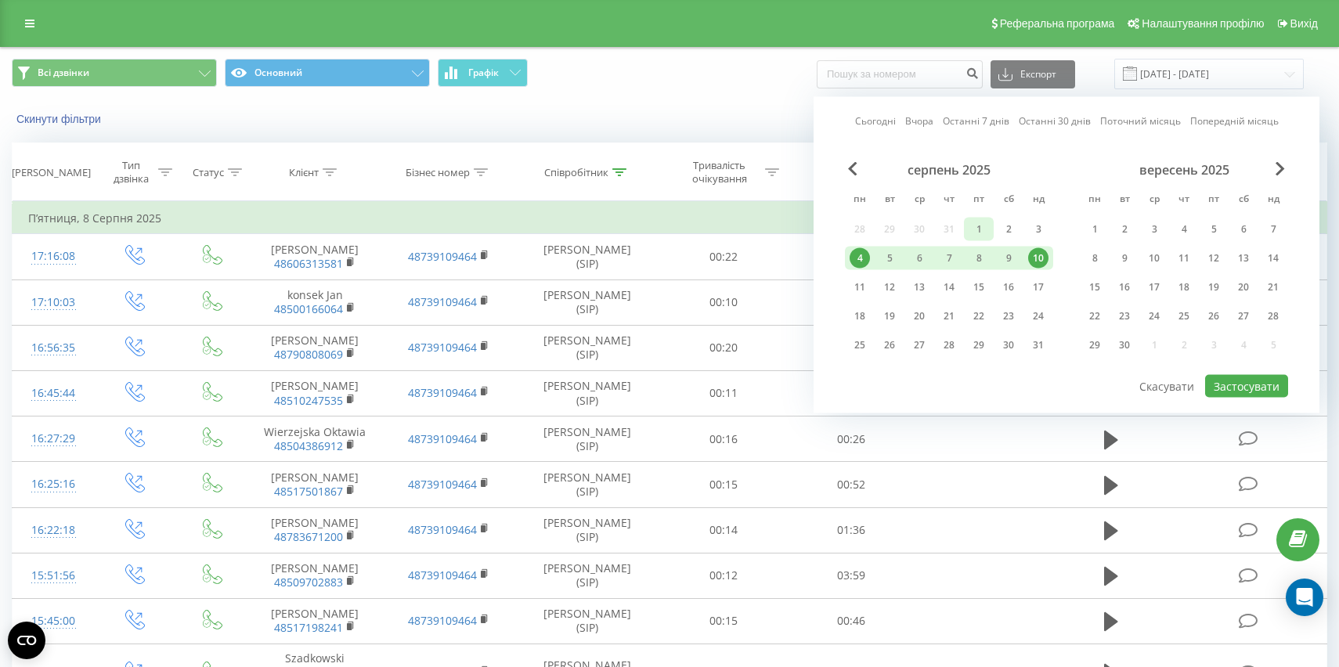
click at [976, 228] on div "1" at bounding box center [979, 229] width 20 height 20
click at [1044, 229] on div "3" at bounding box center [1038, 229] width 20 height 20
click at [1270, 398] on div "Сьогодні Вчора Останні 7 днів Останні 30 днів Поточний місяць Попередній місяць…" at bounding box center [1067, 255] width 506 height 316
click at [1263, 392] on button "Застосувати" at bounding box center [1246, 386] width 83 height 23
type input "[DATE] - [DATE]"
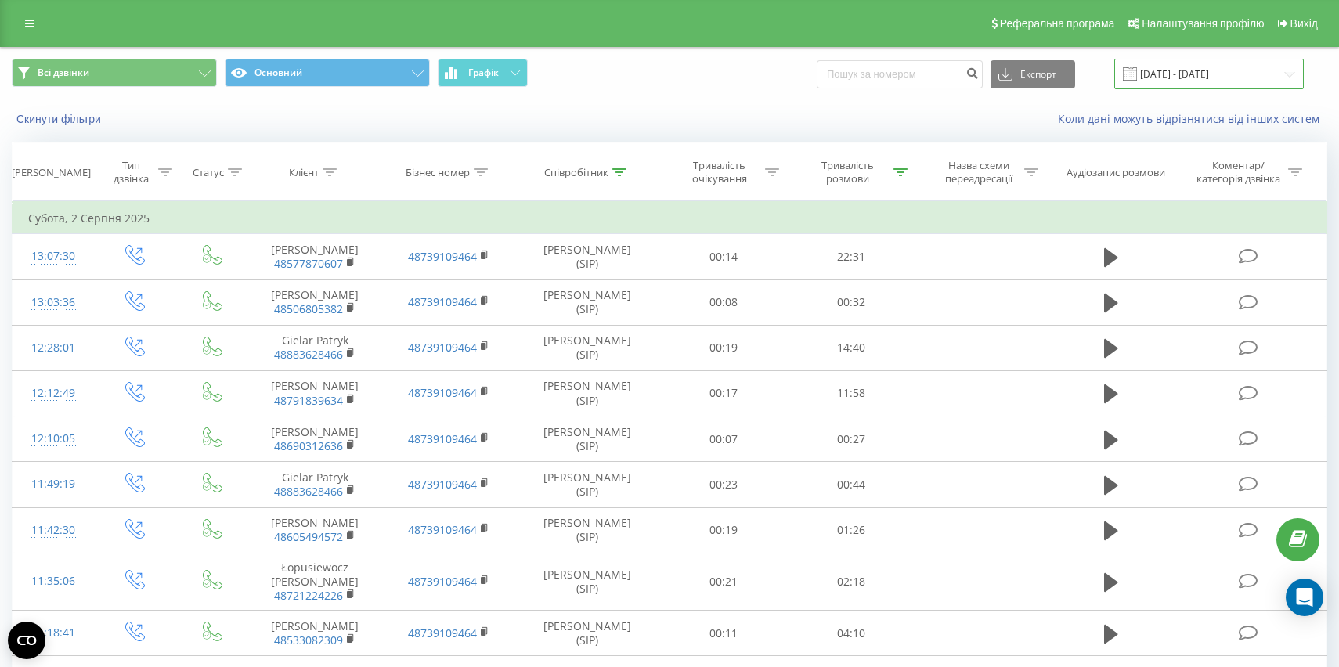
click at [1171, 72] on input "[DATE] - [DATE]" at bounding box center [1210, 74] width 190 height 31
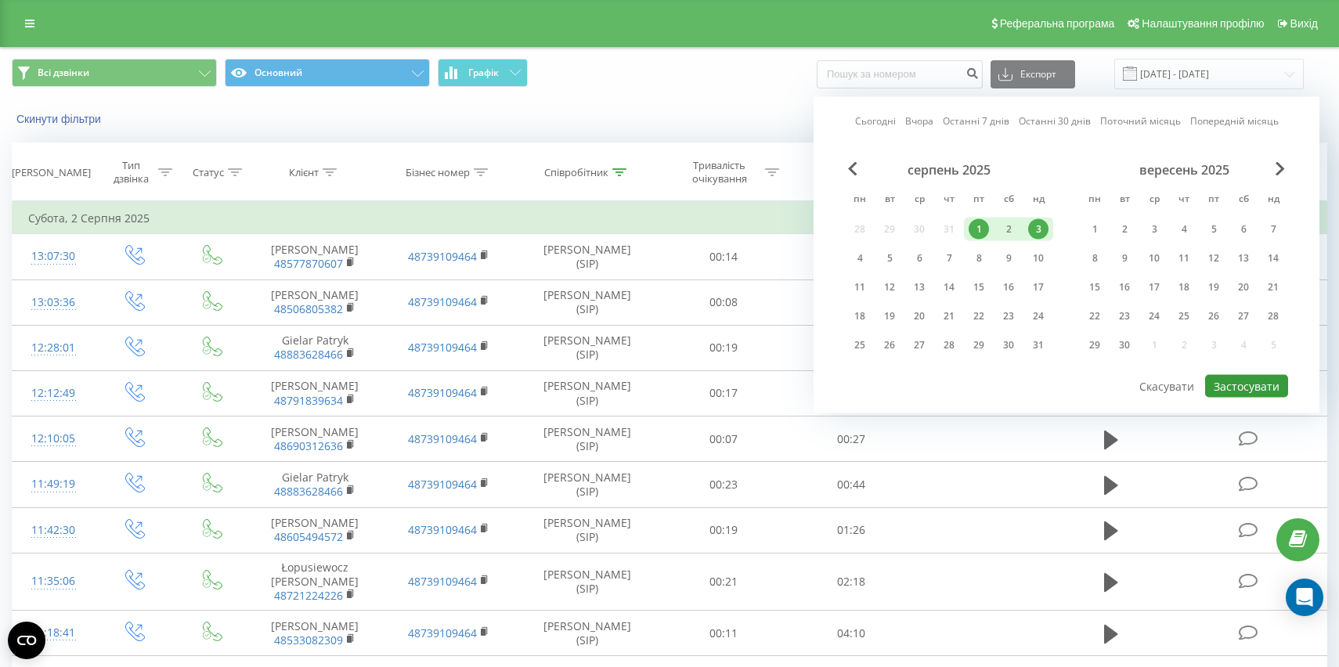
click at [1250, 385] on button "Застосувати" at bounding box center [1246, 386] width 83 height 23
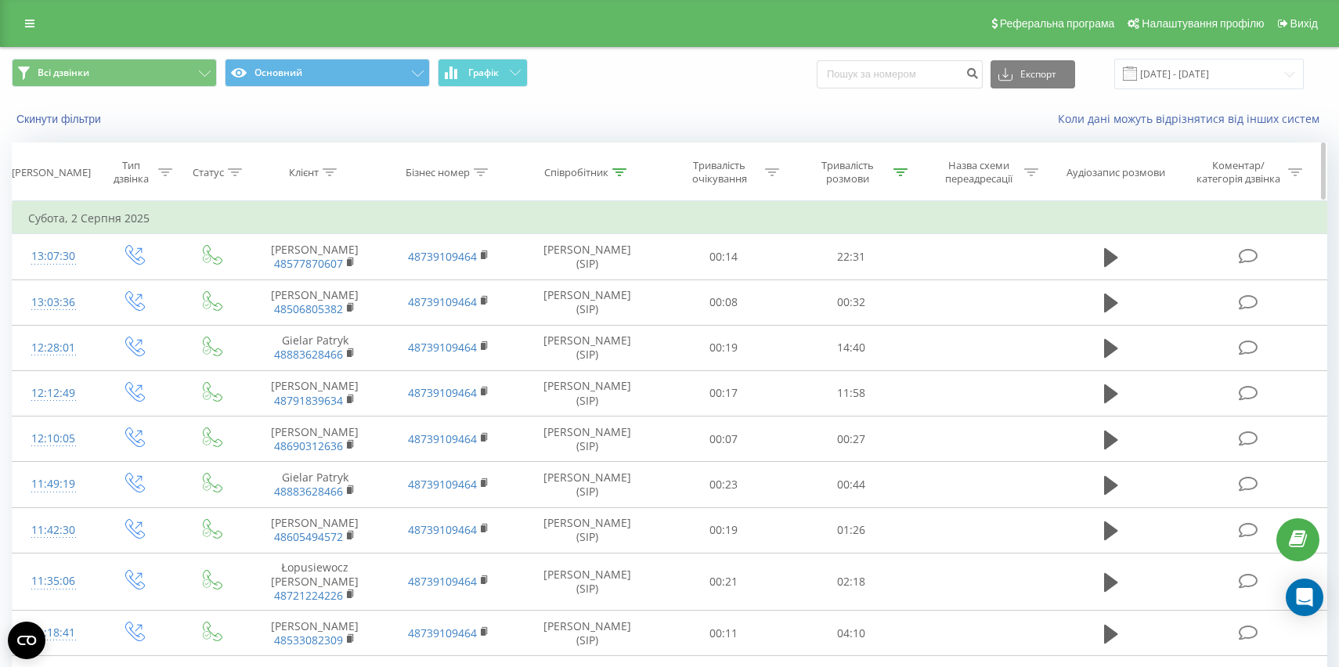
click at [623, 171] on icon at bounding box center [620, 172] width 14 height 8
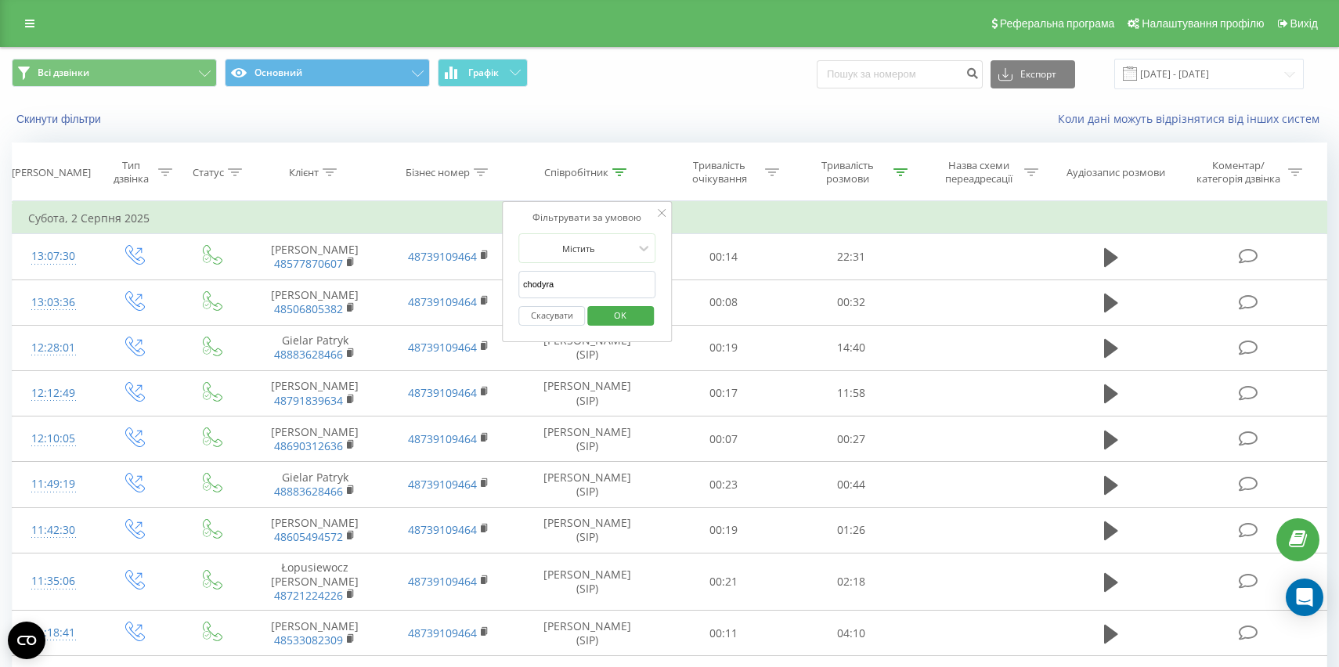
click at [593, 280] on input "chodyra" at bounding box center [588, 284] width 138 height 27
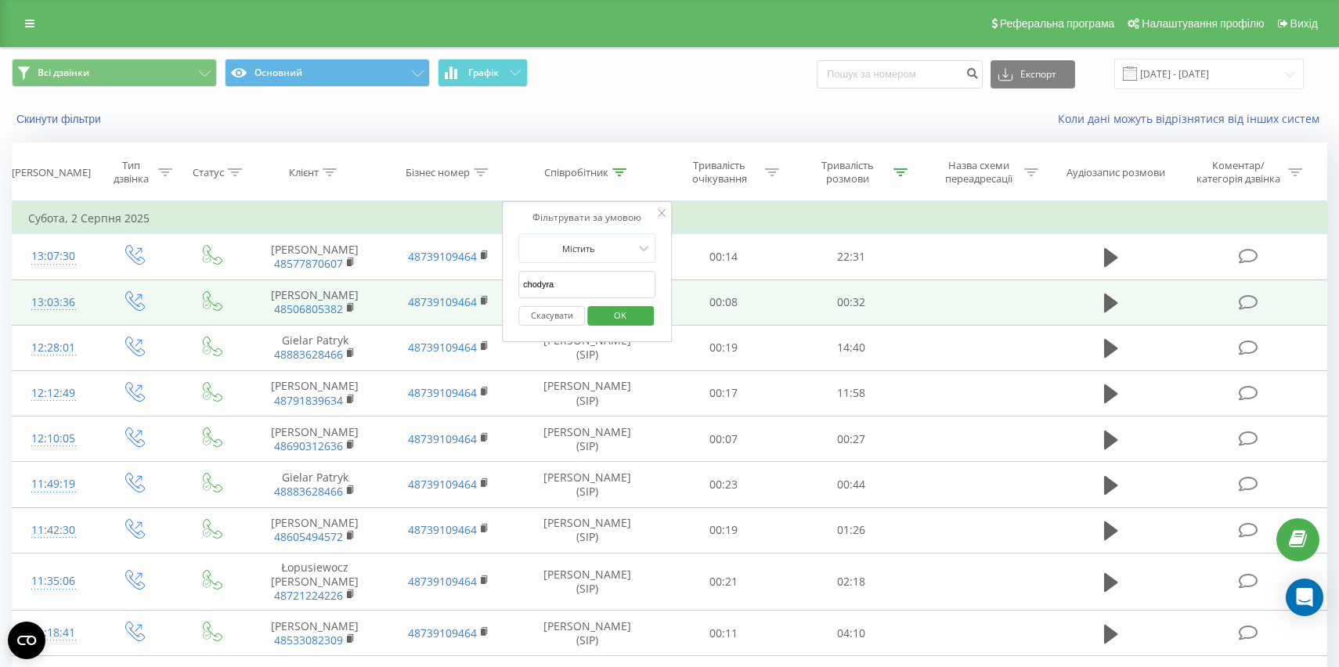
drag, startPoint x: 580, startPoint y: 280, endPoint x: 491, endPoint y: 280, distance: 89.3
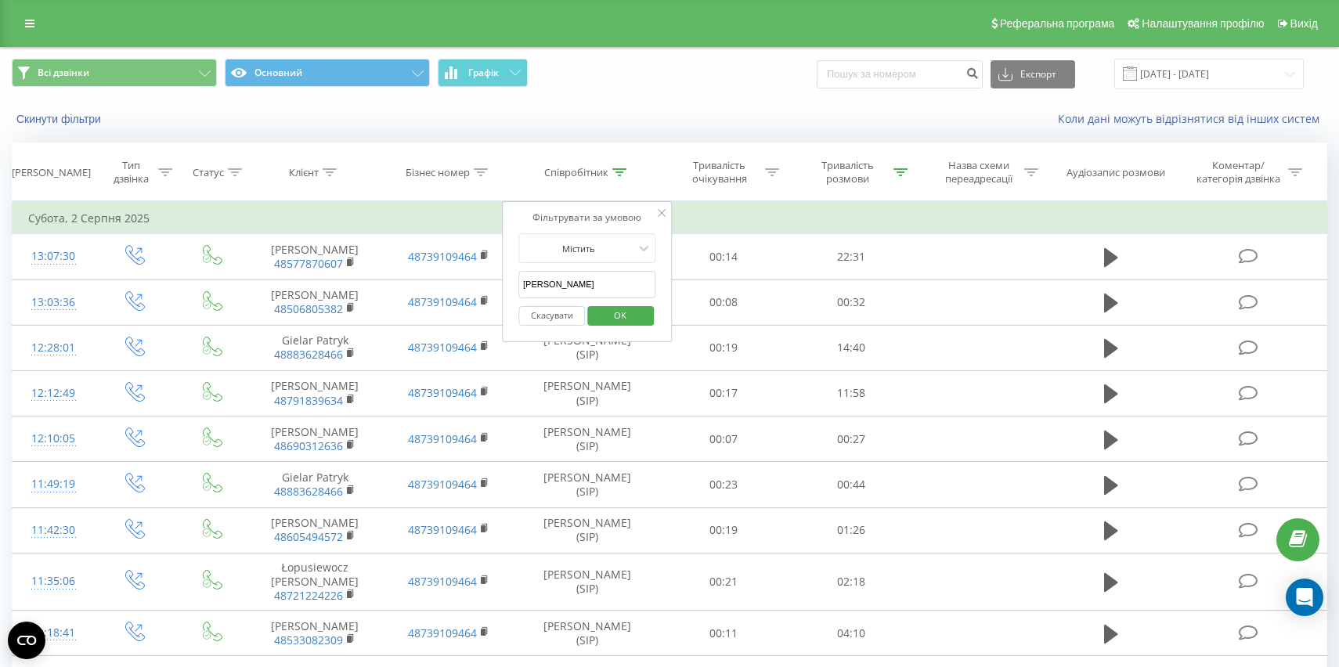
click at [616, 310] on span "OK" at bounding box center [620, 315] width 44 height 24
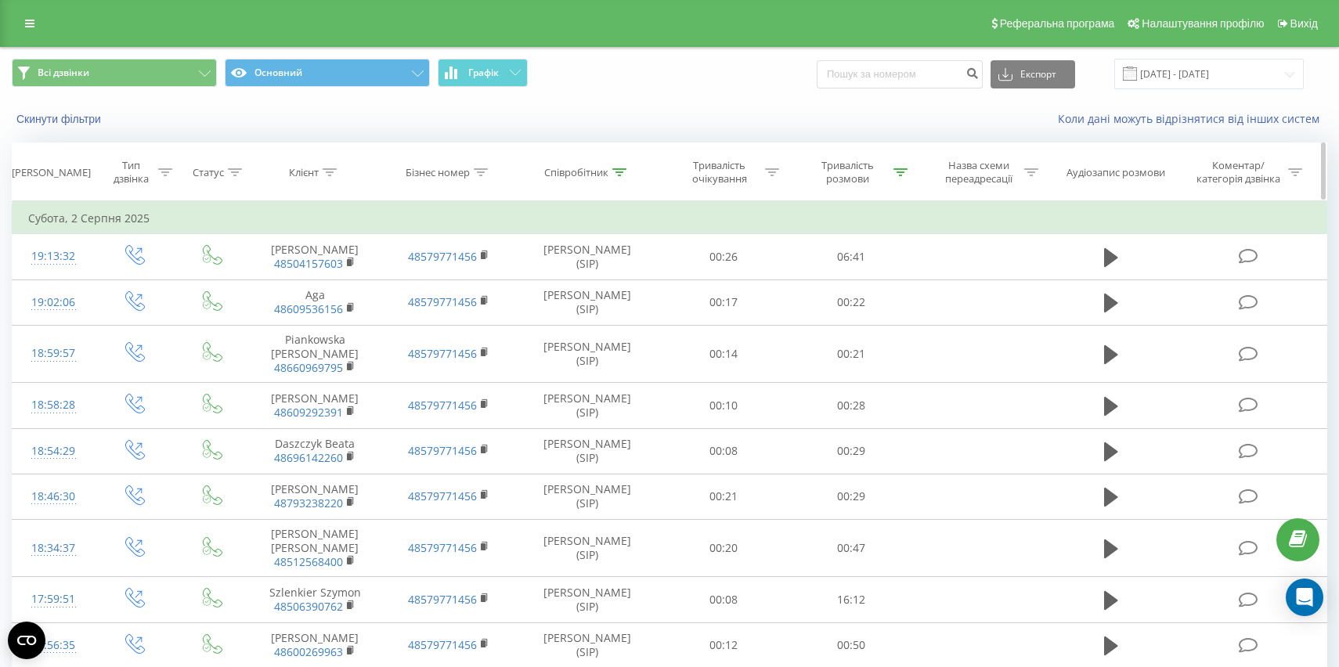
click at [621, 176] on div at bounding box center [620, 172] width 14 height 13
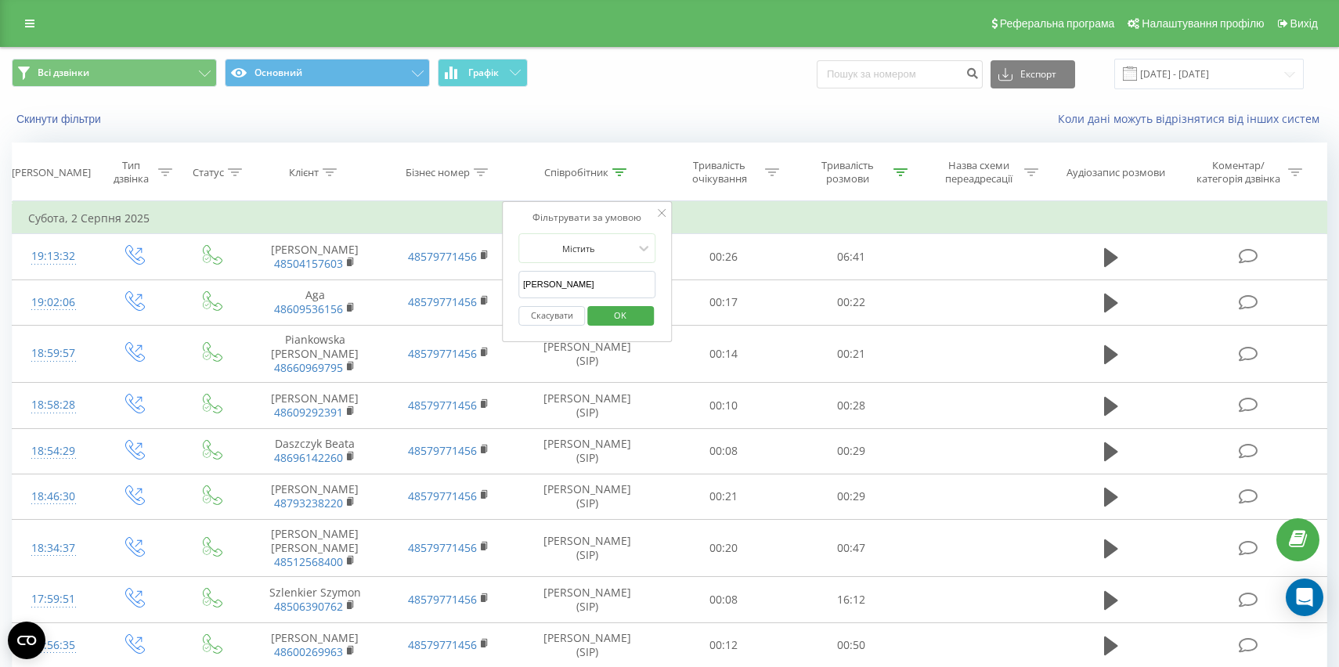
drag, startPoint x: 566, startPoint y: 284, endPoint x: 503, endPoint y: 284, distance: 63.4
click at [503, 284] on div "Фільтрувати за умовою Містить [PERSON_NAME] OK" at bounding box center [587, 271] width 171 height 141
type input "[PERSON_NAME]"
click at [633, 311] on span "OK" at bounding box center [620, 315] width 44 height 24
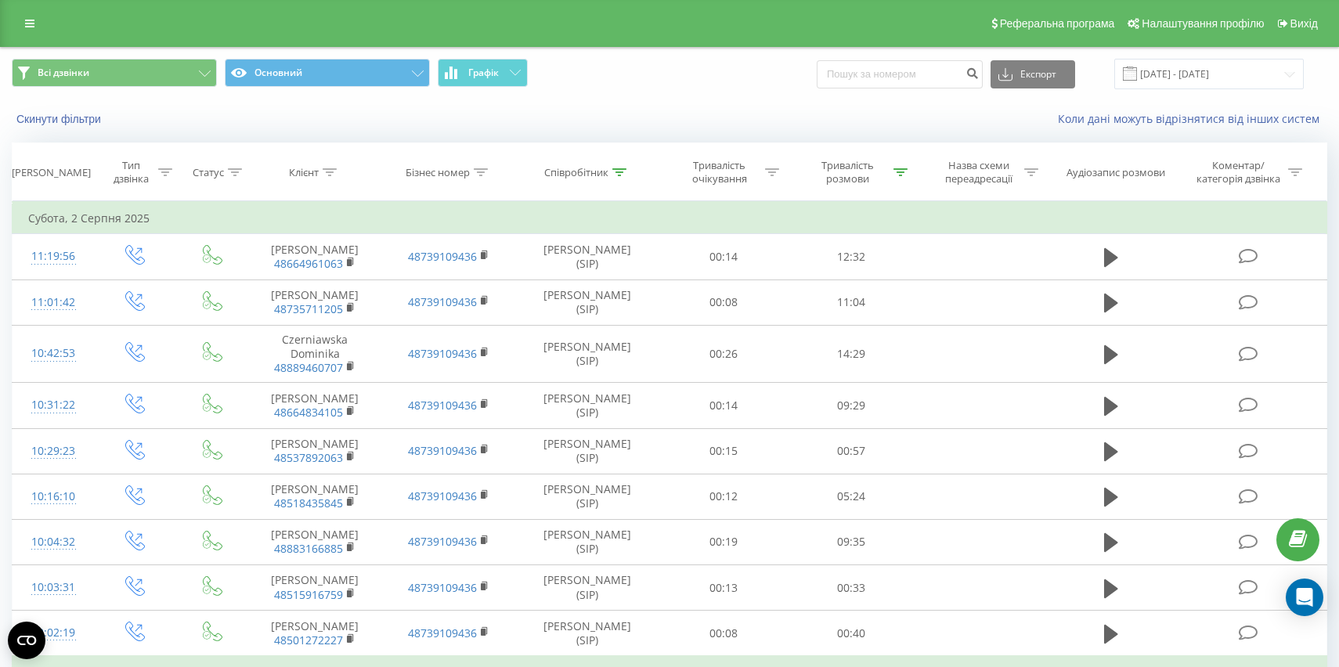
click at [1187, 56] on div "Всі дзвінки Основний Графік Експорт .csv .xls .xlsx [DATE] - [DATE]" at bounding box center [670, 74] width 1338 height 52
click at [1180, 74] on input "[DATE] - [DATE]" at bounding box center [1210, 74] width 190 height 31
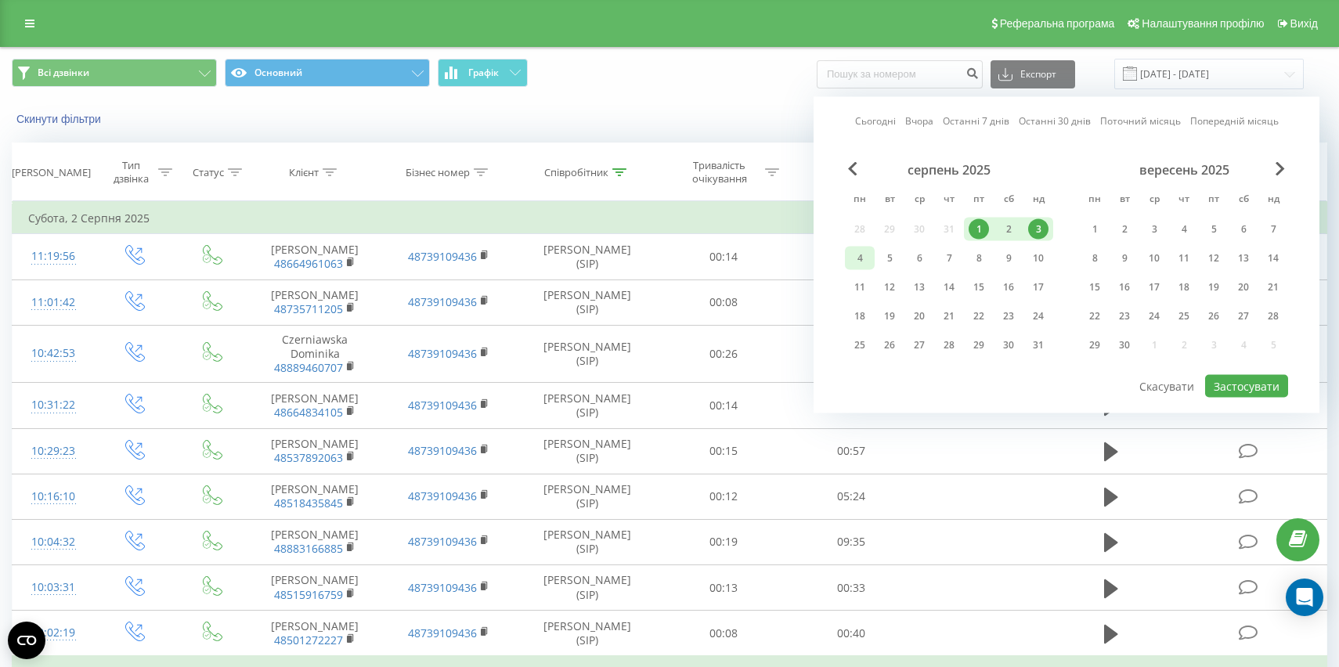
click at [858, 255] on div "4" at bounding box center [860, 258] width 20 height 20
click at [1040, 255] on div "10" at bounding box center [1038, 258] width 20 height 20
click at [1247, 381] on button "Застосувати" at bounding box center [1246, 386] width 83 height 23
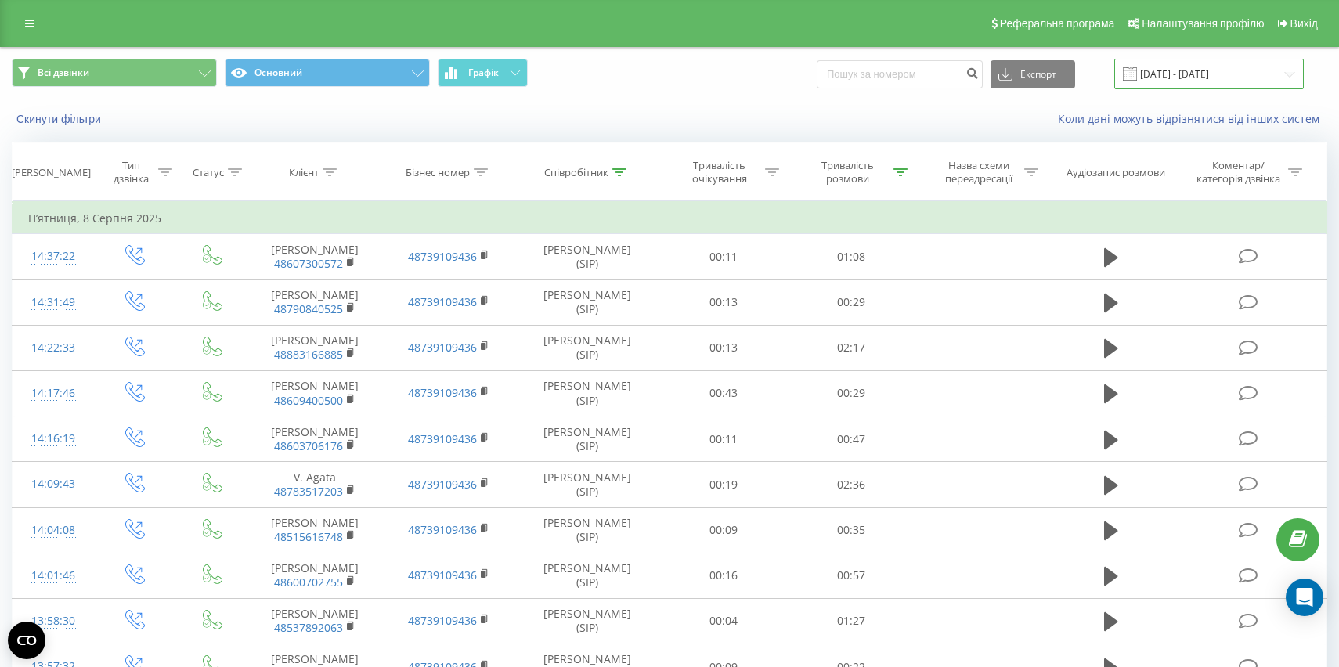
click at [1187, 71] on input "[DATE] - [DATE]" at bounding box center [1210, 74] width 190 height 31
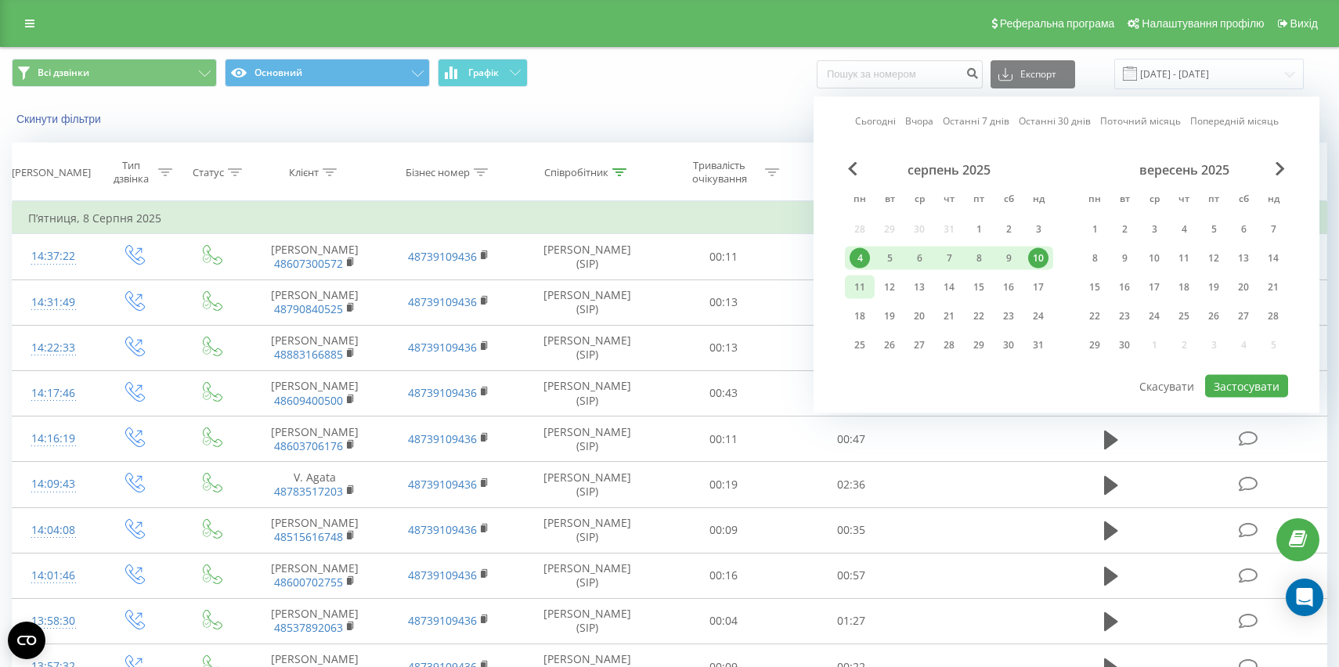
click at [856, 291] on div "11" at bounding box center [860, 287] width 20 height 20
click at [1041, 283] on div "17" at bounding box center [1038, 287] width 20 height 20
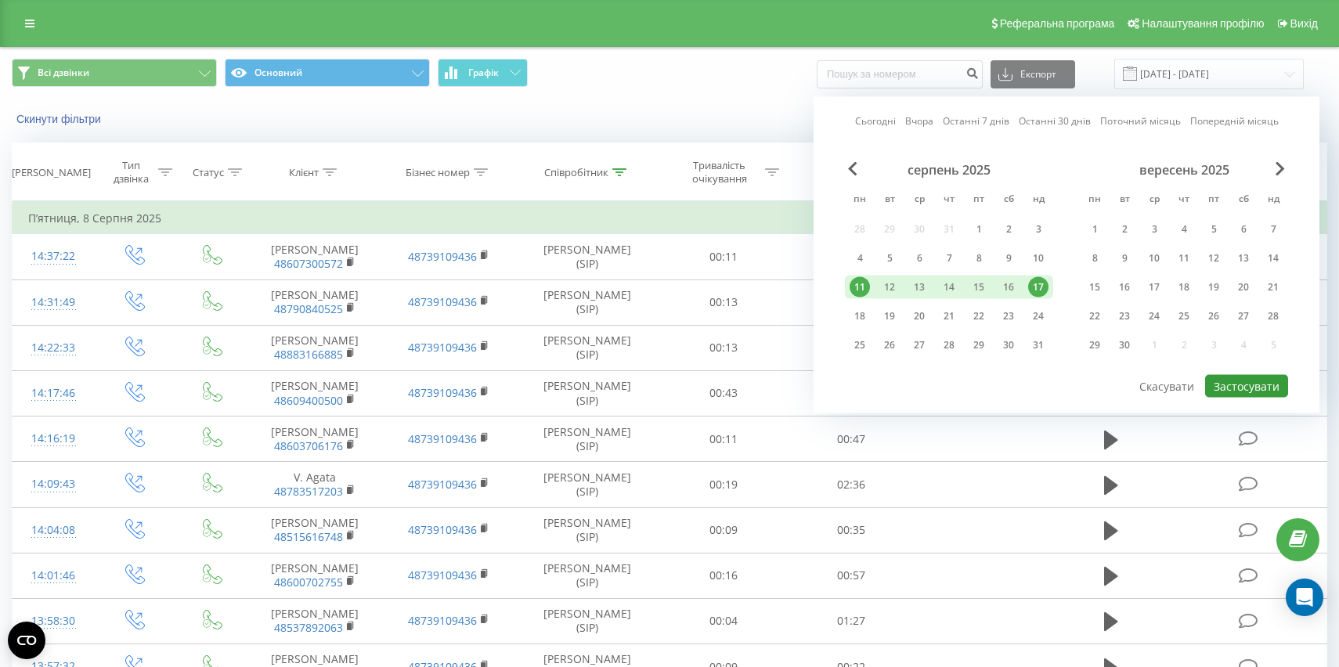
click at [1238, 389] on button "Застосувати" at bounding box center [1246, 386] width 83 height 23
type input "[DATE] - [DATE]"
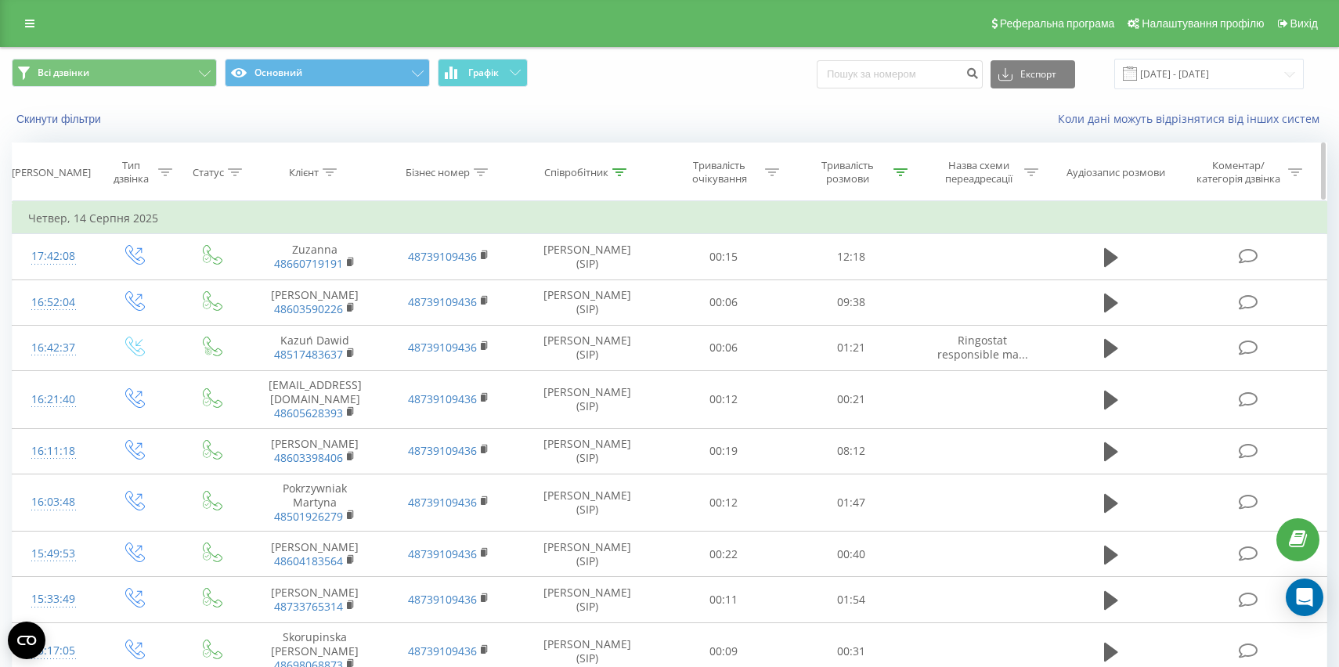
click at [609, 174] on div "Співробітник" at bounding box center [585, 172] width 82 height 13
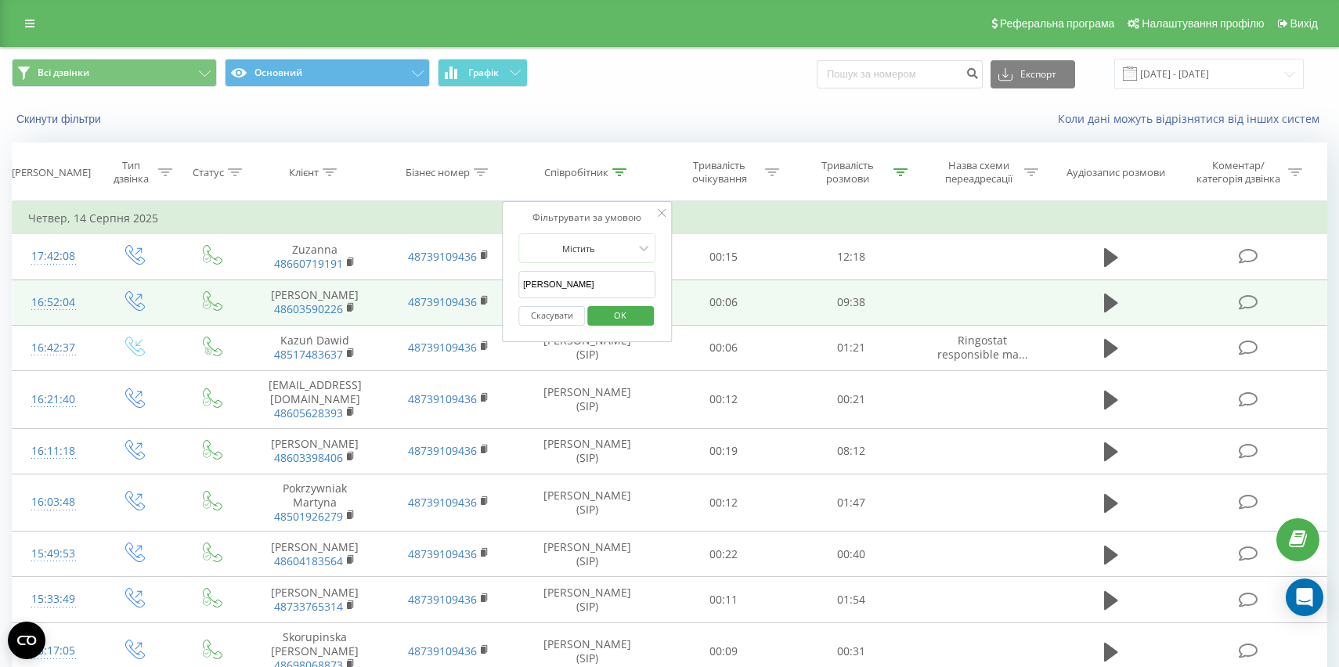
drag, startPoint x: 587, startPoint y: 283, endPoint x: 473, endPoint y: 283, distance: 113.6
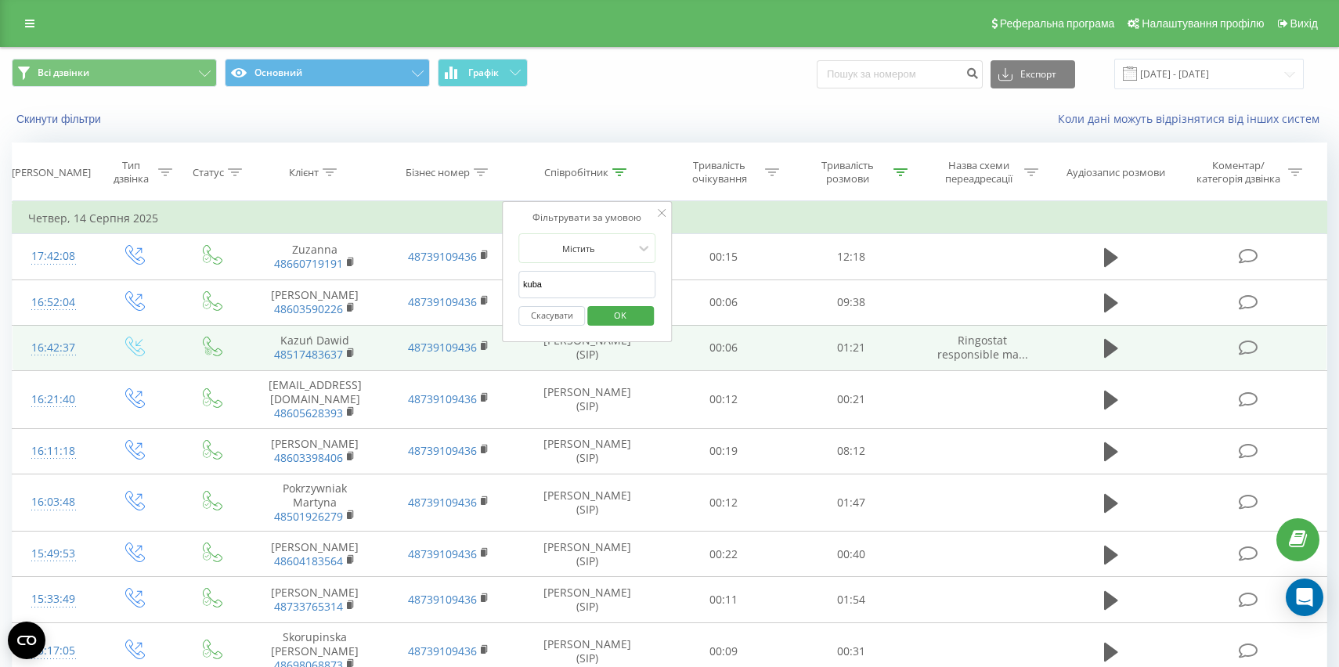
type input "[PERSON_NAME] [PERSON_NAME]"
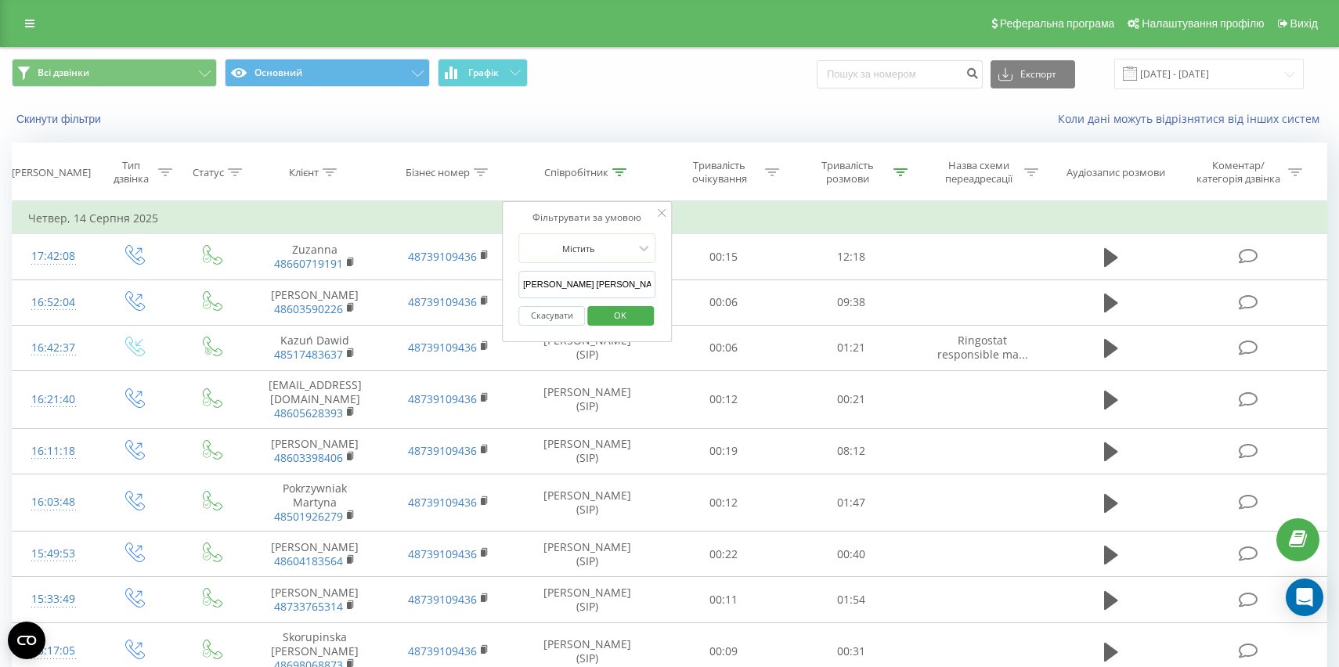
click at [618, 332] on div "Скасувати OK" at bounding box center [588, 315] width 138 height 35
click at [621, 316] on span "OK" at bounding box center [620, 315] width 44 height 24
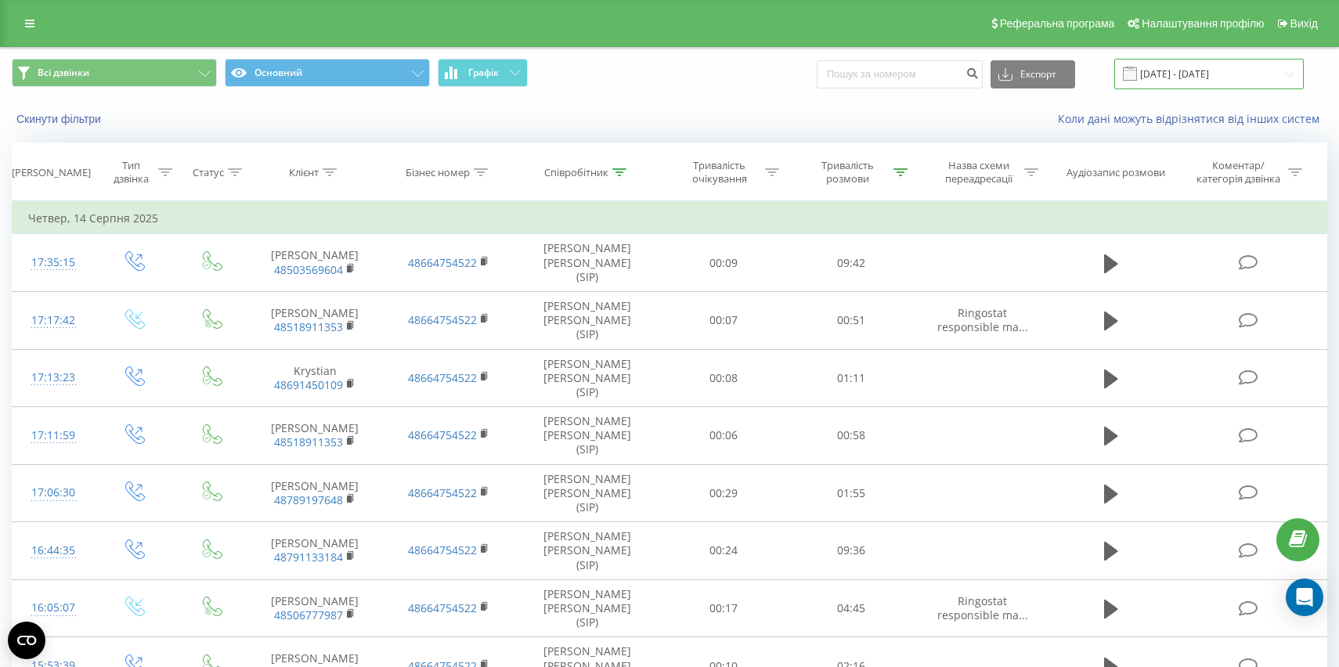
click at [1205, 70] on input "[DATE] - [DATE]" at bounding box center [1210, 74] width 190 height 31
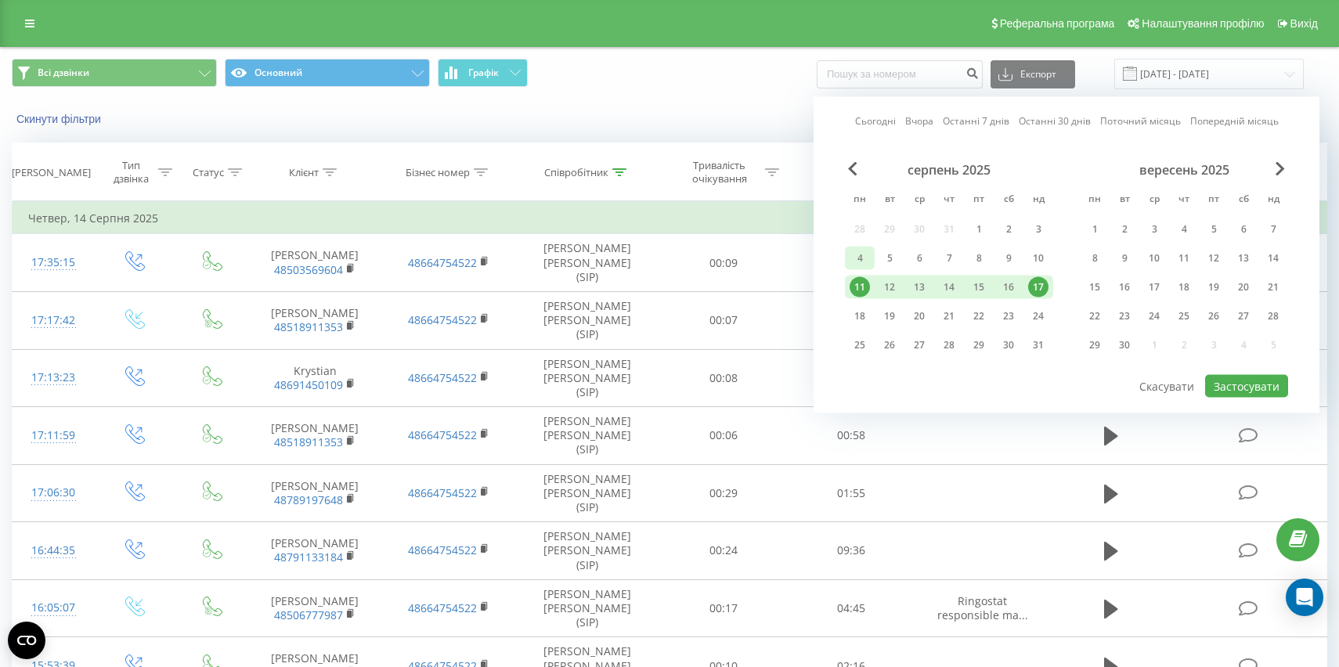
click at [856, 250] on div "4" at bounding box center [860, 258] width 20 height 20
click at [1047, 258] on div "10" at bounding box center [1038, 258] width 20 height 20
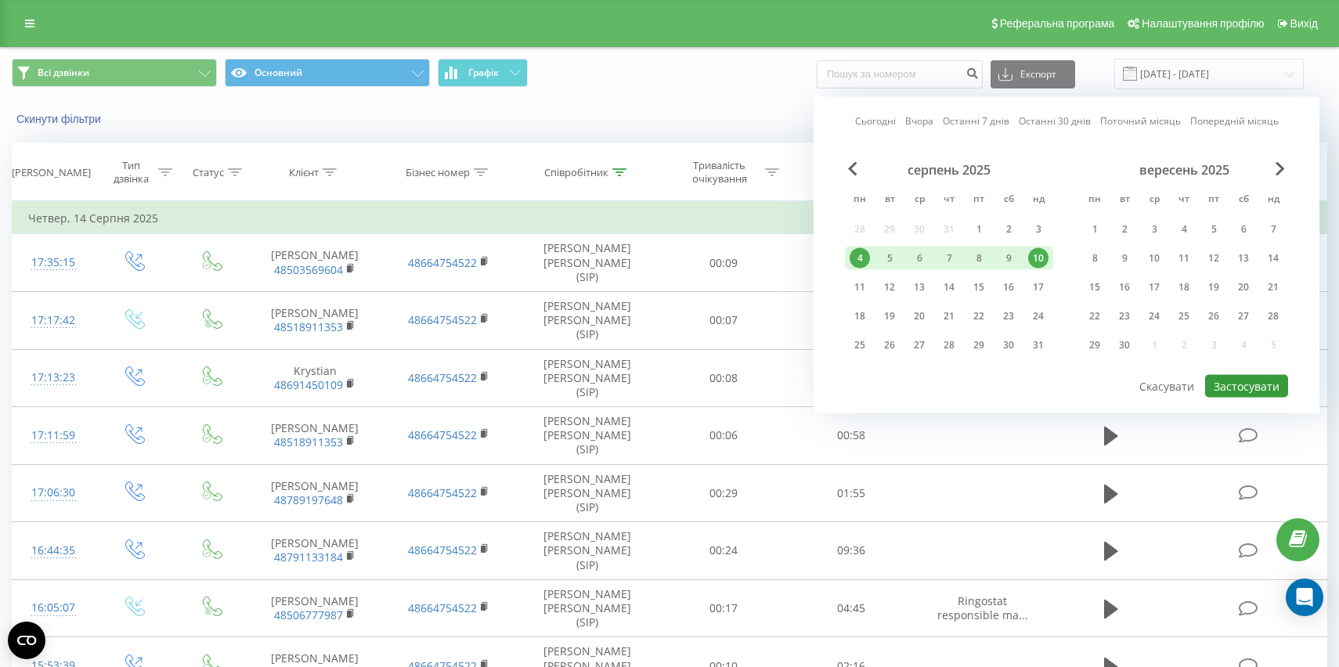
click at [1247, 391] on button "Застосувати" at bounding box center [1246, 386] width 83 height 23
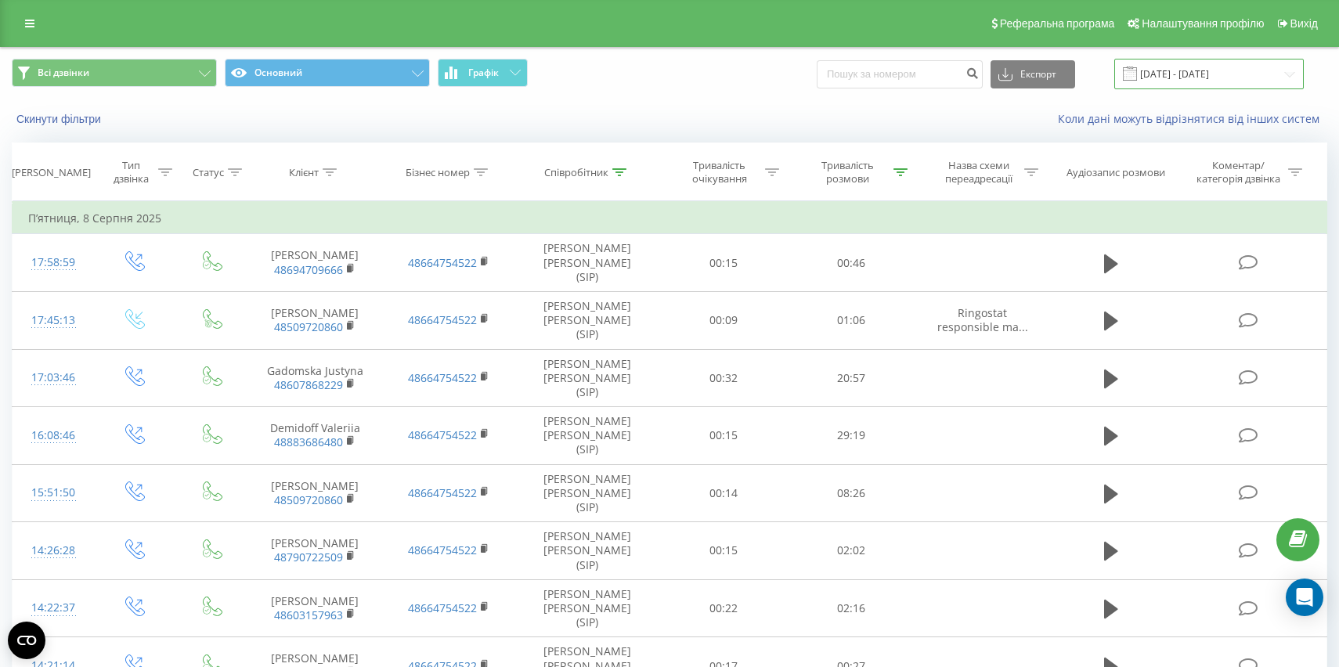
click at [1193, 61] on input "[DATE] - [DATE]" at bounding box center [1210, 74] width 190 height 31
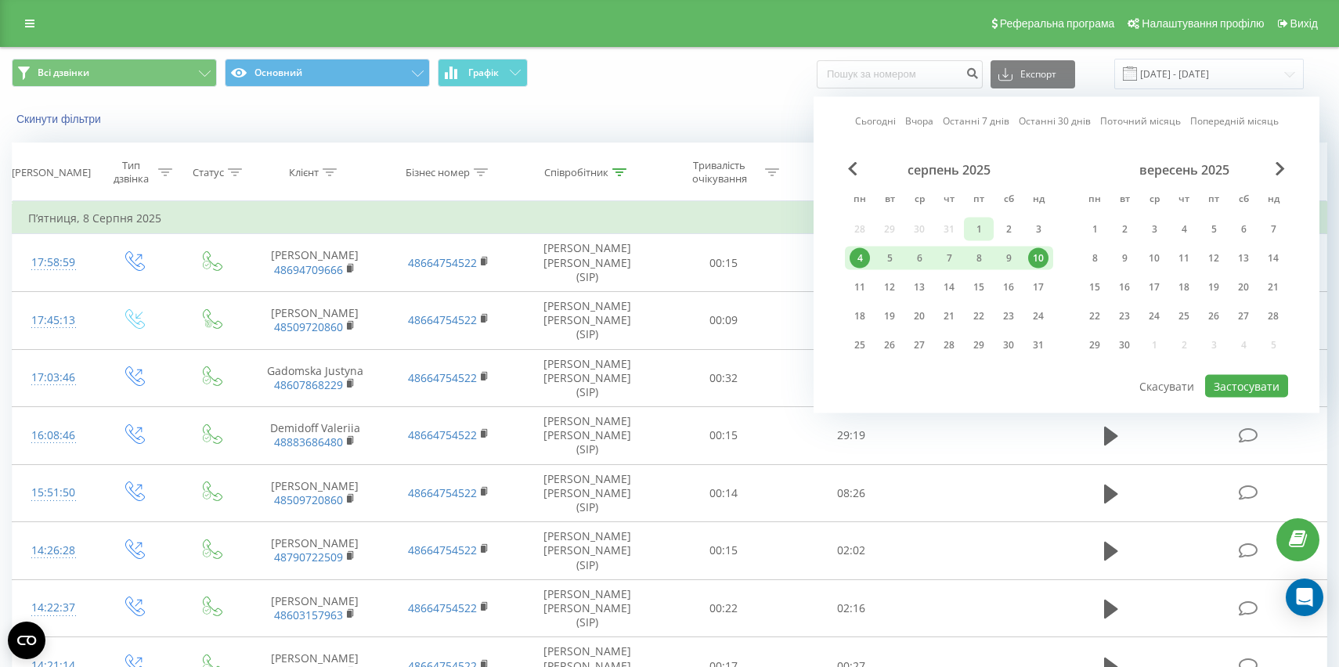
click at [981, 226] on div "1" at bounding box center [979, 229] width 20 height 20
click at [1038, 226] on div "3" at bounding box center [1038, 229] width 20 height 20
click at [1225, 386] on button "Застосувати" at bounding box center [1246, 386] width 83 height 23
type input "[DATE] - [DATE]"
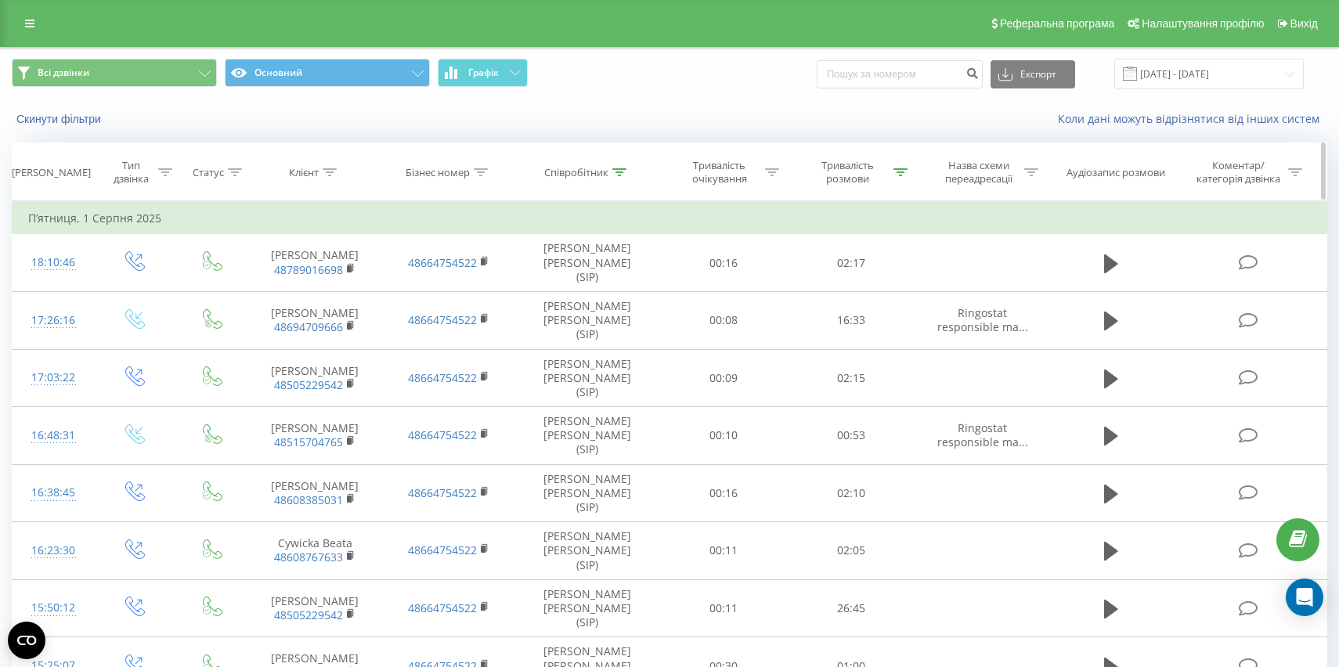
click at [617, 172] on icon at bounding box center [620, 172] width 14 height 8
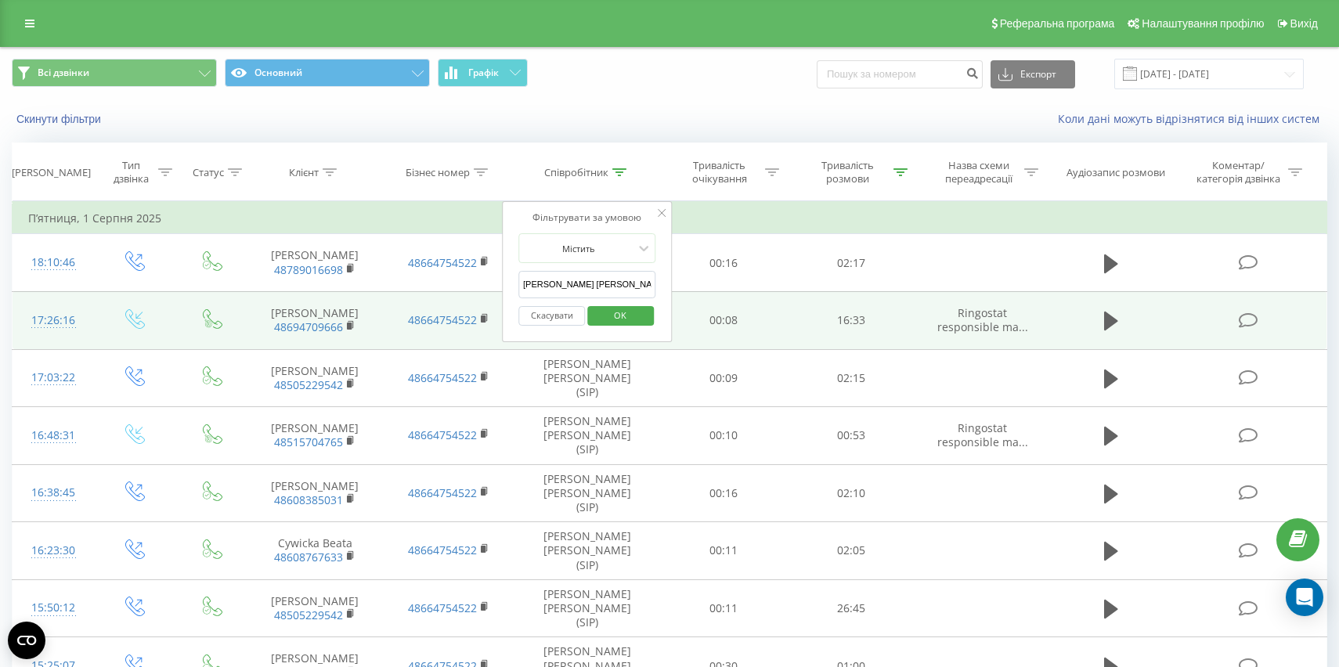
drag, startPoint x: 596, startPoint y: 280, endPoint x: 462, endPoint y: 280, distance: 133.9
click at [462, 280] on table "Фільтрувати за умовою Дорівнює Введіть значення Скасувати OK Фільтрувати за умо…" at bounding box center [670, 678] width 1316 height 955
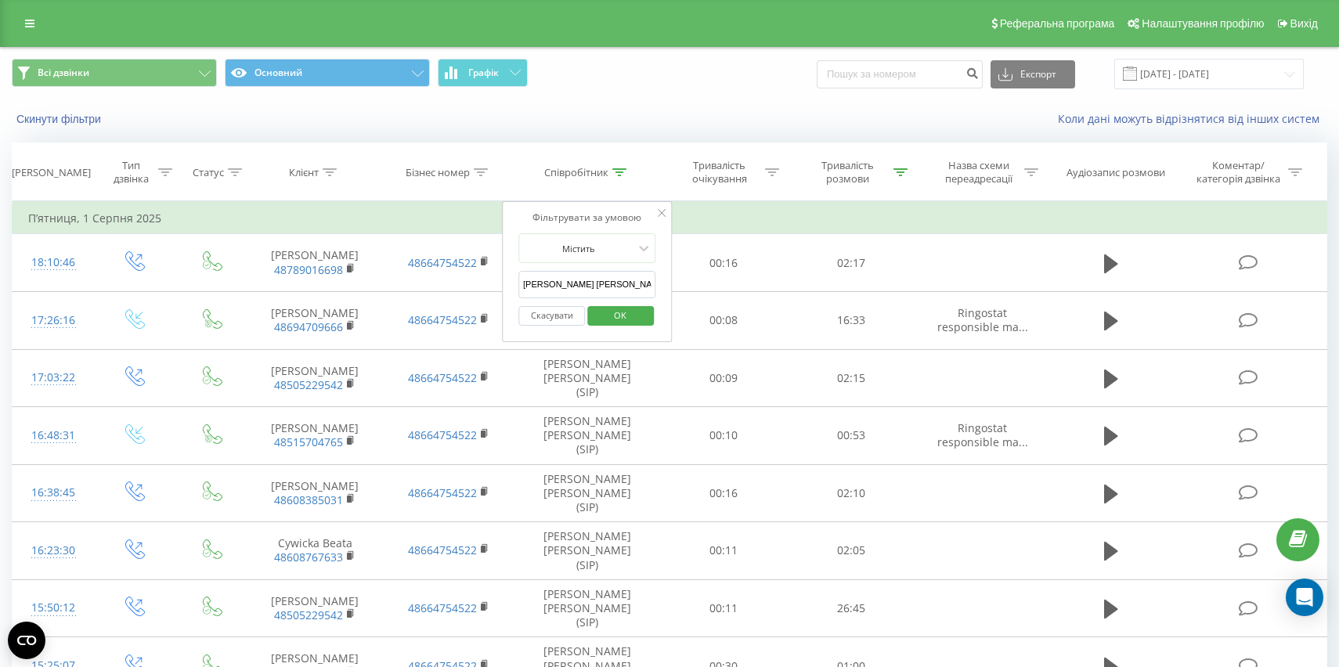
drag, startPoint x: 578, startPoint y: 275, endPoint x: 519, endPoint y: 273, distance: 59.5
click at [517, 274] on div "Фільтрувати за умовою Містить Kuba [PERSON_NAME] OK" at bounding box center [587, 271] width 171 height 141
click at [590, 282] on input "[PERSON_NAME] [PERSON_NAME]" at bounding box center [588, 284] width 138 height 27
drag, startPoint x: 593, startPoint y: 285, endPoint x: 515, endPoint y: 285, distance: 78.3
click at [515, 285] on div "Фільтрувати за умовою Містить Kuba [PERSON_NAME] OK" at bounding box center [587, 271] width 171 height 141
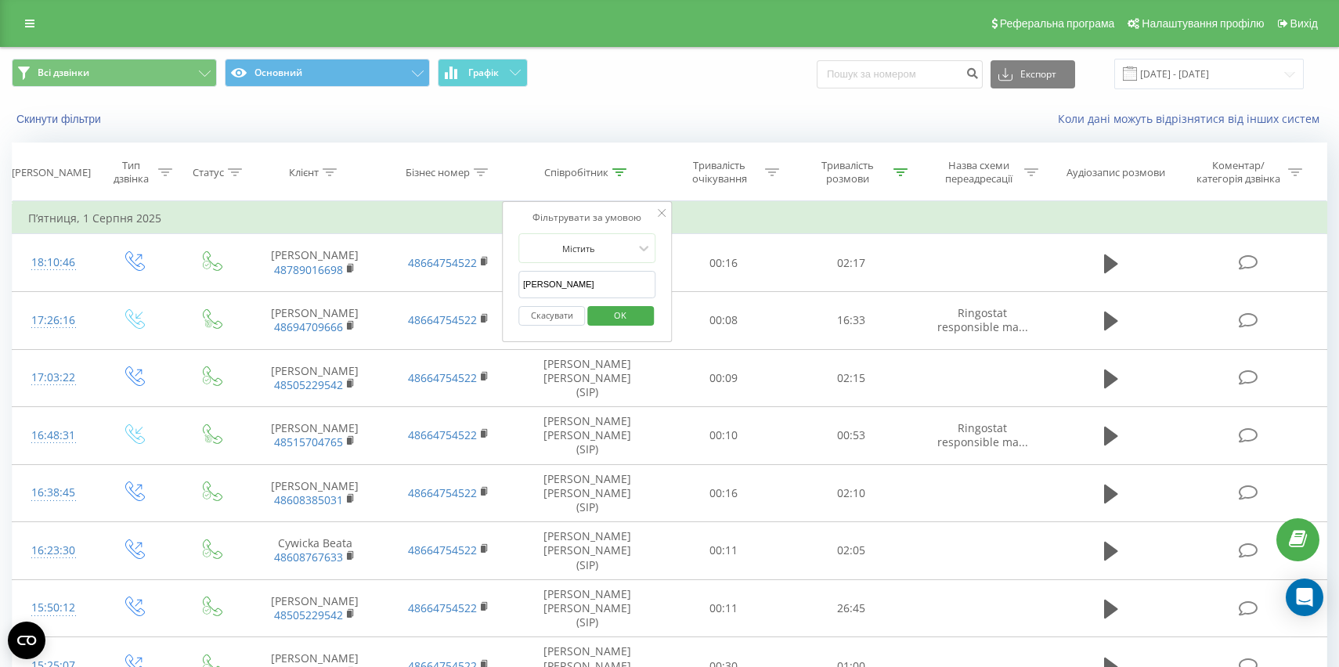
type input "[PERSON_NAME]"
click at [626, 318] on span "OK" at bounding box center [620, 315] width 44 height 24
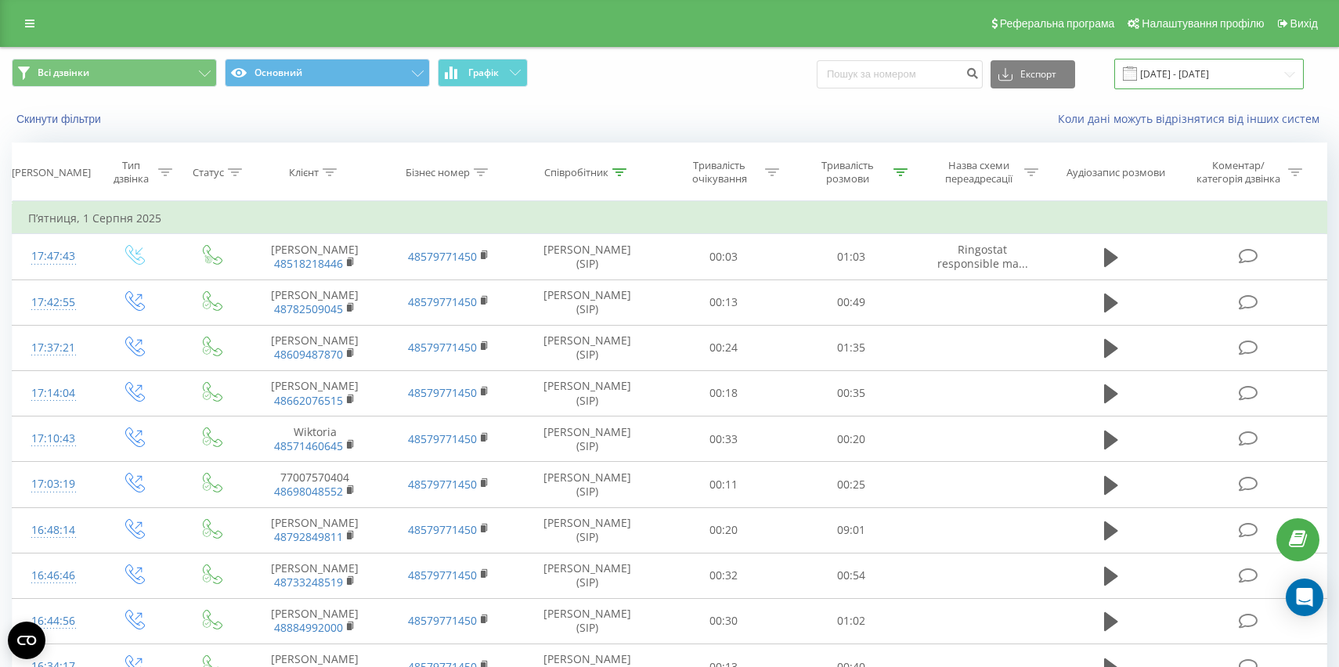
click at [1187, 83] on input "[DATE] - [DATE]" at bounding box center [1210, 74] width 190 height 31
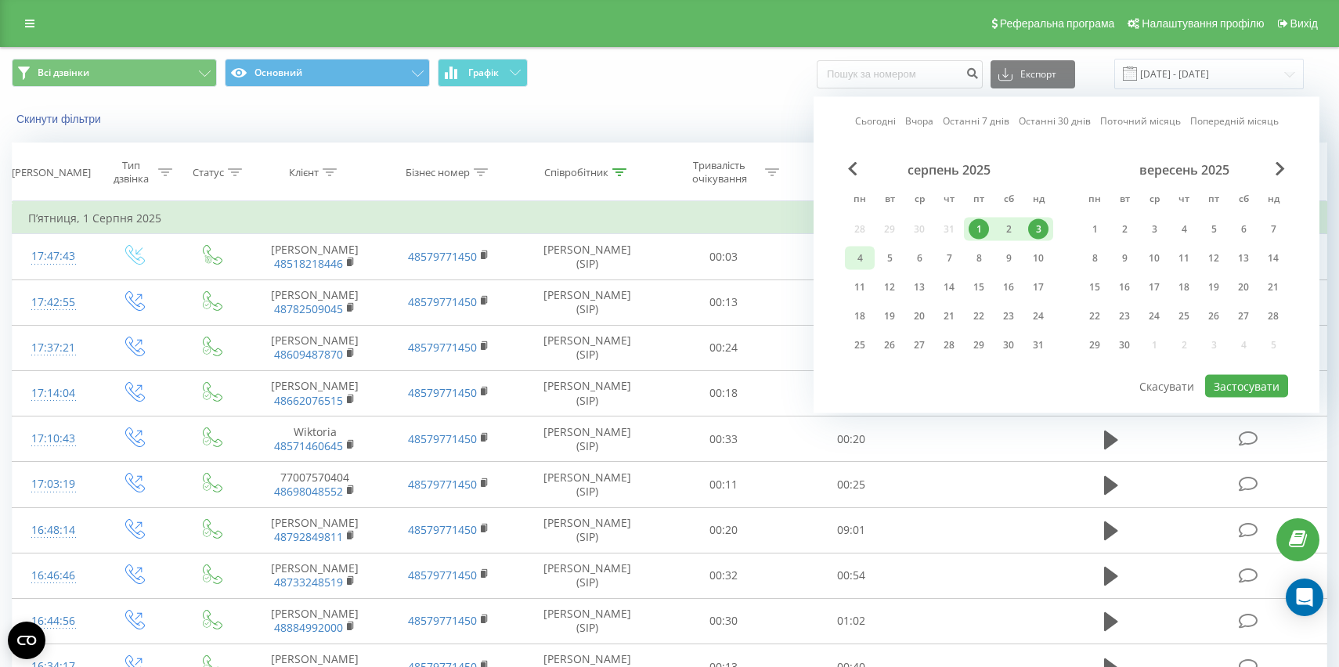
click at [847, 253] on div "4" at bounding box center [860, 258] width 30 height 23
click at [1043, 257] on div "10" at bounding box center [1038, 258] width 20 height 20
click at [1225, 387] on button "Застосувати" at bounding box center [1246, 386] width 83 height 23
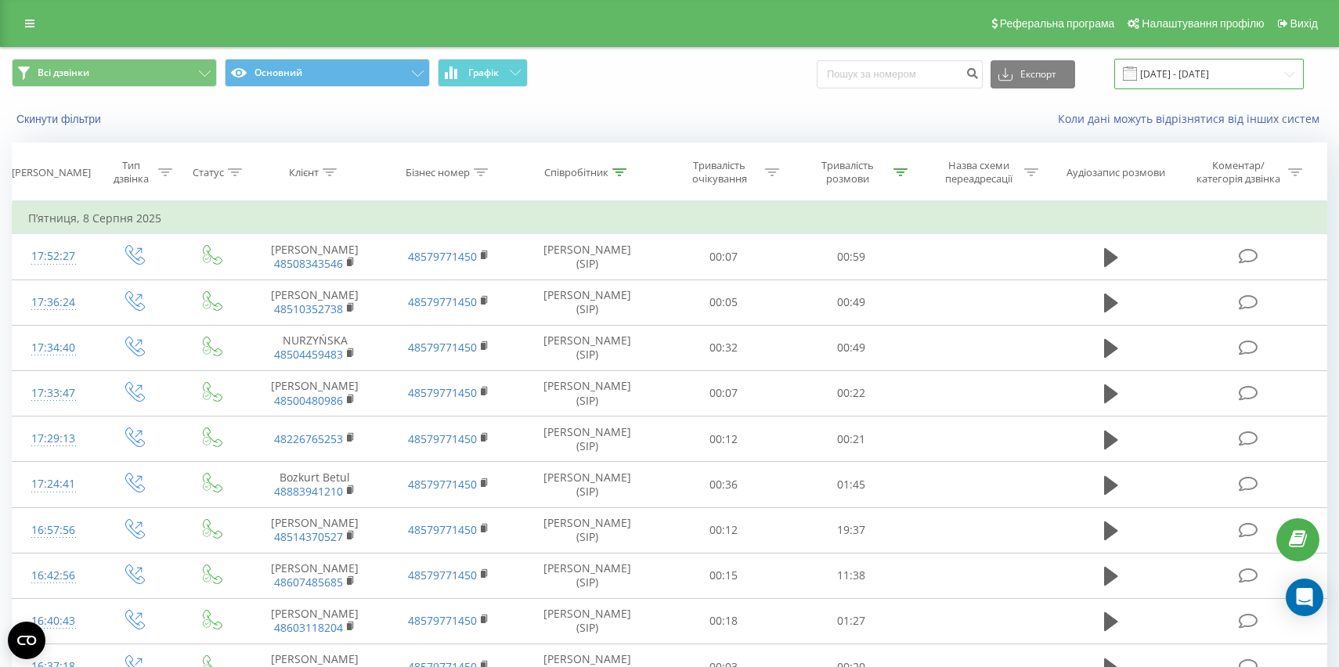
click at [1175, 78] on input "[DATE] - [DATE]" at bounding box center [1210, 74] width 190 height 31
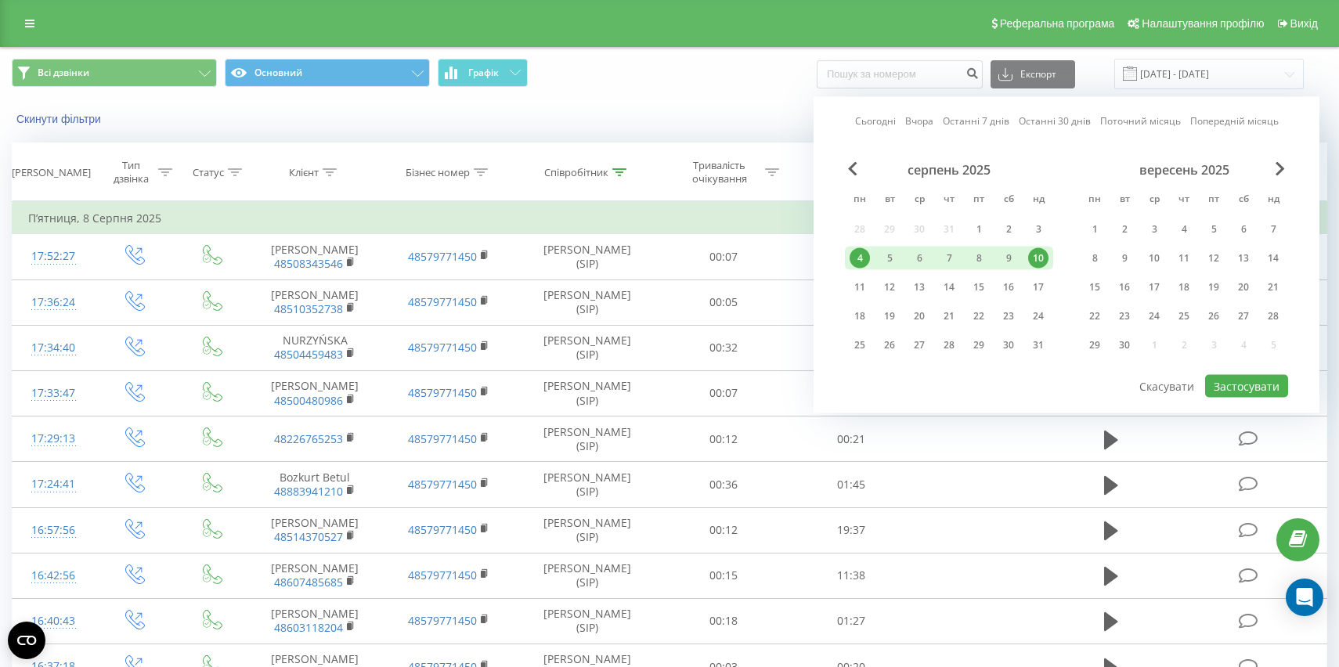
click at [862, 299] on div "серпень 2025 пн вт ср чт пт сб нд 28 29 30 31 1 2 3 4 5 6 7 8 9 10 11 12 13 14 …" at bounding box center [949, 262] width 208 height 201
click at [857, 291] on div "11" at bounding box center [860, 287] width 20 height 20
click at [1044, 278] on div "17" at bounding box center [1038, 287] width 20 height 20
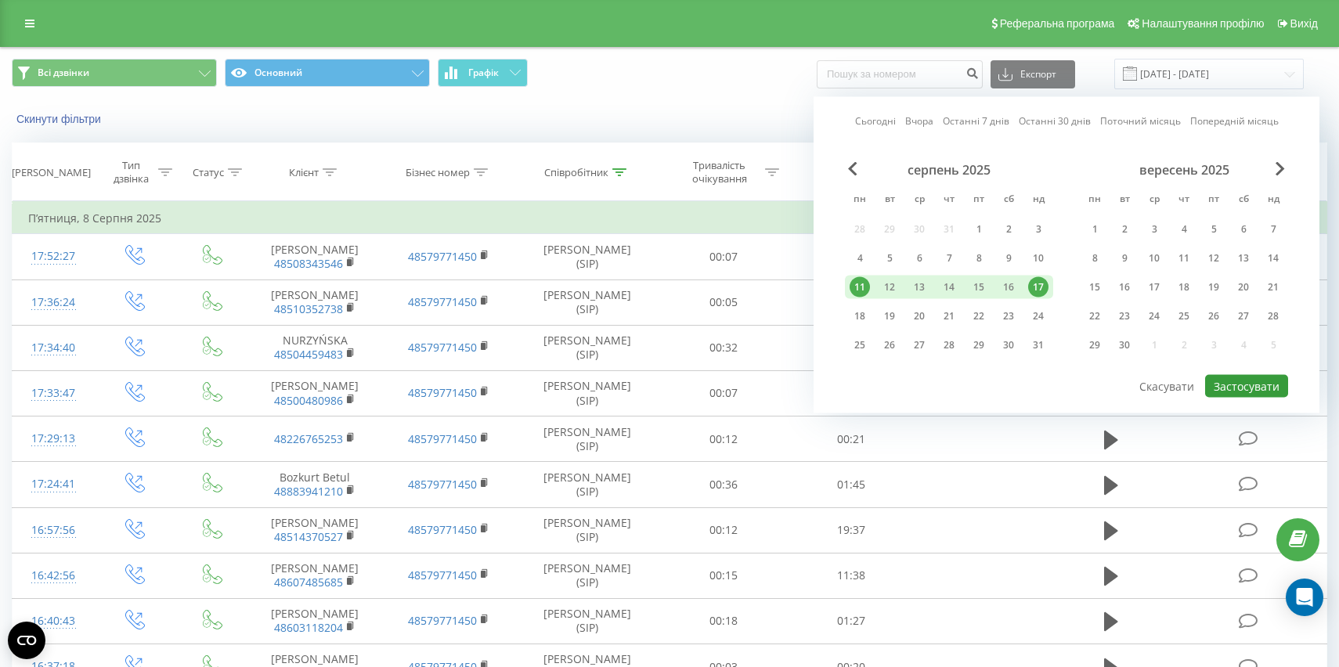
click at [1246, 387] on button "Застосувати" at bounding box center [1246, 386] width 83 height 23
type input "[DATE] - [DATE]"
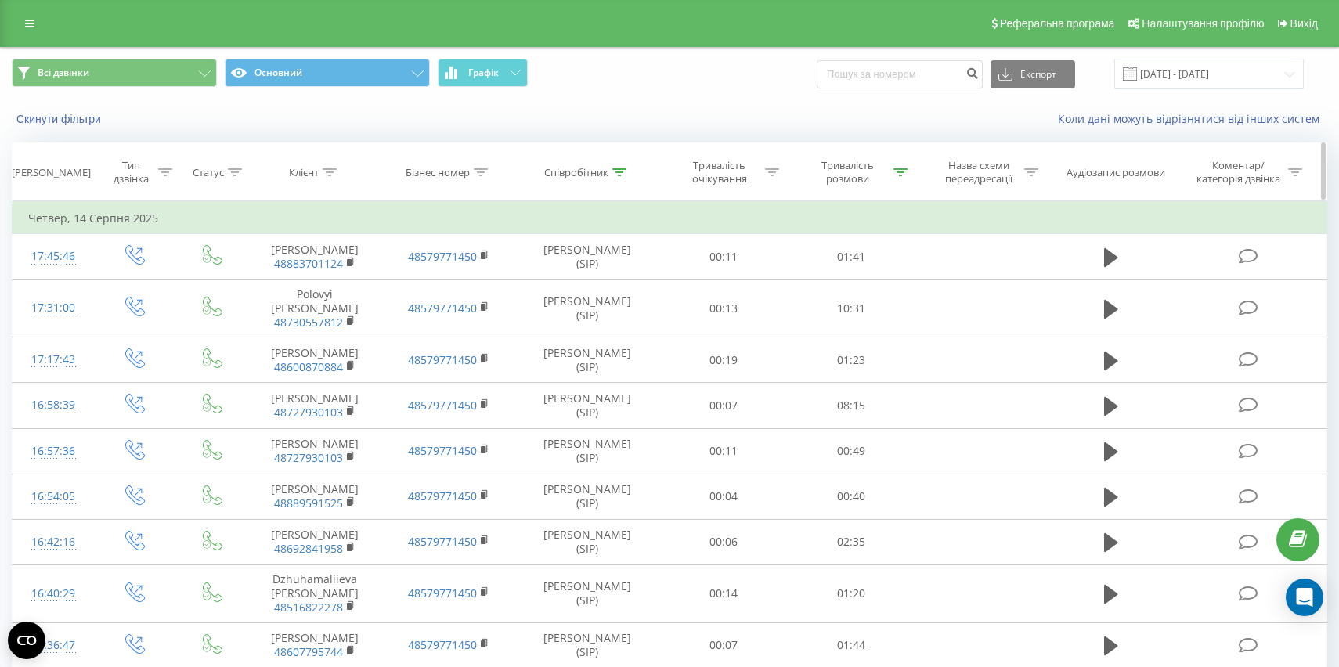
click at [616, 175] on div at bounding box center [620, 172] width 14 height 13
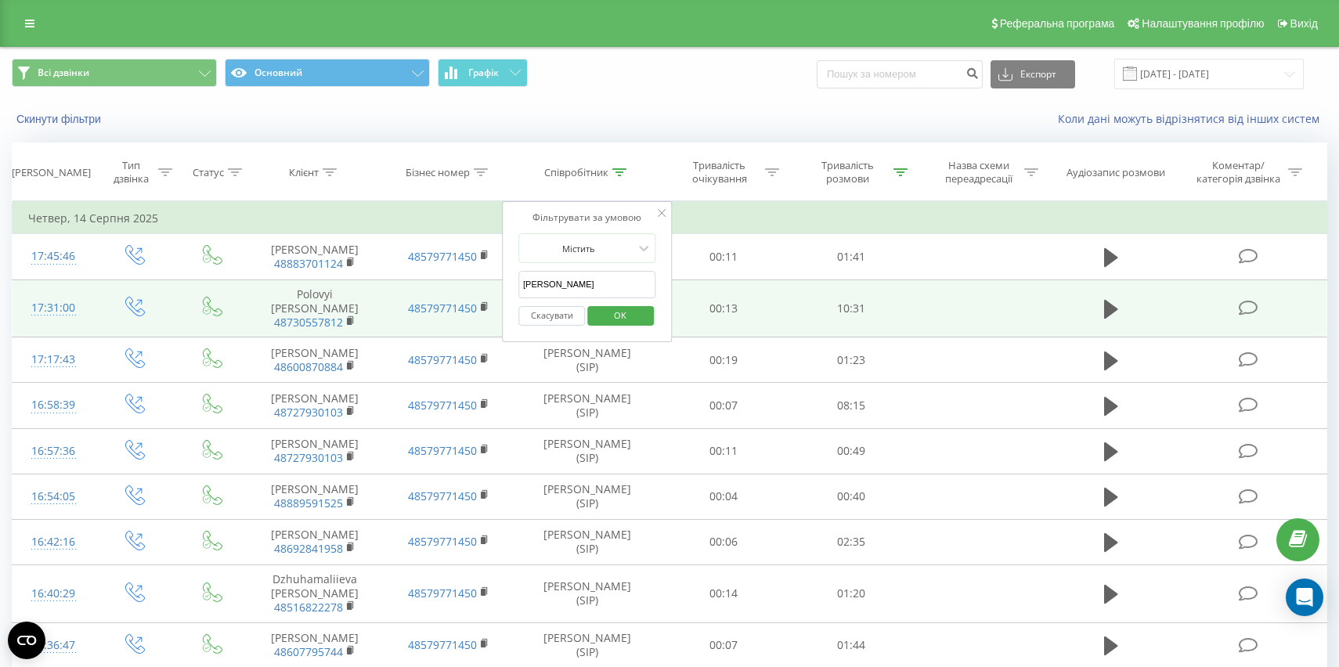
drag, startPoint x: 601, startPoint y: 287, endPoint x: 474, endPoint y: 287, distance: 126.9
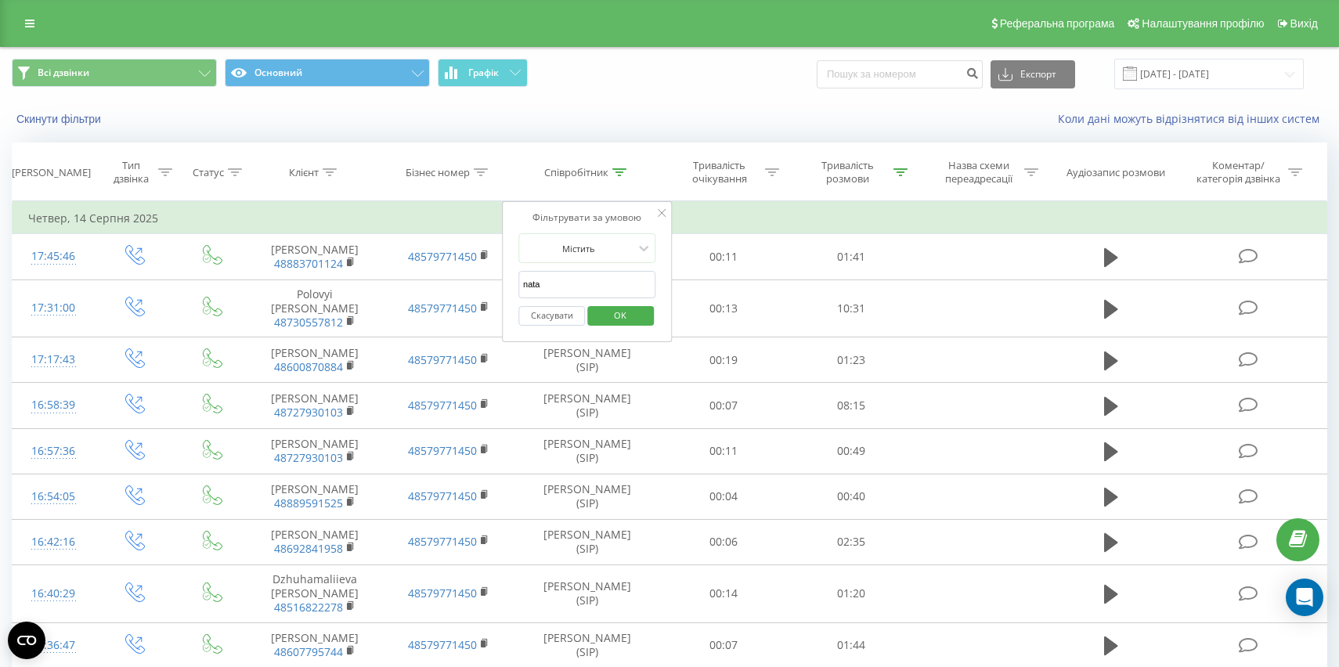
type input "[PERSON_NAME]"
click at [625, 309] on span "OK" at bounding box center [620, 315] width 44 height 24
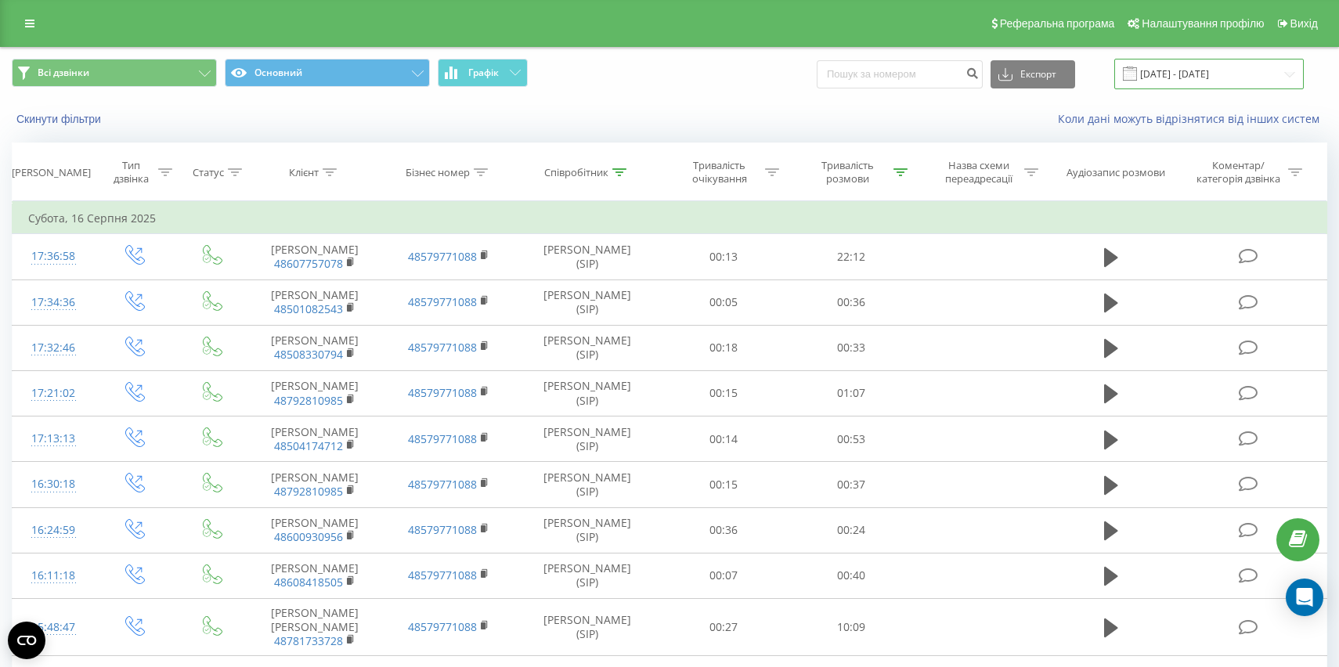
click at [1176, 85] on input "[DATE] - [DATE]" at bounding box center [1210, 74] width 190 height 31
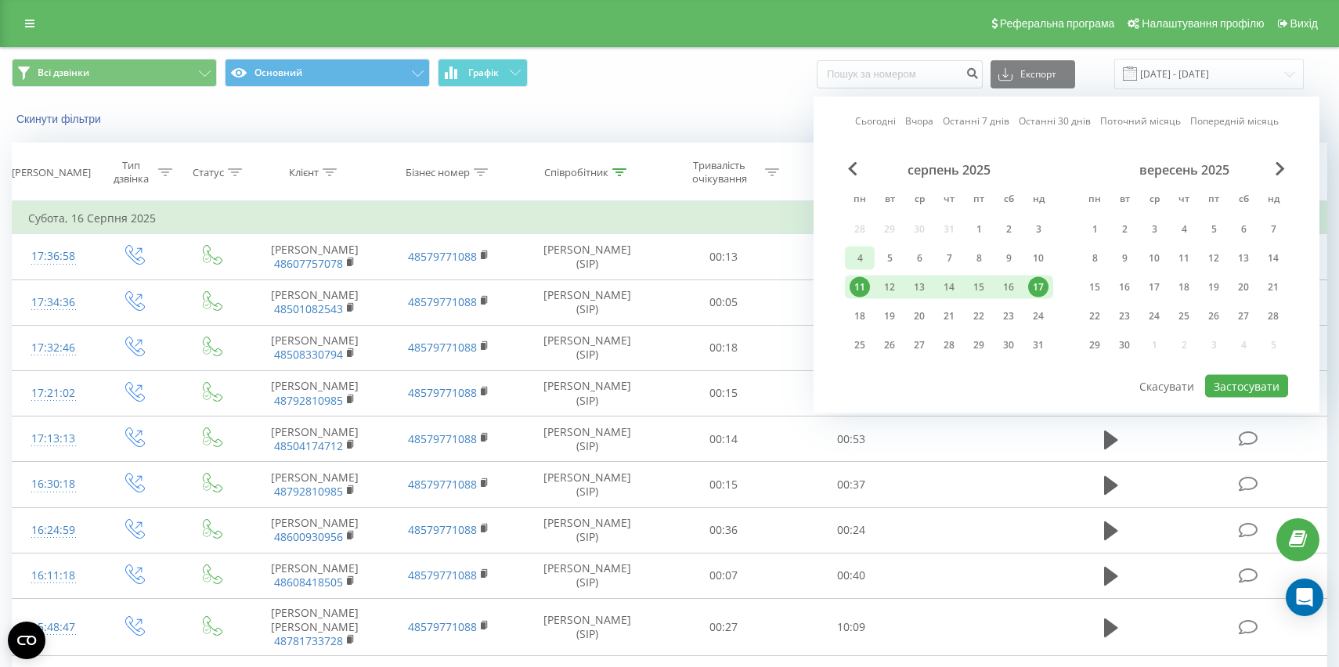
click at [862, 264] on div "4" at bounding box center [860, 258] width 20 height 20
click at [1038, 263] on div "10" at bounding box center [1038, 258] width 20 height 20
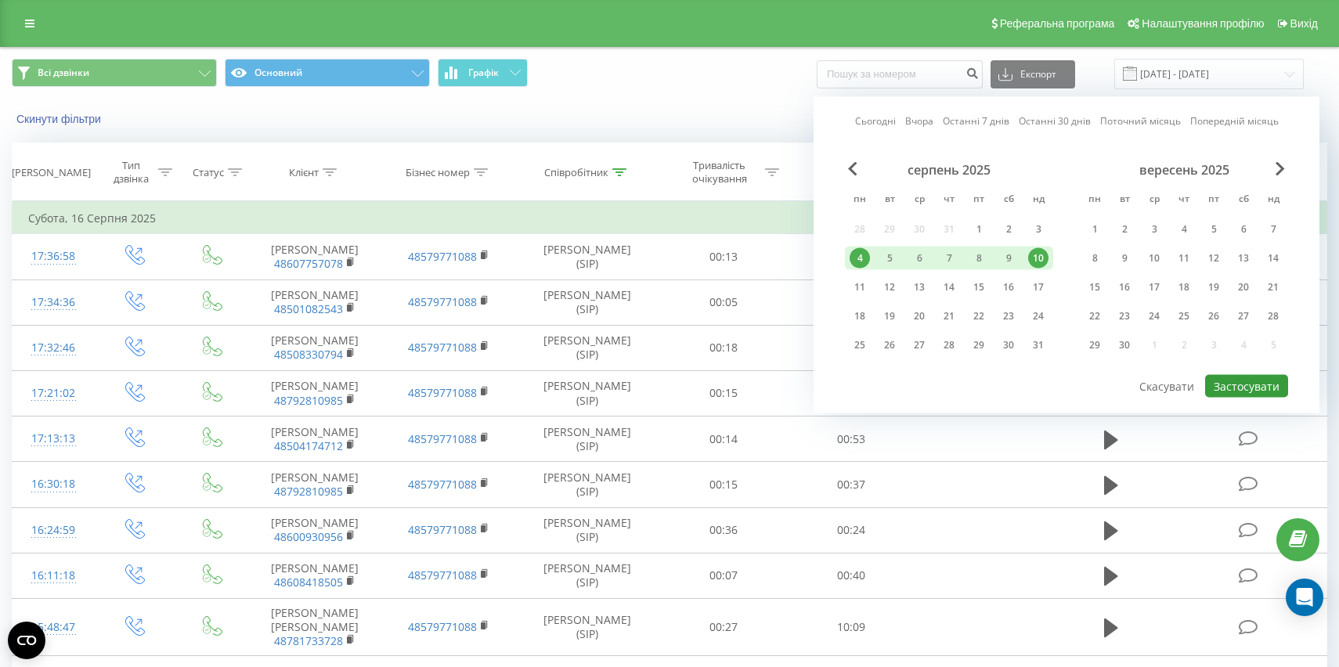
click at [1223, 382] on button "Застосувати" at bounding box center [1246, 386] width 83 height 23
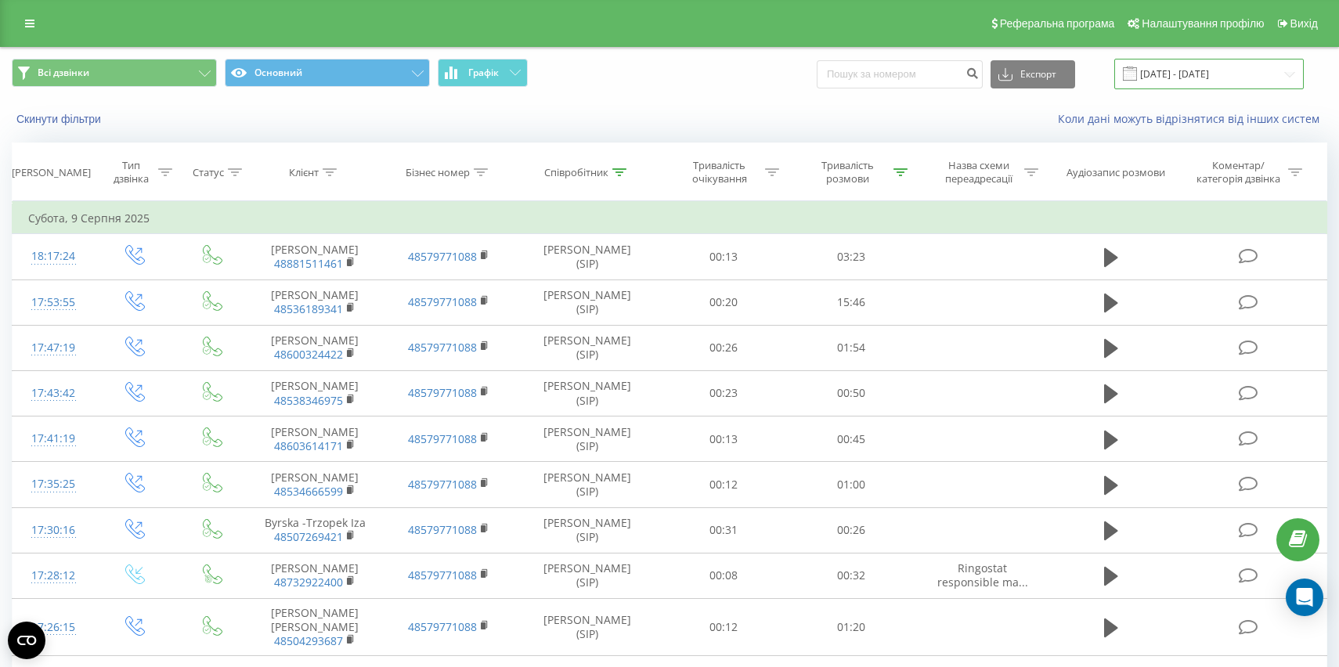
click at [1174, 70] on input "[DATE] - [DATE]" at bounding box center [1210, 74] width 190 height 31
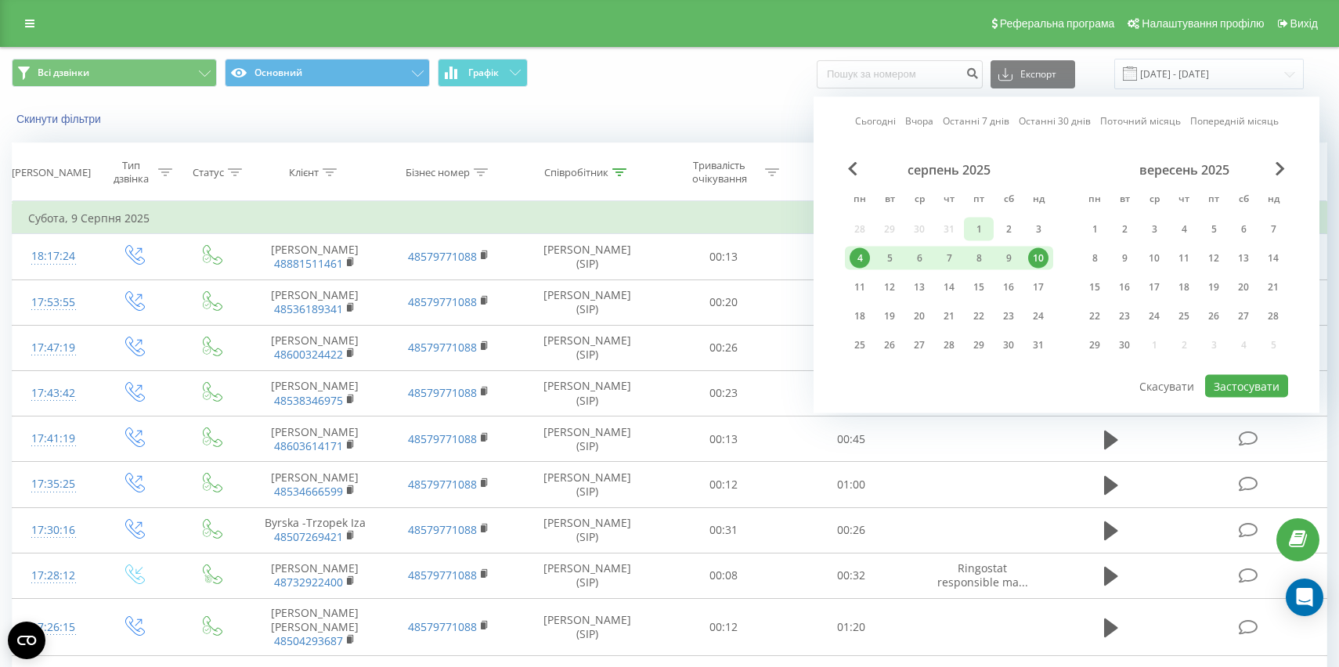
click at [976, 235] on div "1" at bounding box center [979, 229] width 20 height 20
click at [1042, 233] on div "3" at bounding box center [1038, 229] width 20 height 20
click at [1249, 384] on button "Застосувати" at bounding box center [1246, 386] width 83 height 23
type input "[DATE] - [DATE]"
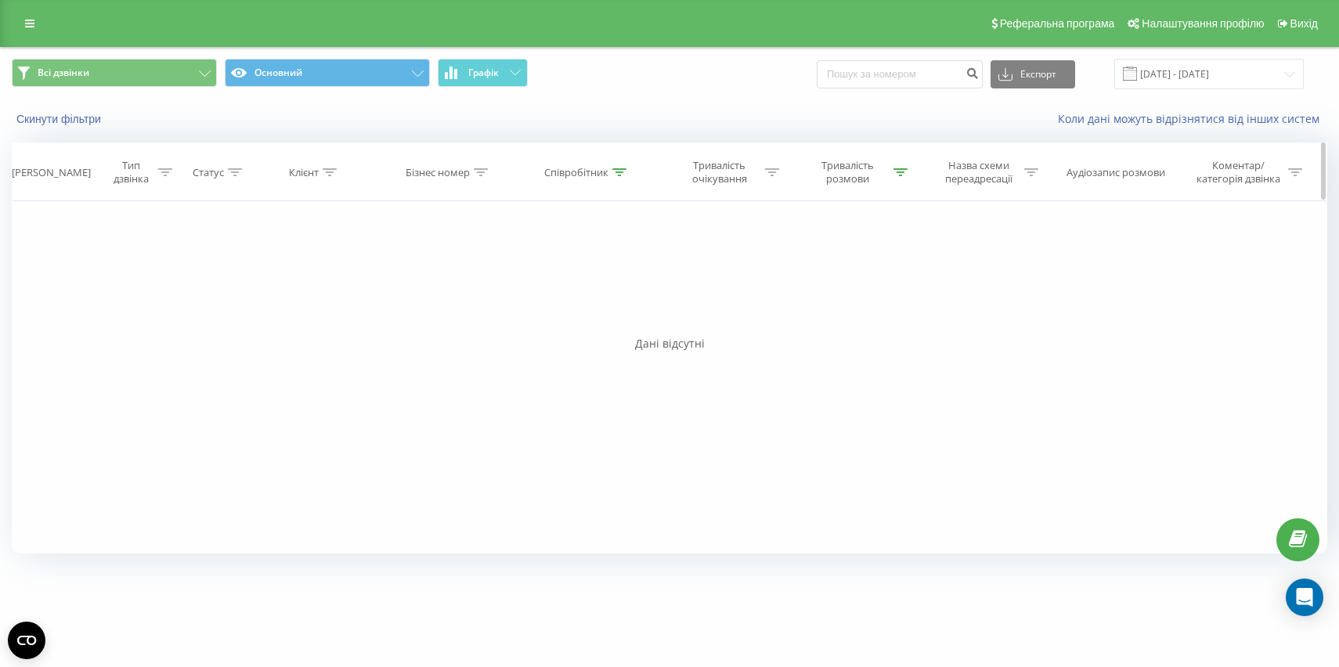
click at [620, 171] on icon at bounding box center [620, 172] width 14 height 8
click at [573, 280] on input "[PERSON_NAME]" at bounding box center [588, 284] width 138 height 27
drag, startPoint x: 555, startPoint y: 280, endPoint x: 517, endPoint y: 280, distance: 38.4
click at [517, 280] on div "Фільтрувати за умовою Містить [PERSON_NAME] OK" at bounding box center [587, 271] width 171 height 141
drag, startPoint x: 555, startPoint y: 287, endPoint x: 498, endPoint y: 287, distance: 56.4
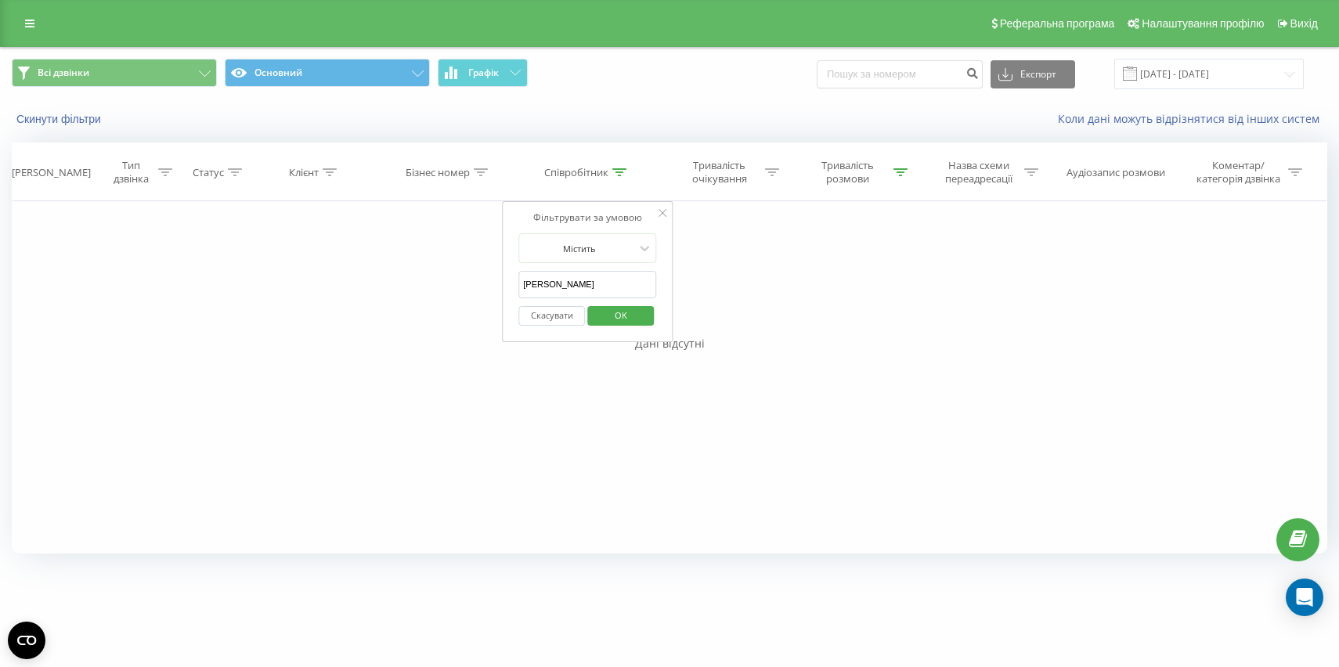
click at [498, 287] on div "Фільтрувати за умовою Дорівнює Введіть значення Скасувати OK Фільтрувати за умо…" at bounding box center [670, 377] width 1316 height 352
type input "zuz"
click at [623, 316] on span "OK" at bounding box center [621, 315] width 44 height 24
click at [1191, 68] on input "[DATE] - [DATE]" at bounding box center [1210, 74] width 190 height 31
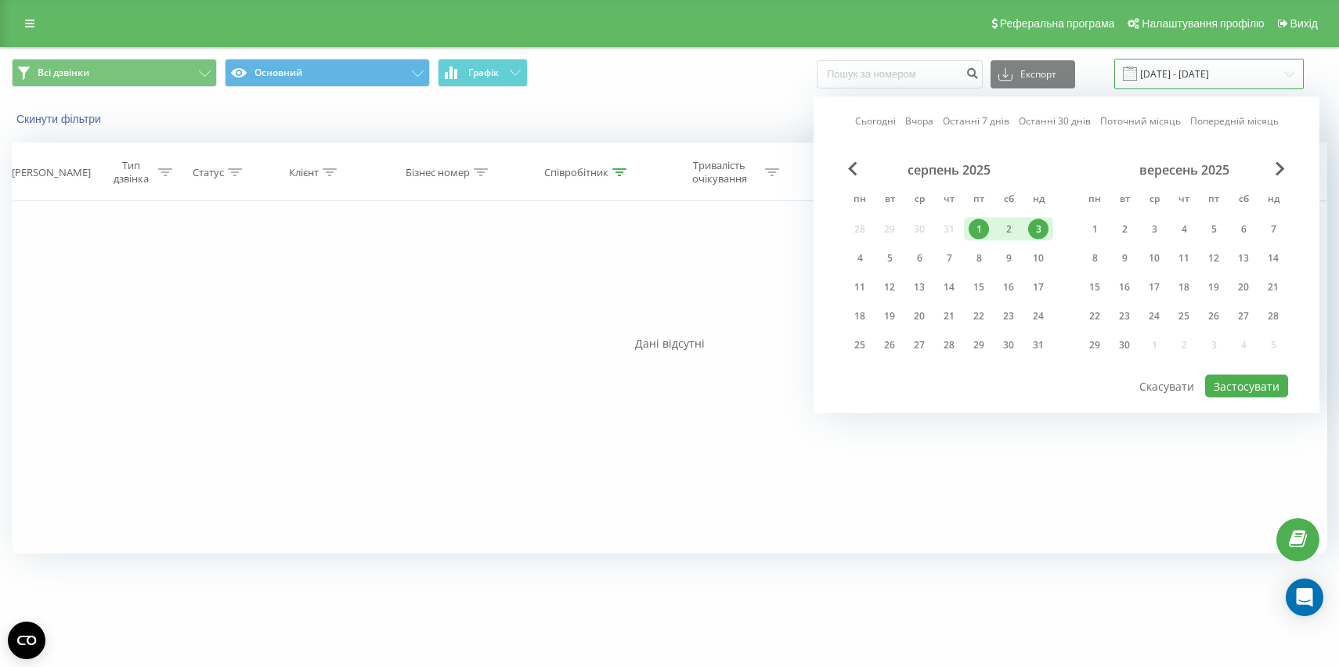
click at [1198, 73] on input "[DATE] - [DATE]" at bounding box center [1210, 74] width 190 height 31
click at [866, 245] on div "серпень 2025 пн вт ср чт пт сб нд 28 29 30 31 1 2 3 4 5 6 7 8 9 10 11 12 13 14 …" at bounding box center [949, 262] width 208 height 201
click at [864, 262] on div "4" at bounding box center [860, 258] width 20 height 20
click at [1039, 258] on div "10" at bounding box center [1038, 258] width 20 height 20
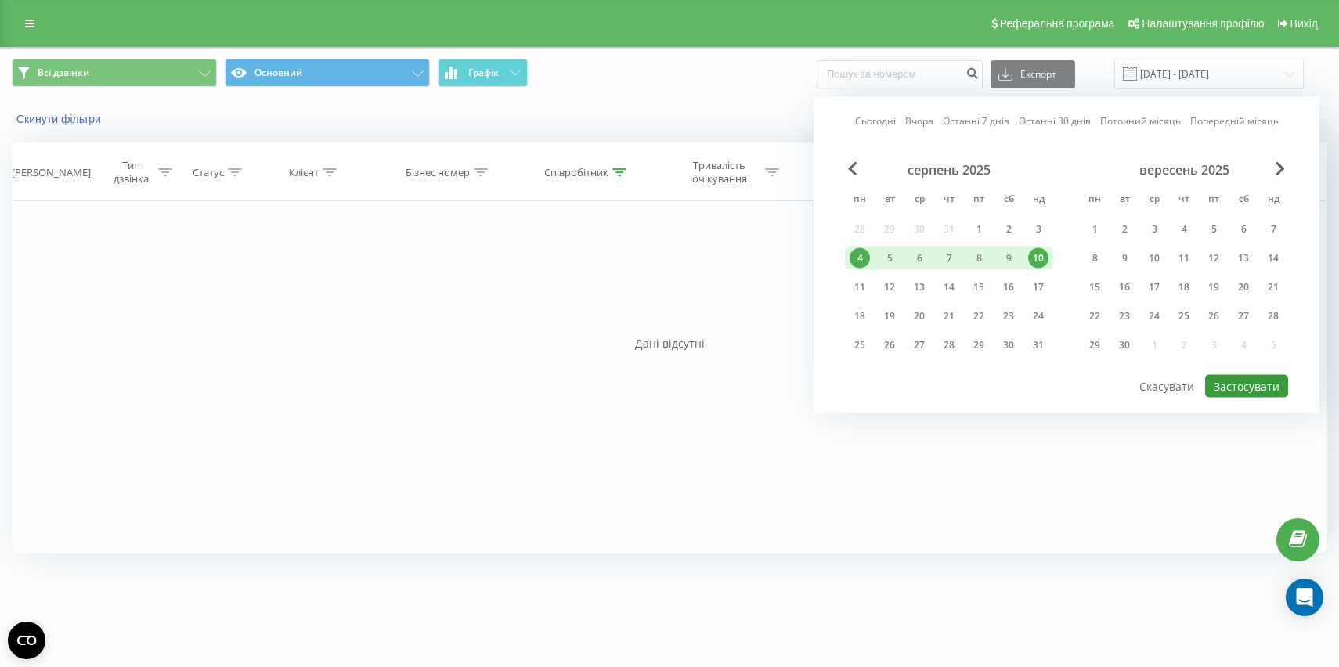
click at [1247, 381] on button "Застосувати" at bounding box center [1246, 386] width 83 height 23
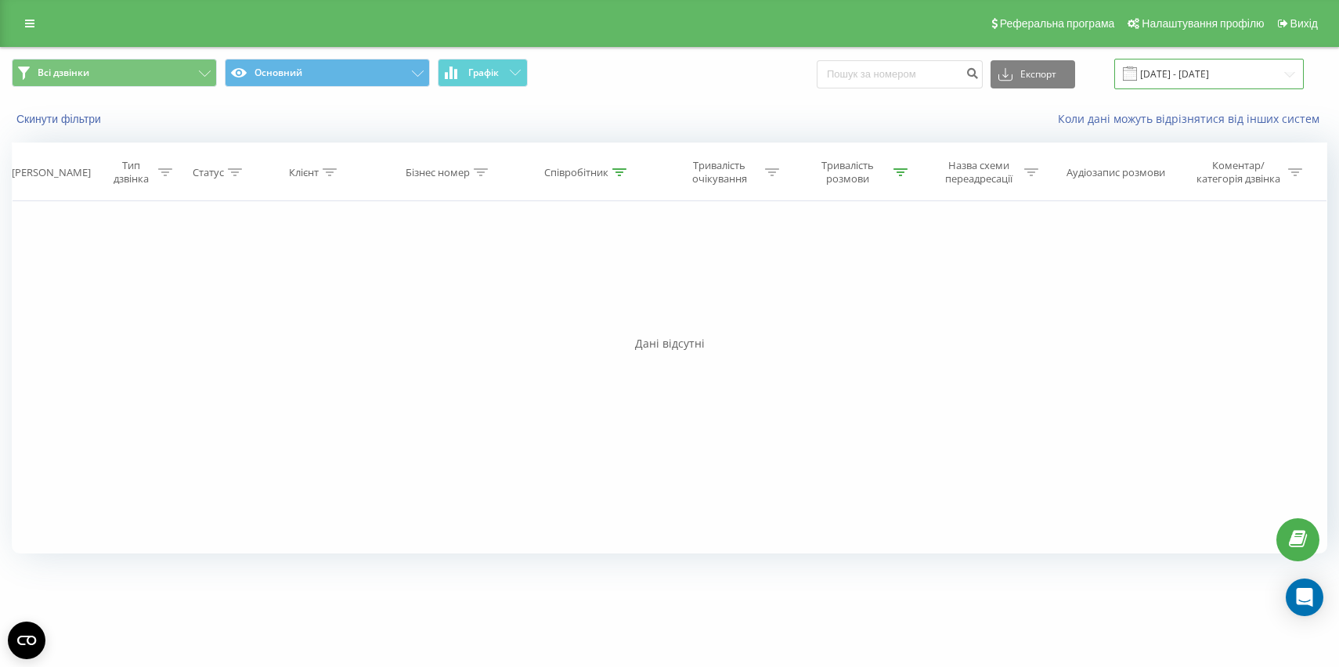
click at [1174, 67] on input "[DATE] - [DATE]" at bounding box center [1210, 74] width 190 height 31
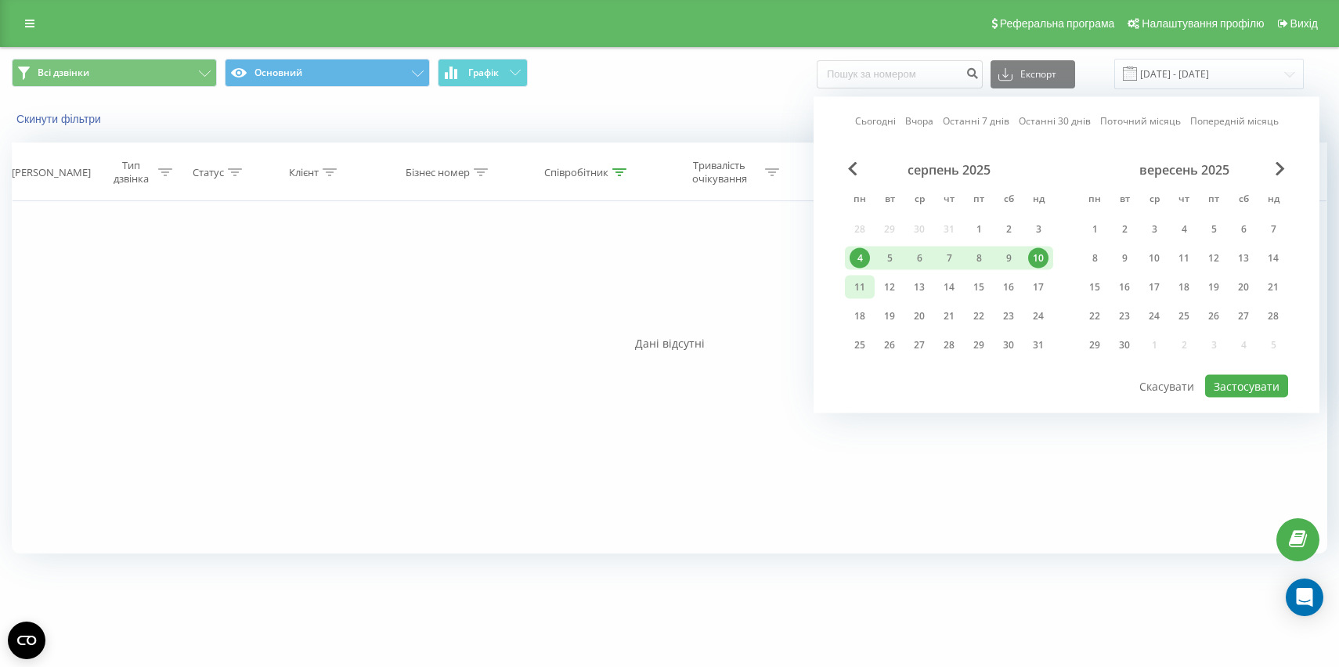
click at [860, 284] on div "11" at bounding box center [860, 287] width 20 height 20
click at [1043, 284] on div "17" at bounding box center [1038, 287] width 20 height 20
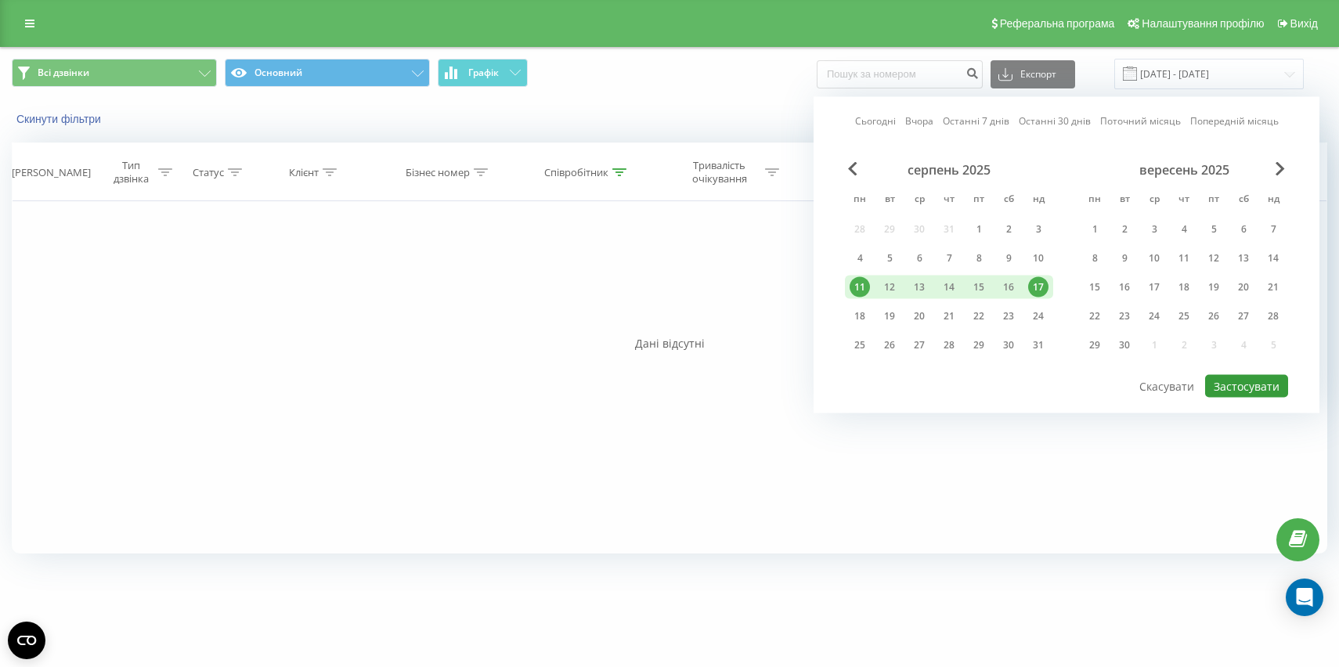
click at [1242, 391] on button "Застосувати" at bounding box center [1246, 386] width 83 height 23
type input "[DATE] - [DATE]"
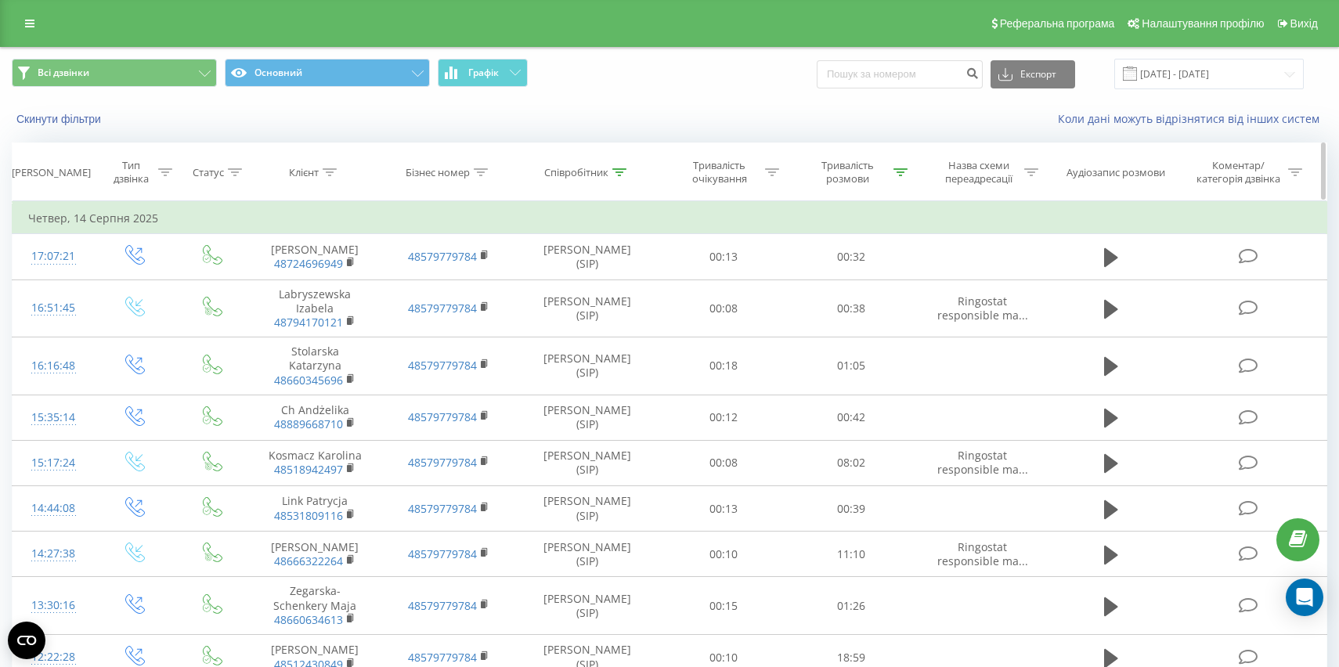
click at [623, 178] on div at bounding box center [620, 172] width 14 height 13
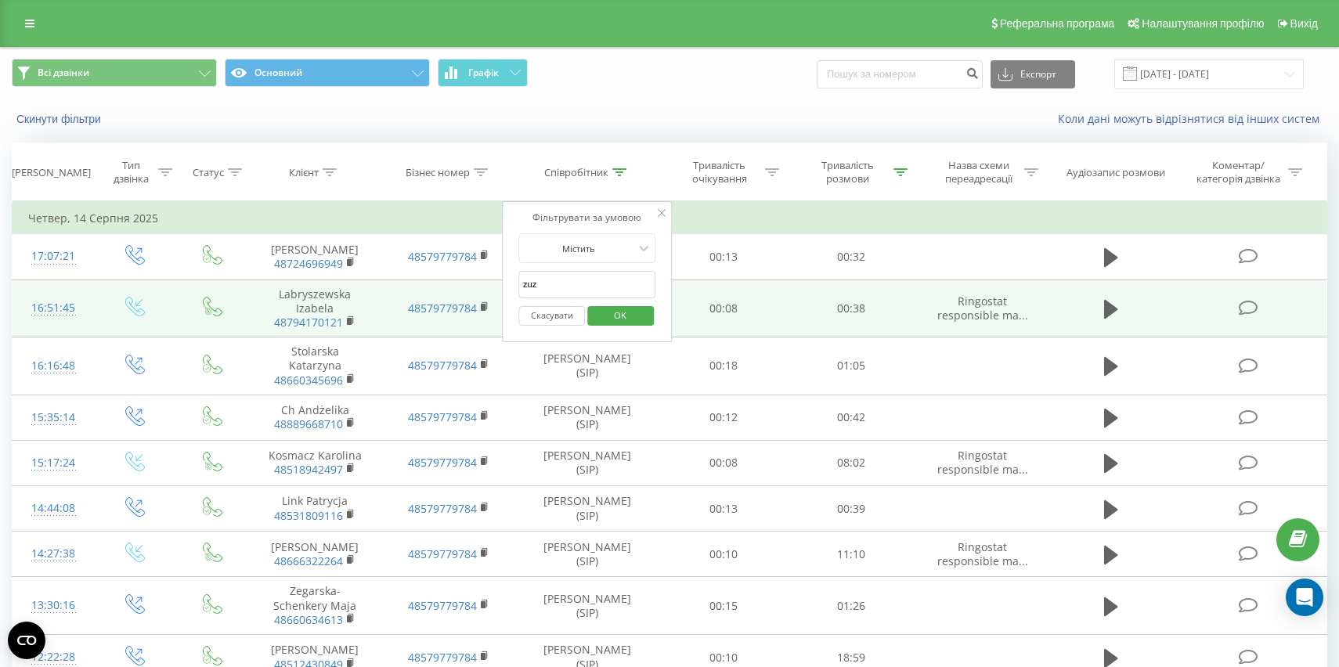
drag, startPoint x: 566, startPoint y: 285, endPoint x: 485, endPoint y: 285, distance: 80.7
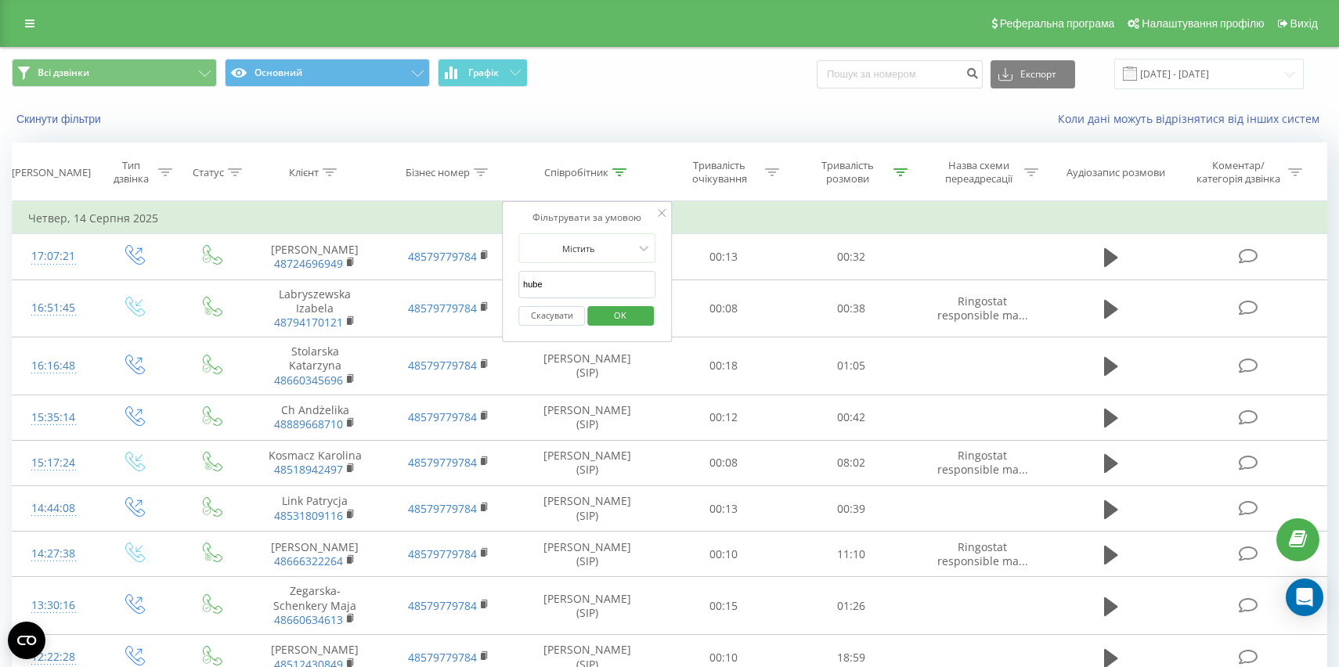
type input "hube"
click at [614, 313] on span "OK" at bounding box center [620, 315] width 44 height 24
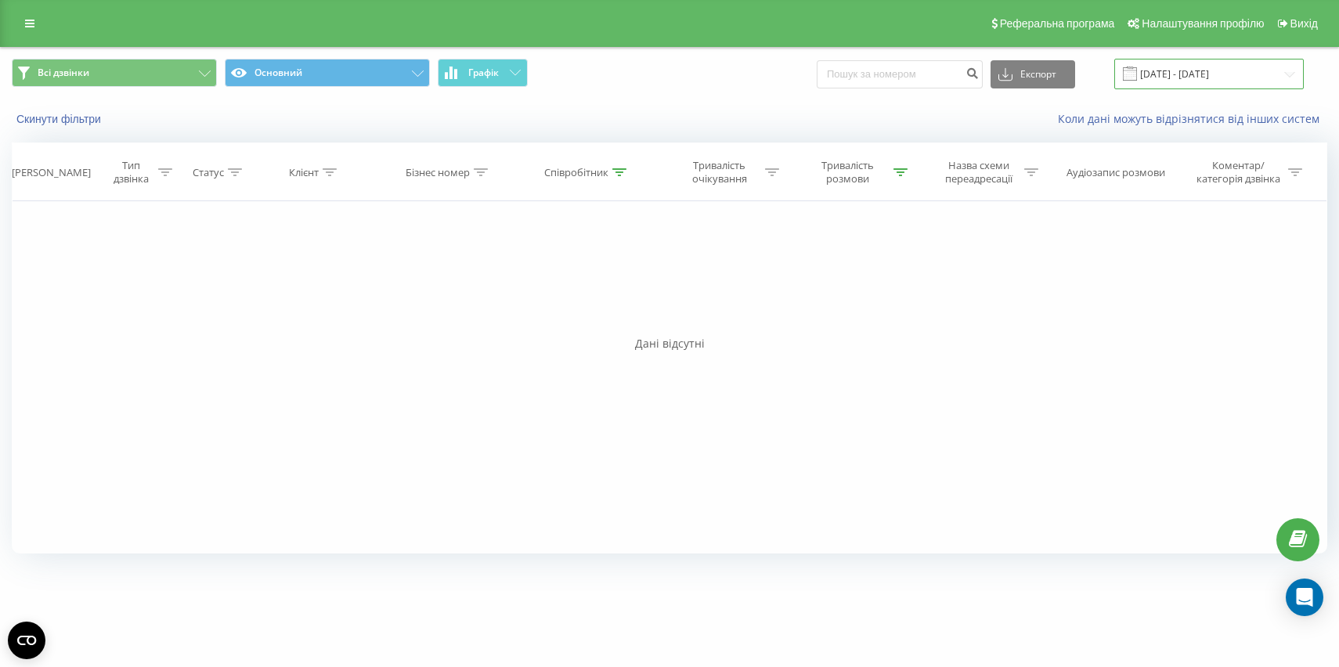
click at [1209, 75] on input "[DATE] - [DATE]" at bounding box center [1210, 74] width 190 height 31
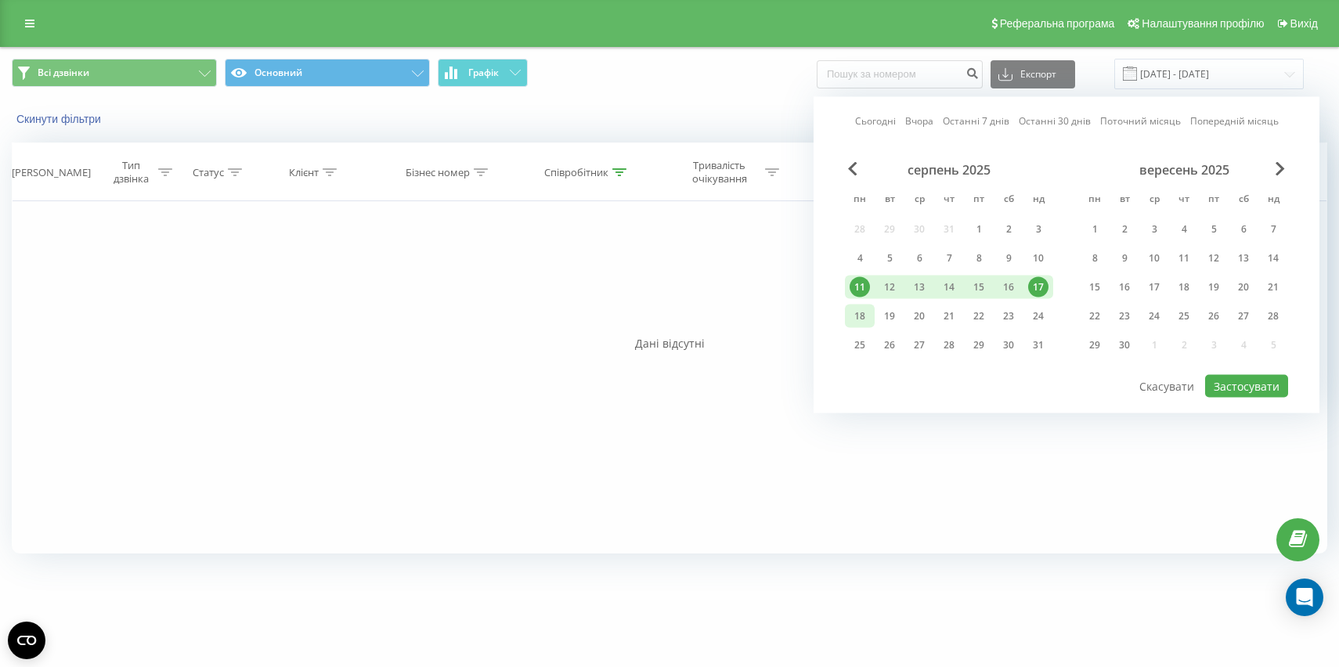
click at [859, 316] on div "18" at bounding box center [860, 316] width 20 height 20
click at [1039, 315] on div "24" at bounding box center [1038, 316] width 20 height 20
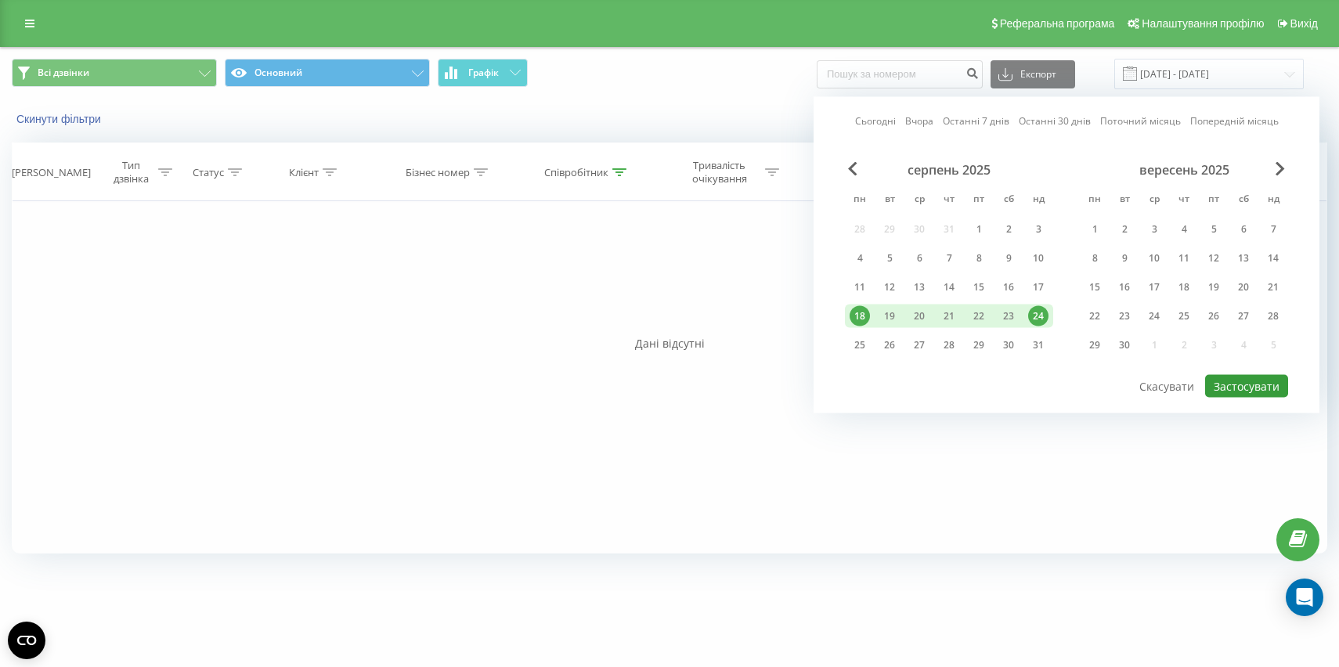
click at [1215, 381] on button "Застосувати" at bounding box center [1246, 386] width 83 height 23
type input "[DATE] - [DATE]"
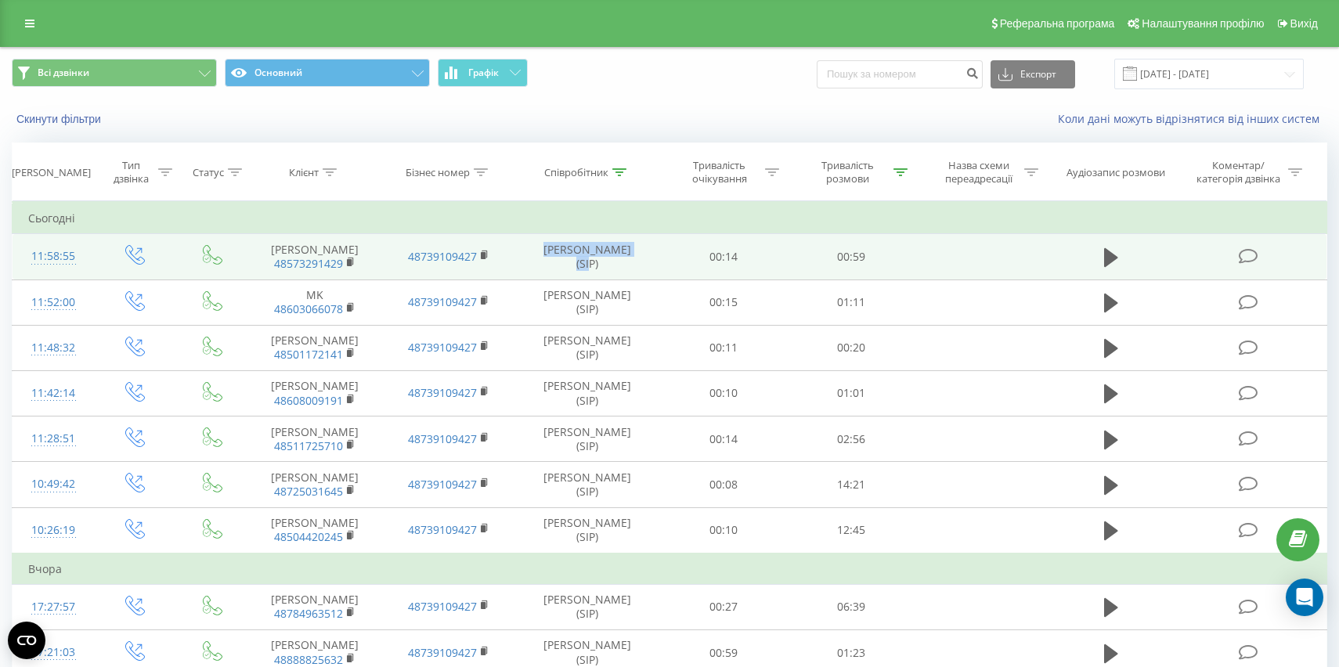
drag, startPoint x: 641, startPoint y: 253, endPoint x: 540, endPoint y: 251, distance: 101.9
click at [540, 251] on td "[PERSON_NAME] (SIP)" at bounding box center [587, 256] width 144 height 45
copy td "[PERSON_NAME]"
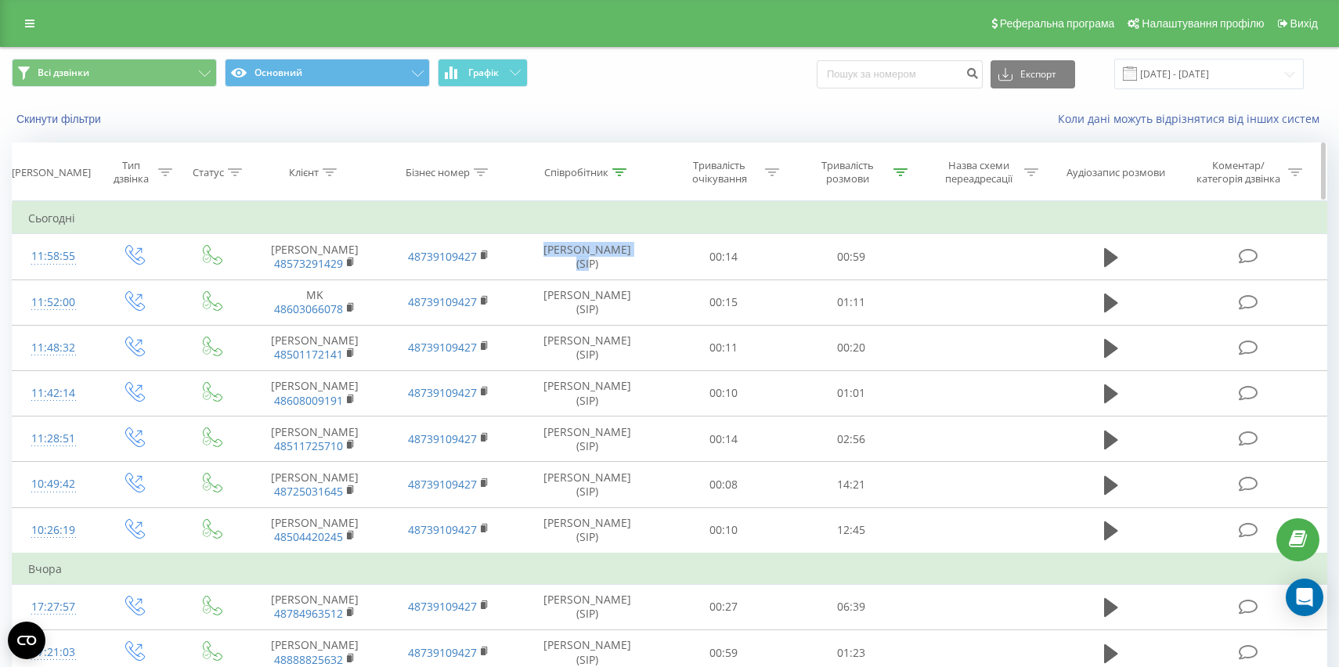
click at [618, 174] on icon at bounding box center [620, 172] width 14 height 8
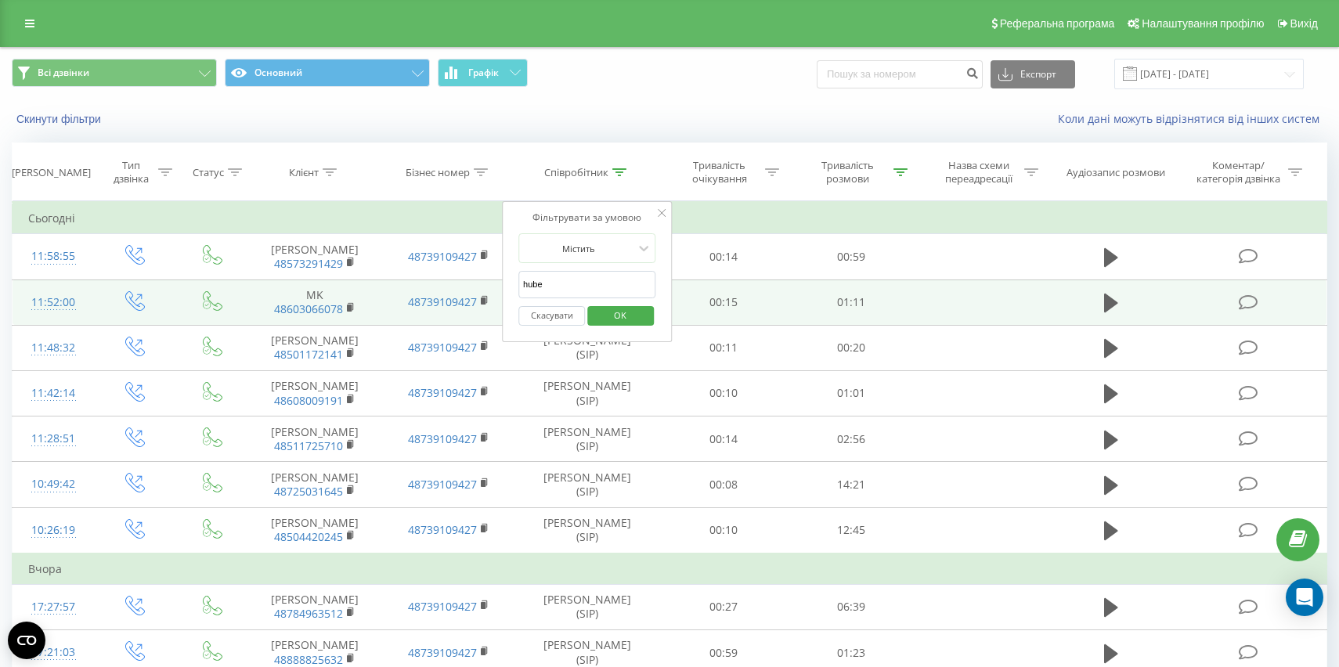
drag, startPoint x: 569, startPoint y: 280, endPoint x: 490, endPoint y: 280, distance: 79.9
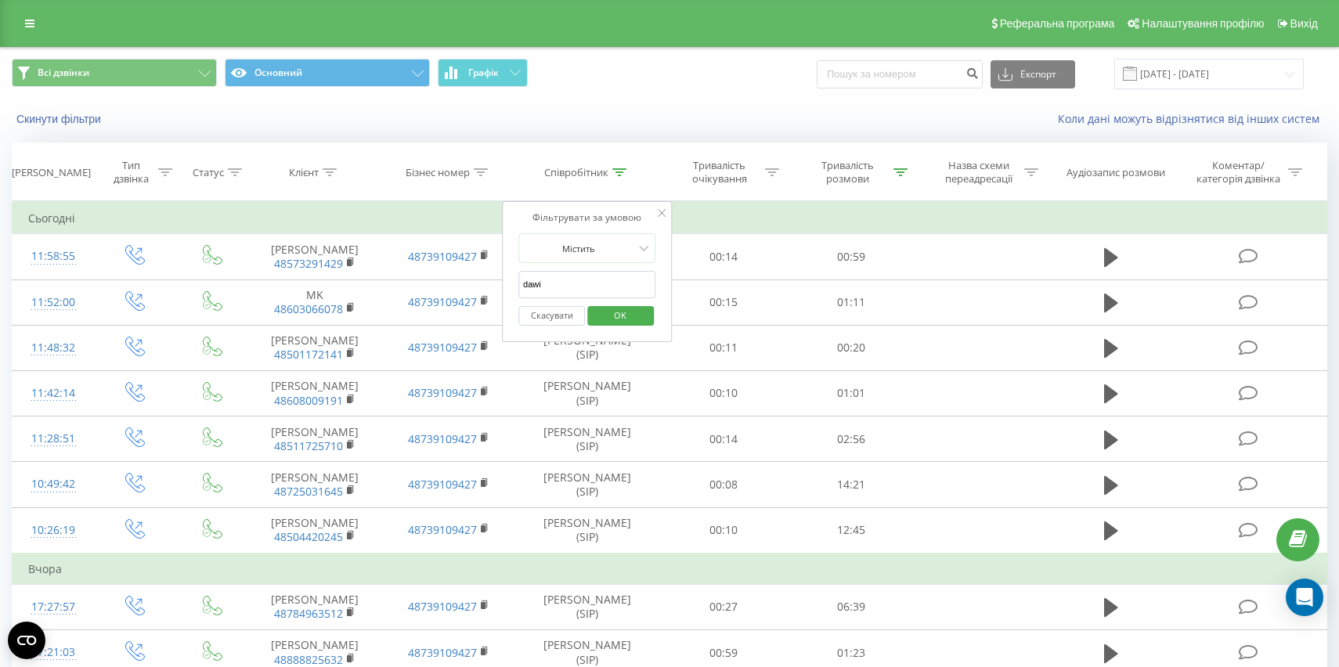
type input "dawid"
click at [624, 315] on span "OK" at bounding box center [620, 315] width 44 height 24
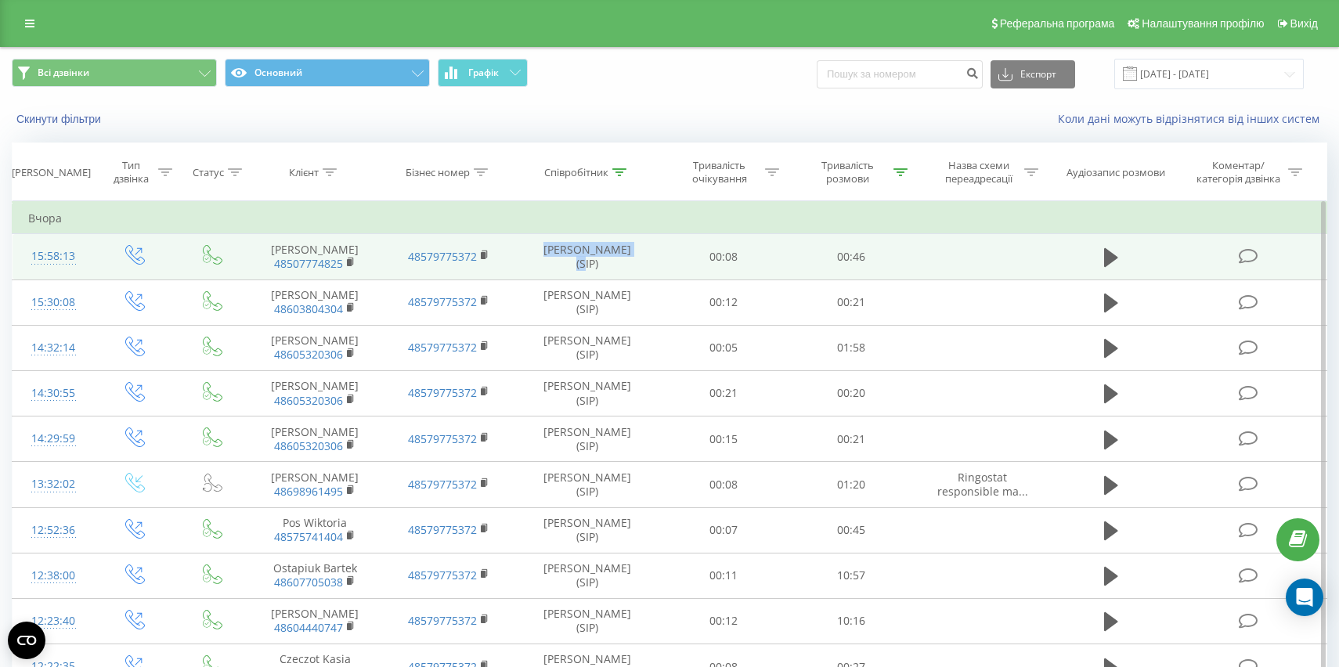
drag, startPoint x: 618, startPoint y: 257, endPoint x: 529, endPoint y: 257, distance: 88.5
click at [529, 257] on td "[PERSON_NAME] (SIP)" at bounding box center [587, 256] width 144 height 45
copy td "[PERSON_NAME]"
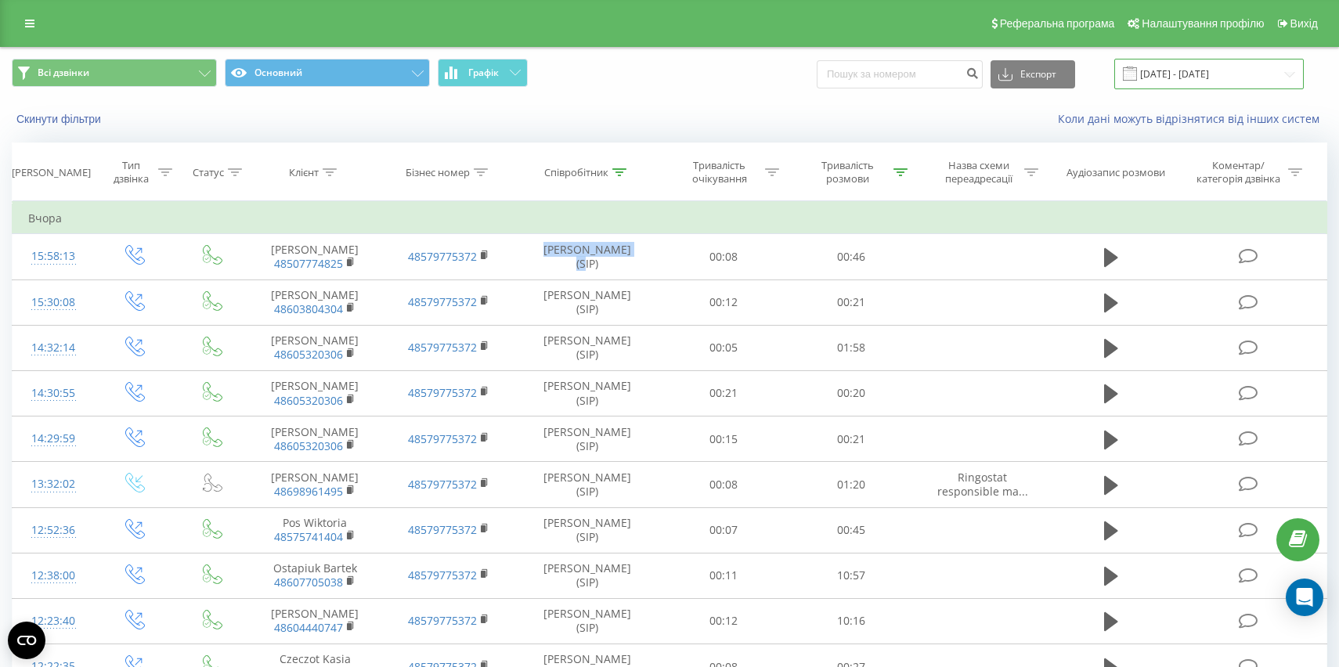
click at [1217, 75] on input "[DATE] - [DATE]" at bounding box center [1210, 74] width 190 height 31
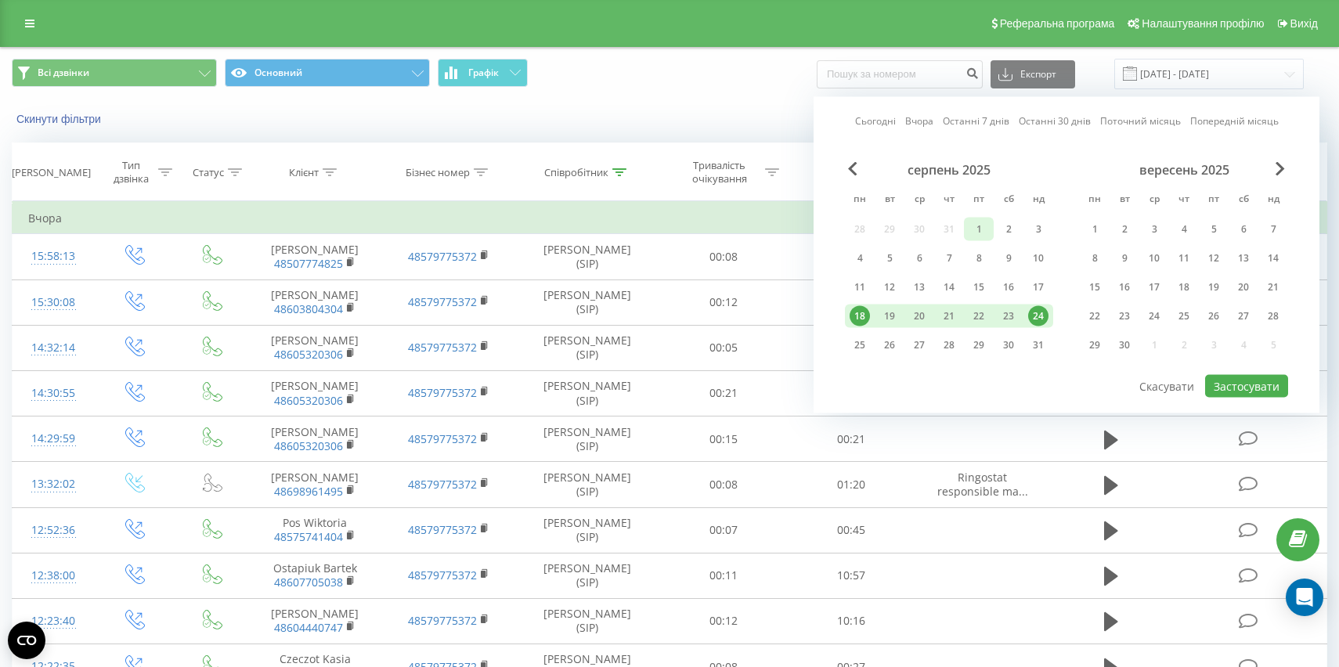
click at [981, 230] on div "1" at bounding box center [979, 229] width 20 height 20
click at [1038, 229] on div "3" at bounding box center [1038, 229] width 20 height 20
click at [1234, 381] on button "Застосувати" at bounding box center [1246, 386] width 83 height 23
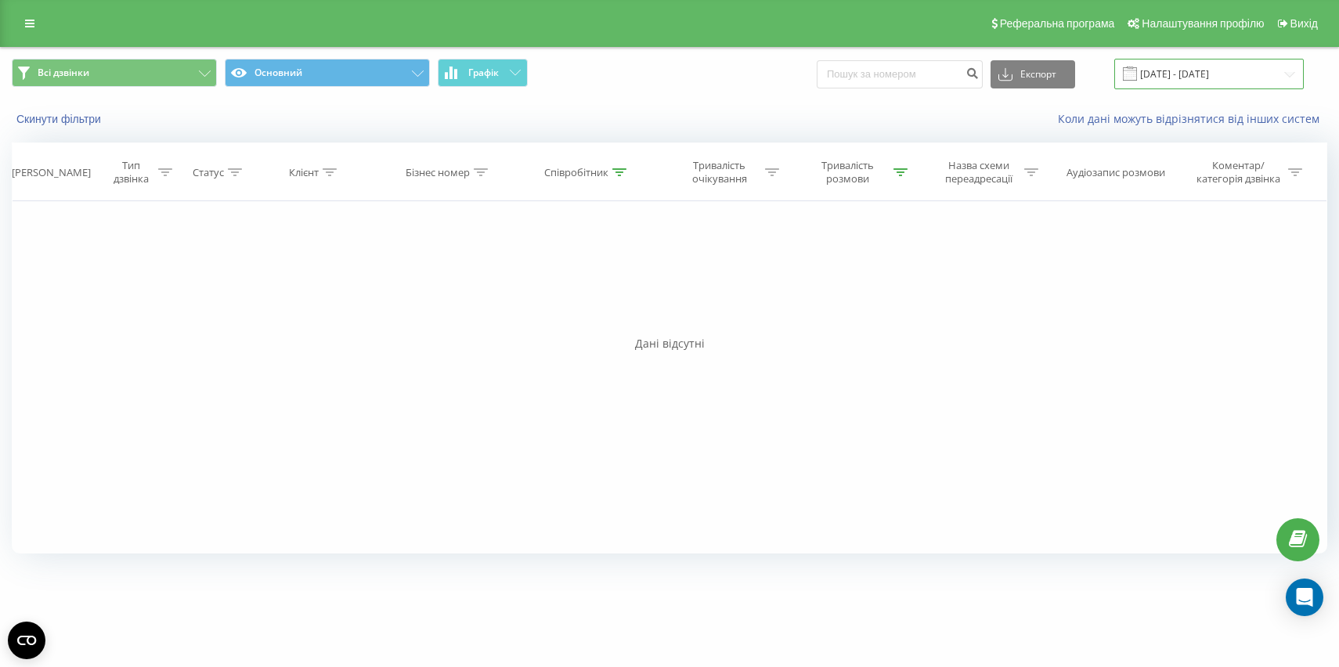
click at [1196, 80] on input "[DATE] - [DATE]" at bounding box center [1210, 74] width 190 height 31
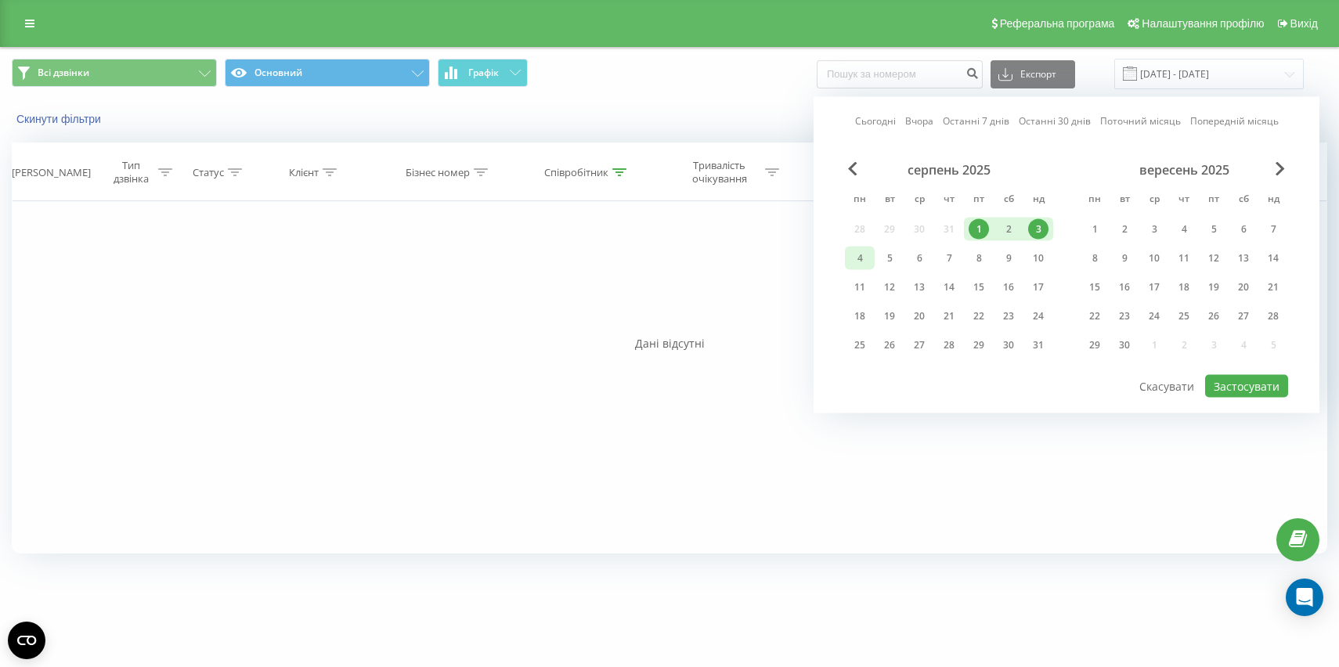
click at [861, 258] on div "4" at bounding box center [860, 258] width 20 height 20
click at [1057, 253] on div "серпень 2025 пн вт ср чт пт сб нд 28 29 30 31 1 2 3 4 5 6 7 8 9 10 11 12 13 14 …" at bounding box center [1066, 262] width 443 height 201
click at [1046, 253] on div "10" at bounding box center [1038, 258] width 20 height 20
click at [1226, 388] on button "Застосувати" at bounding box center [1246, 386] width 83 height 23
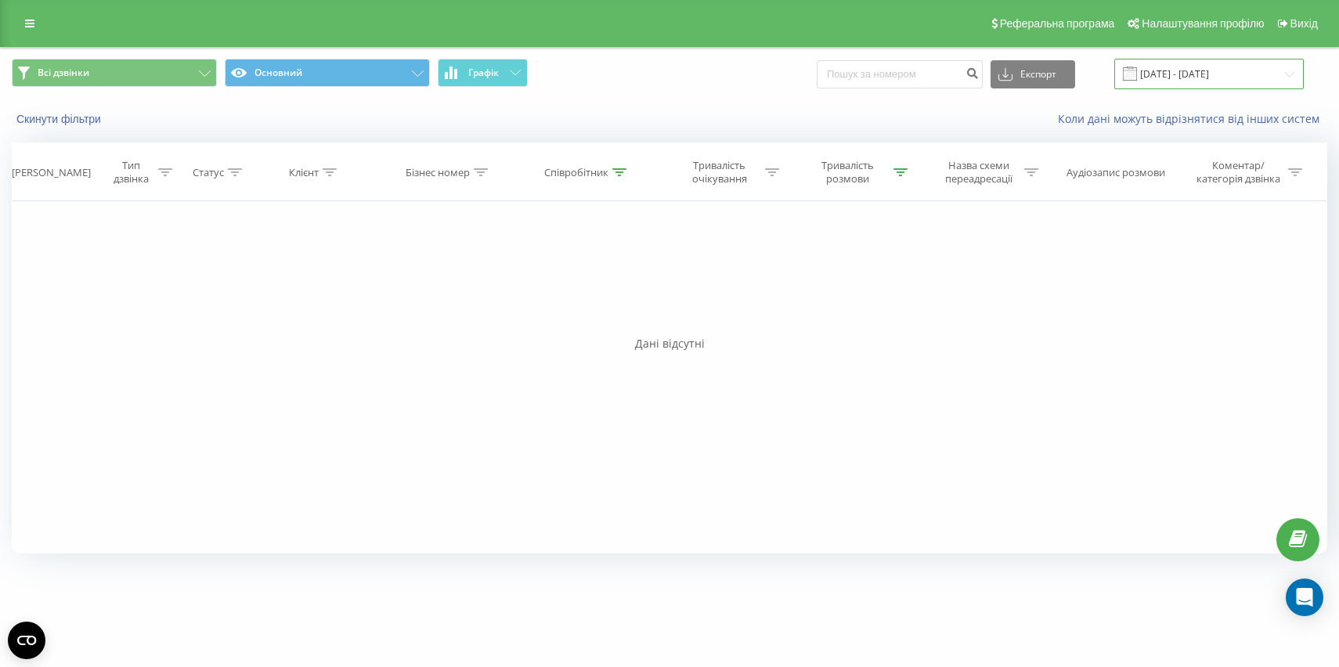
click at [1200, 65] on input "[DATE] - [DATE]" at bounding box center [1210, 74] width 190 height 31
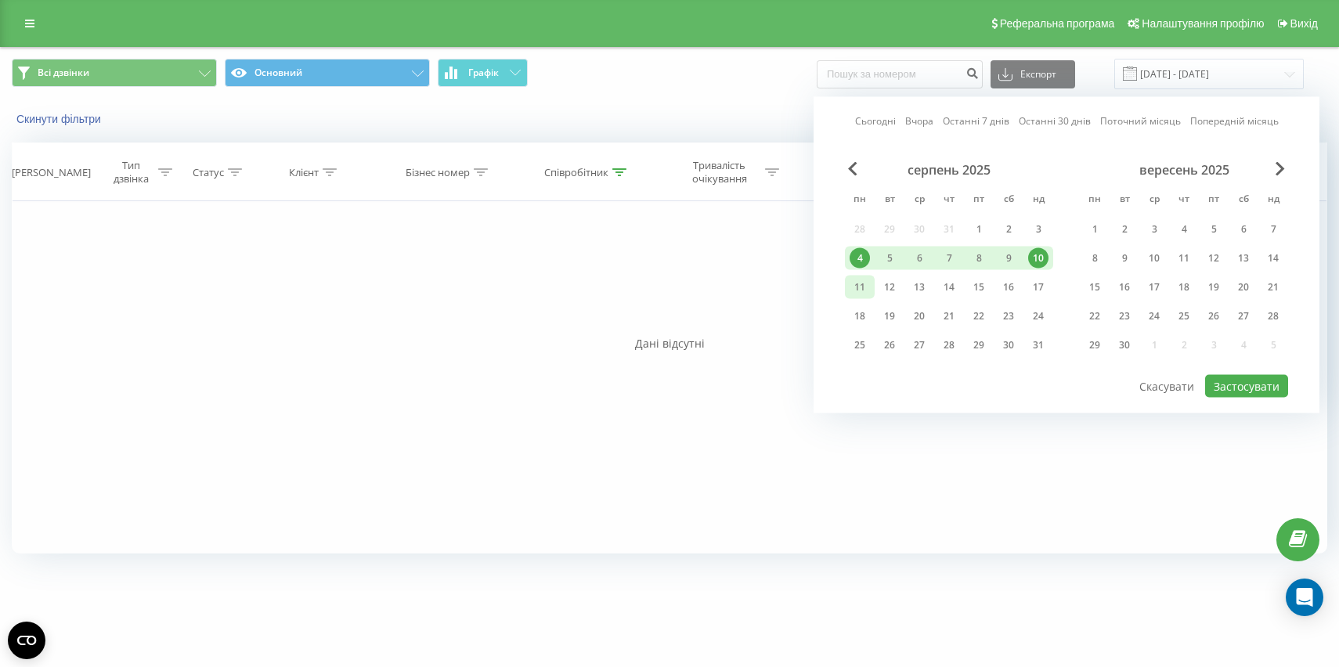
click at [853, 287] on div "11" at bounding box center [860, 287] width 20 height 20
click at [1043, 288] on div "17" at bounding box center [1038, 287] width 20 height 20
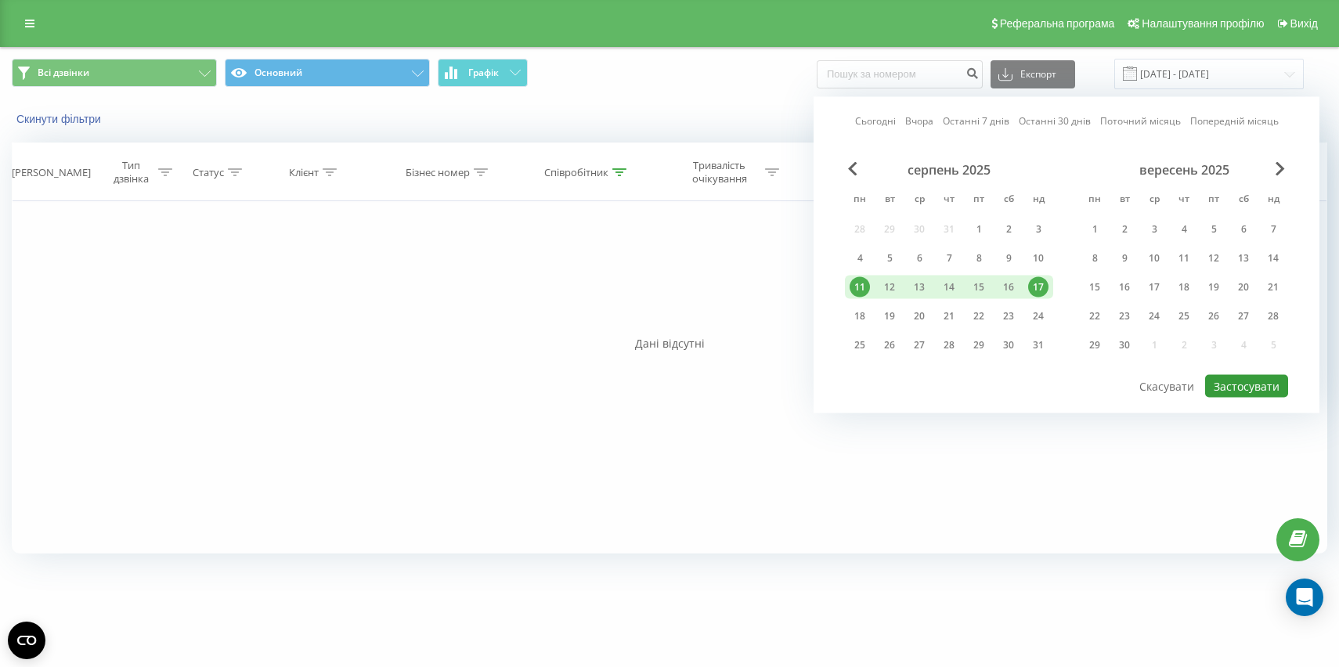
click at [1230, 389] on button "Застосувати" at bounding box center [1246, 386] width 83 height 23
type input "[DATE] - [DATE]"
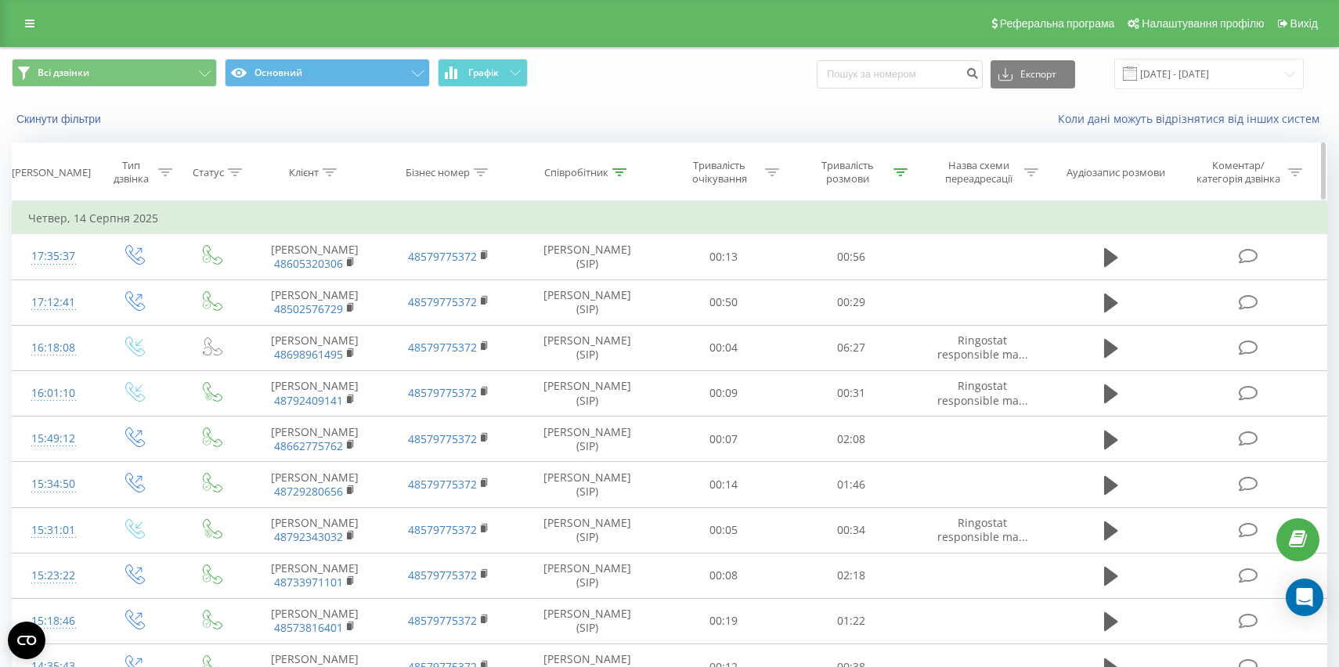
click at [620, 177] on div at bounding box center [620, 172] width 14 height 13
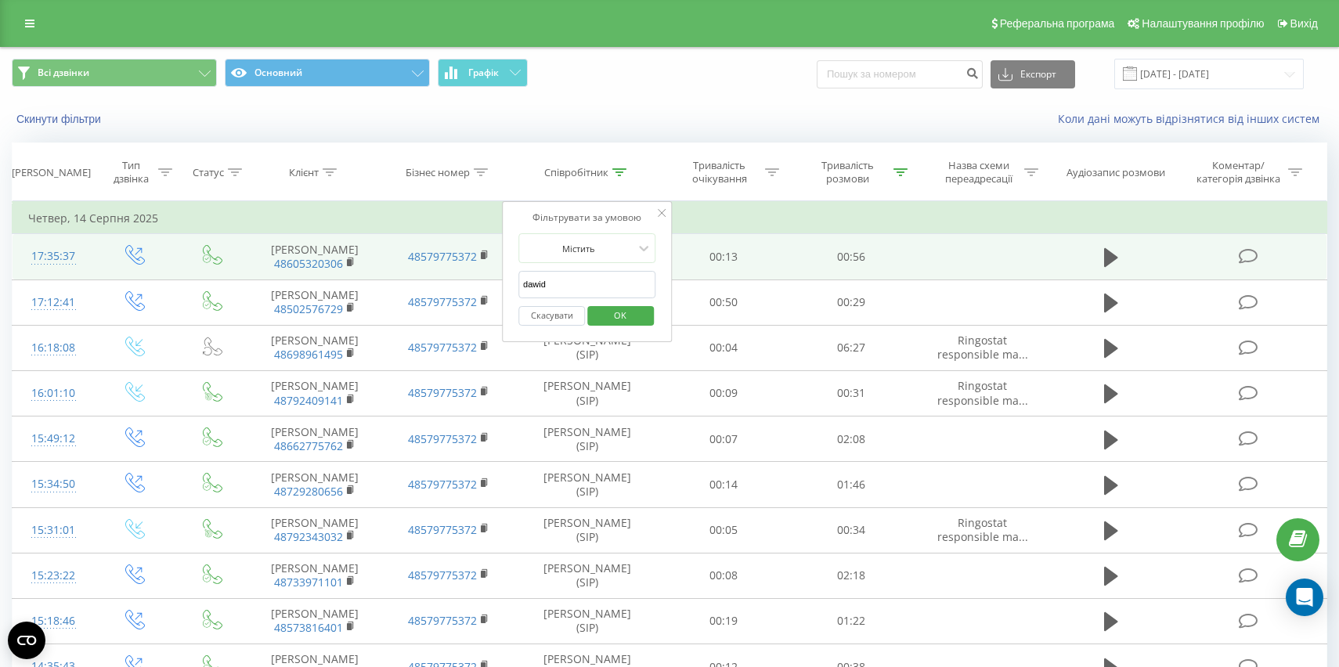
drag, startPoint x: 576, startPoint y: 289, endPoint x: 489, endPoint y: 288, distance: 86.9
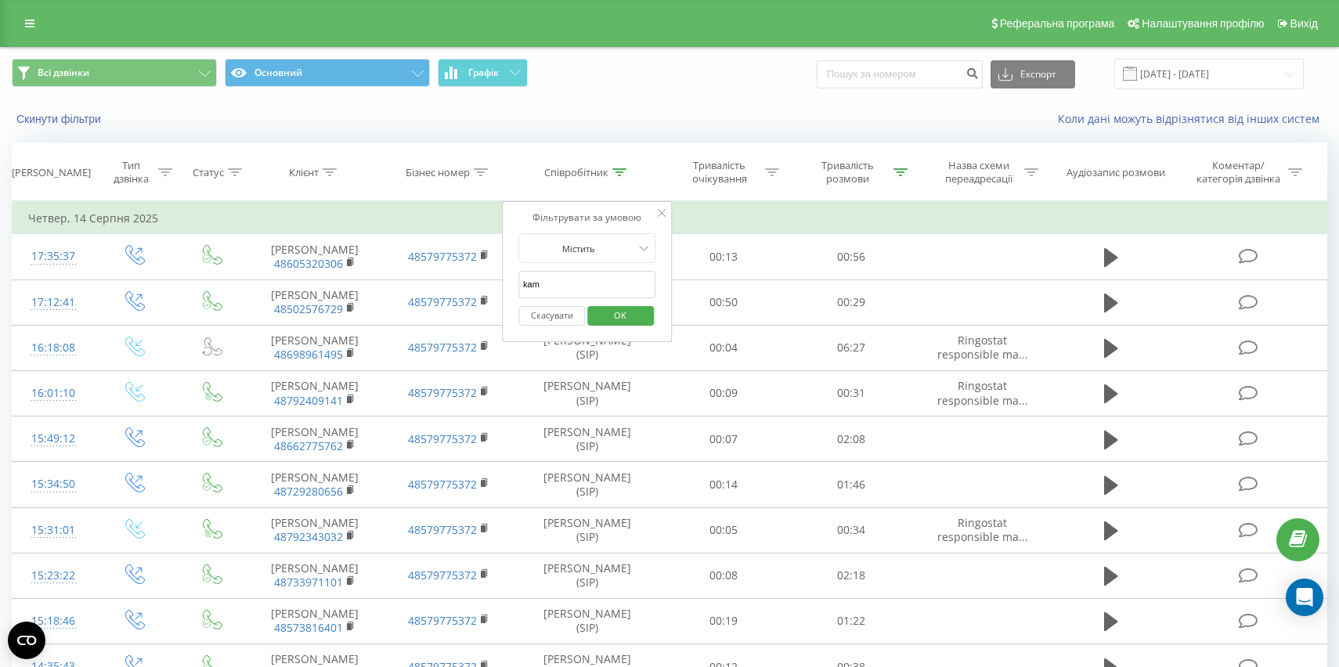
type input "[PERSON_NAME]"
click at [616, 313] on span "OK" at bounding box center [620, 315] width 44 height 24
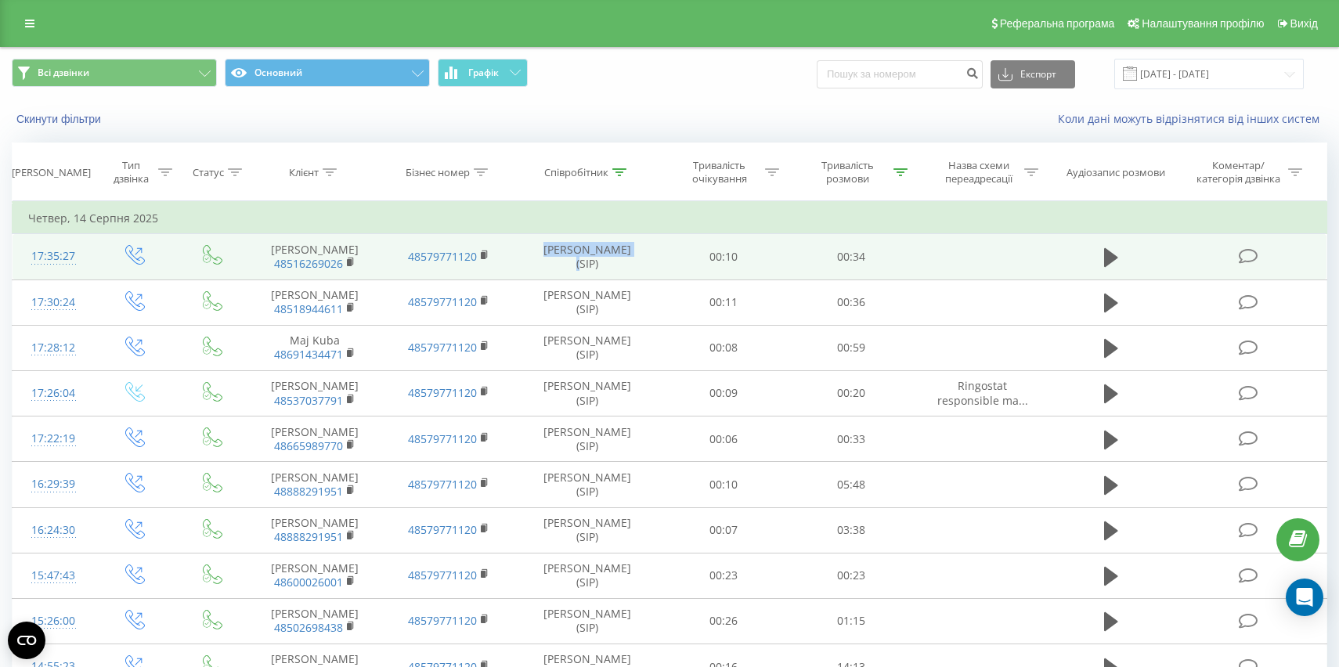
drag, startPoint x: 636, startPoint y: 248, endPoint x: 540, endPoint y: 248, distance: 96.3
click at [540, 248] on td "[PERSON_NAME] (SIP)" at bounding box center [587, 256] width 144 height 45
copy td "[PERSON_NAME]"
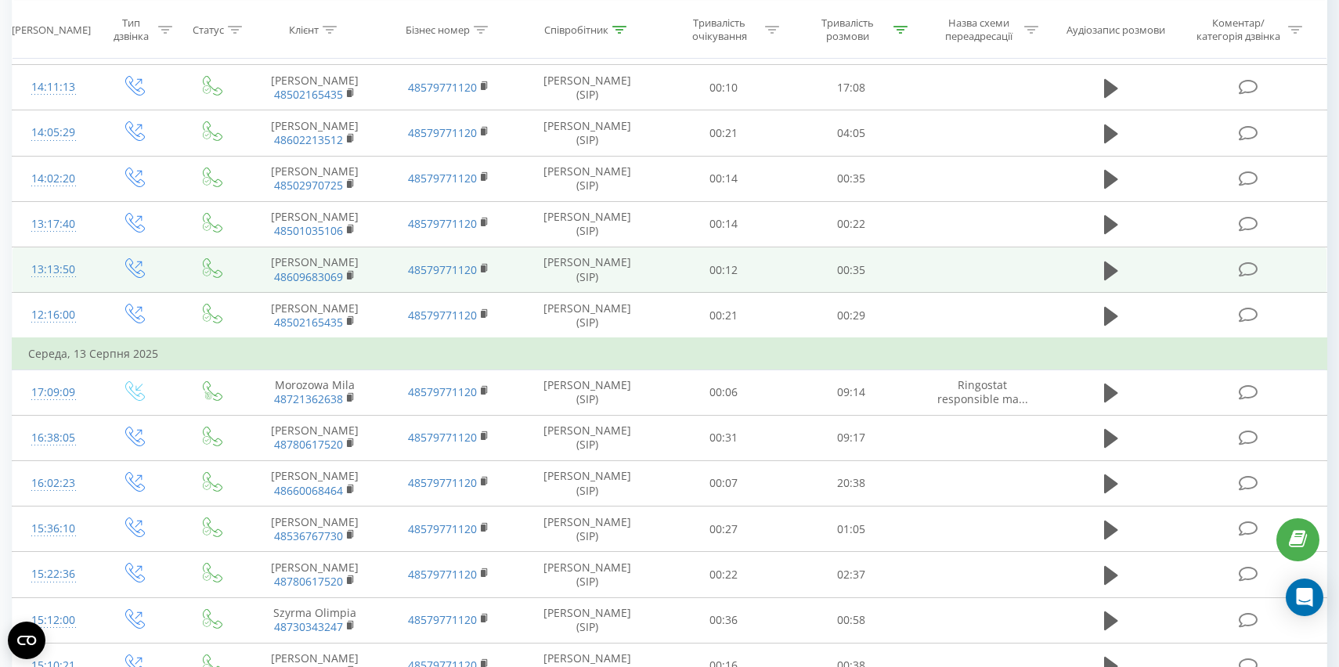
scroll to position [833, 0]
